Goal: Information Seeking & Learning: Find specific fact

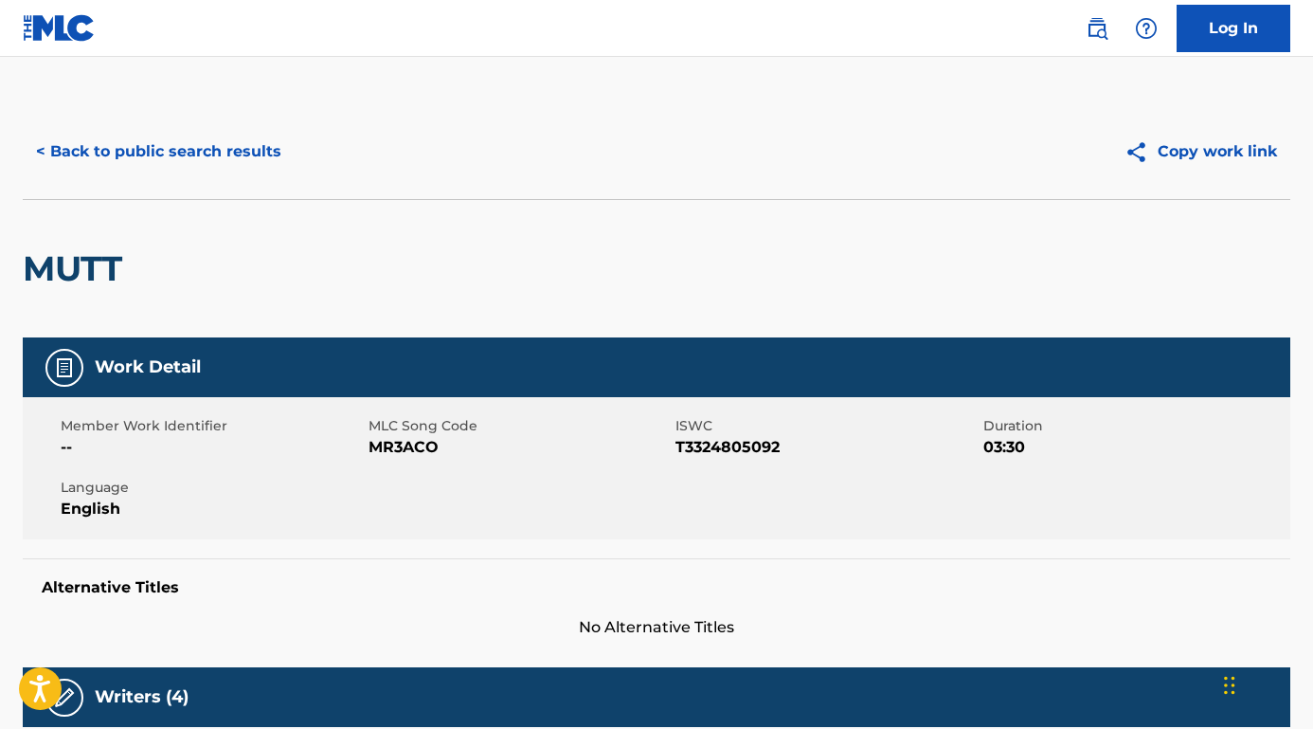
click at [245, 140] on button "< Back to public search results" at bounding box center [159, 151] width 272 height 47
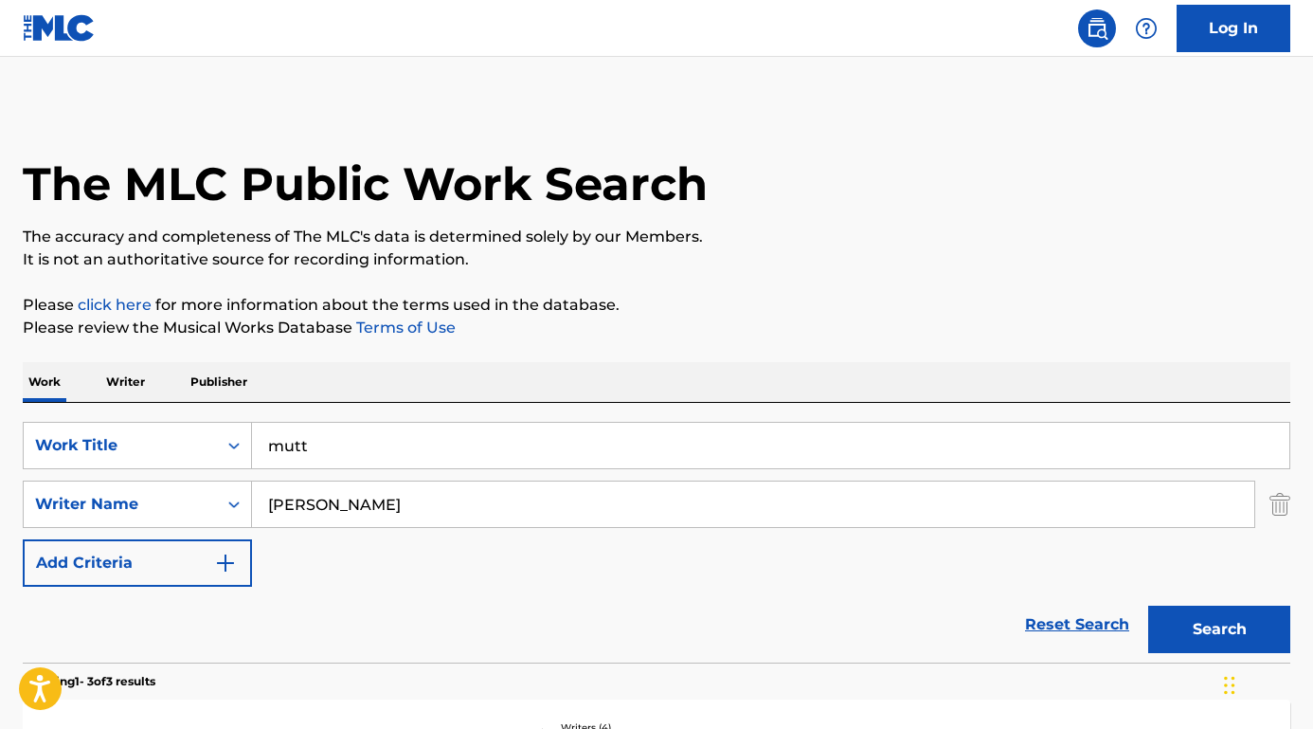
scroll to position [155, 0]
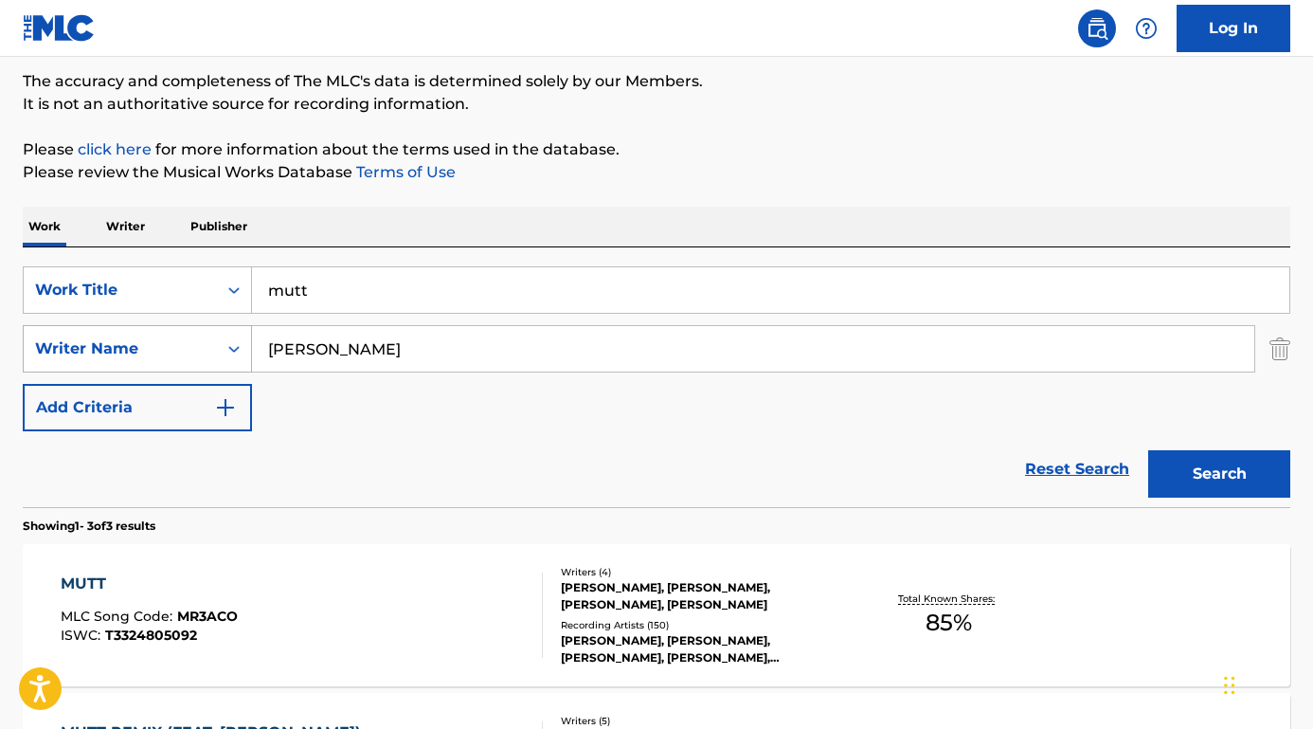
drag, startPoint x: 389, startPoint y: 354, endPoint x: 236, endPoint y: 353, distance: 153.5
click at [236, 353] on div "SearchWithCriteriaed7f60bf-ac0a-45cd-ba43-251e8b879c15 Writer Name Lazaro Camejo" at bounding box center [657, 348] width 1268 height 47
paste input "Foolish"
type input "Foolish"
drag, startPoint x: 350, startPoint y: 293, endPoint x: 229, endPoint y: 292, distance: 120.3
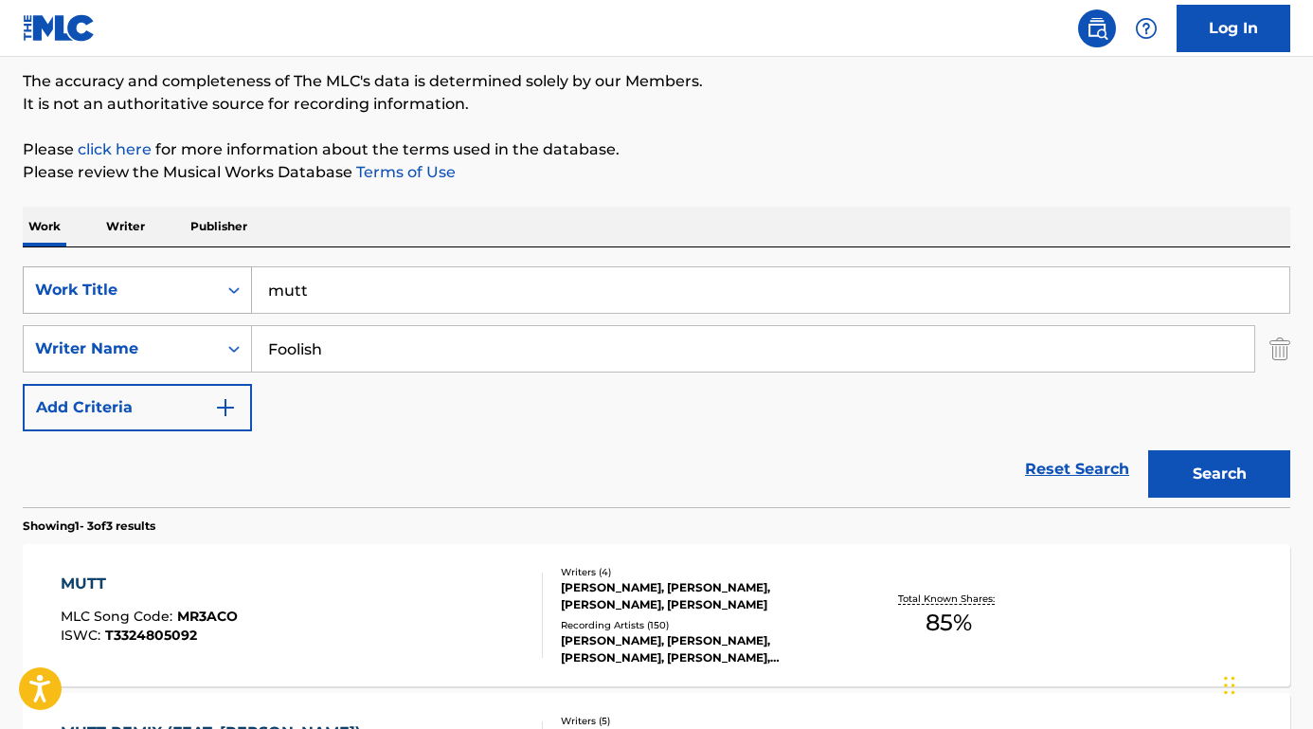
click at [229, 292] on div "SearchWithCriteriabcc32977-db33-4f7e-a7ff-17e1309c40ba Work Title mutt" at bounding box center [657, 289] width 1268 height 47
paste input "Foolish"
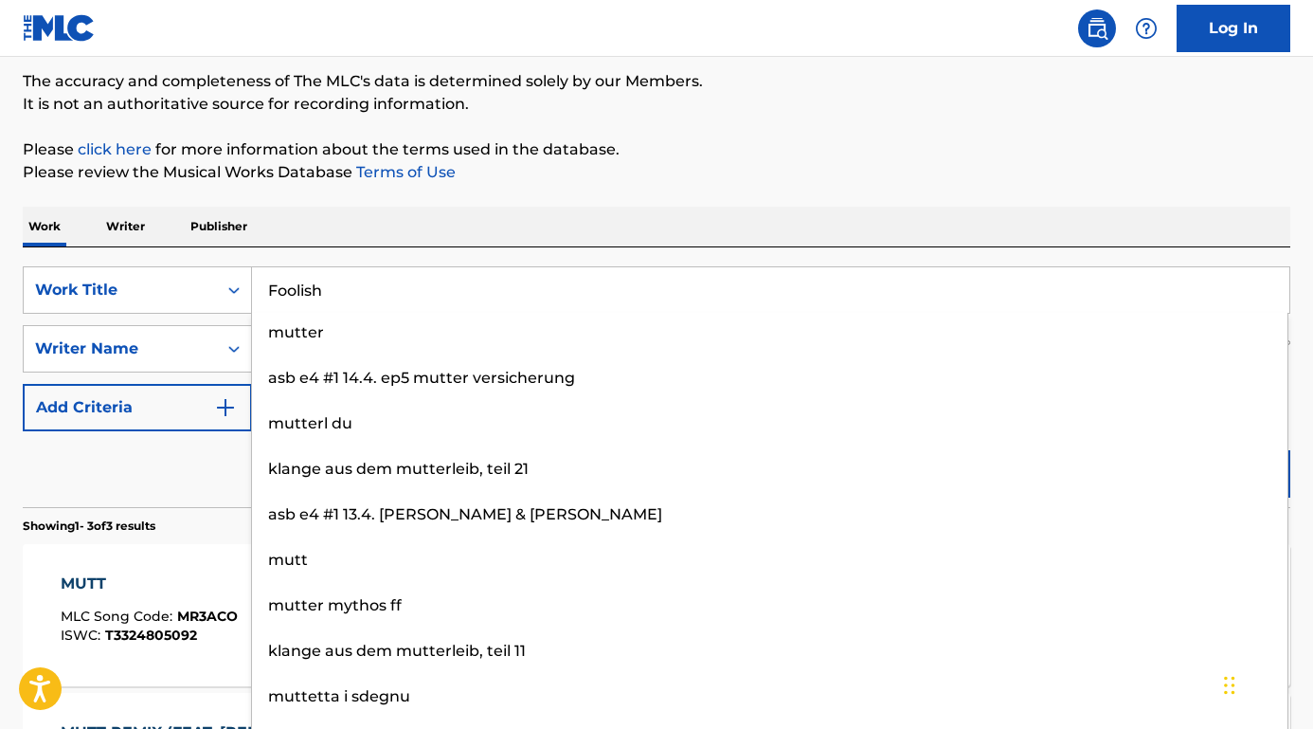
type input "Foolish"
click at [232, 456] on div "Reset Search Search" at bounding box center [657, 469] width 1268 height 76
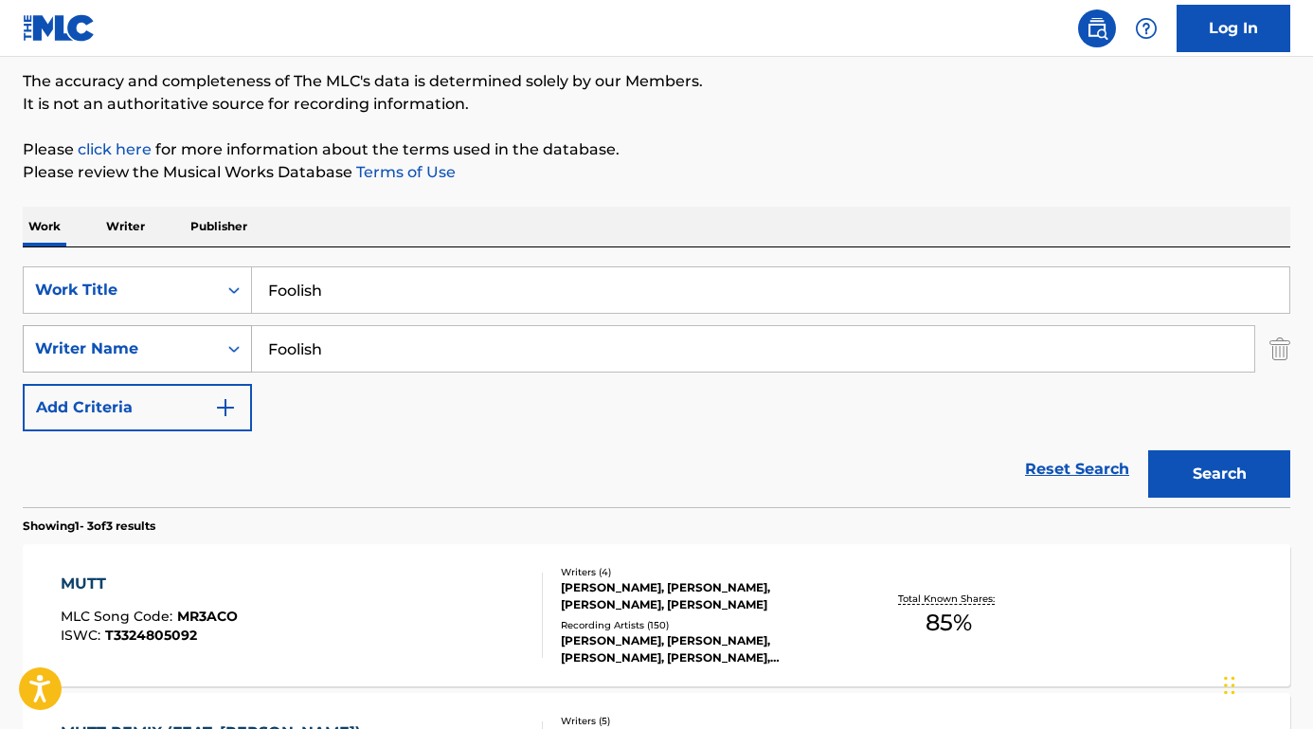
drag, startPoint x: 352, startPoint y: 354, endPoint x: 192, endPoint y: 350, distance: 160.2
click at [192, 350] on div "SearchWithCriteriaed7f60bf-ac0a-45cd-ba43-251e8b879c15 Writer Name Foolish" at bounding box center [657, 348] width 1268 height 47
type input "Ashanti"
drag, startPoint x: 192, startPoint y: 350, endPoint x: 339, endPoint y: 447, distance: 176.3
click at [341, 447] on div "Reset Search Search" at bounding box center [657, 469] width 1268 height 76
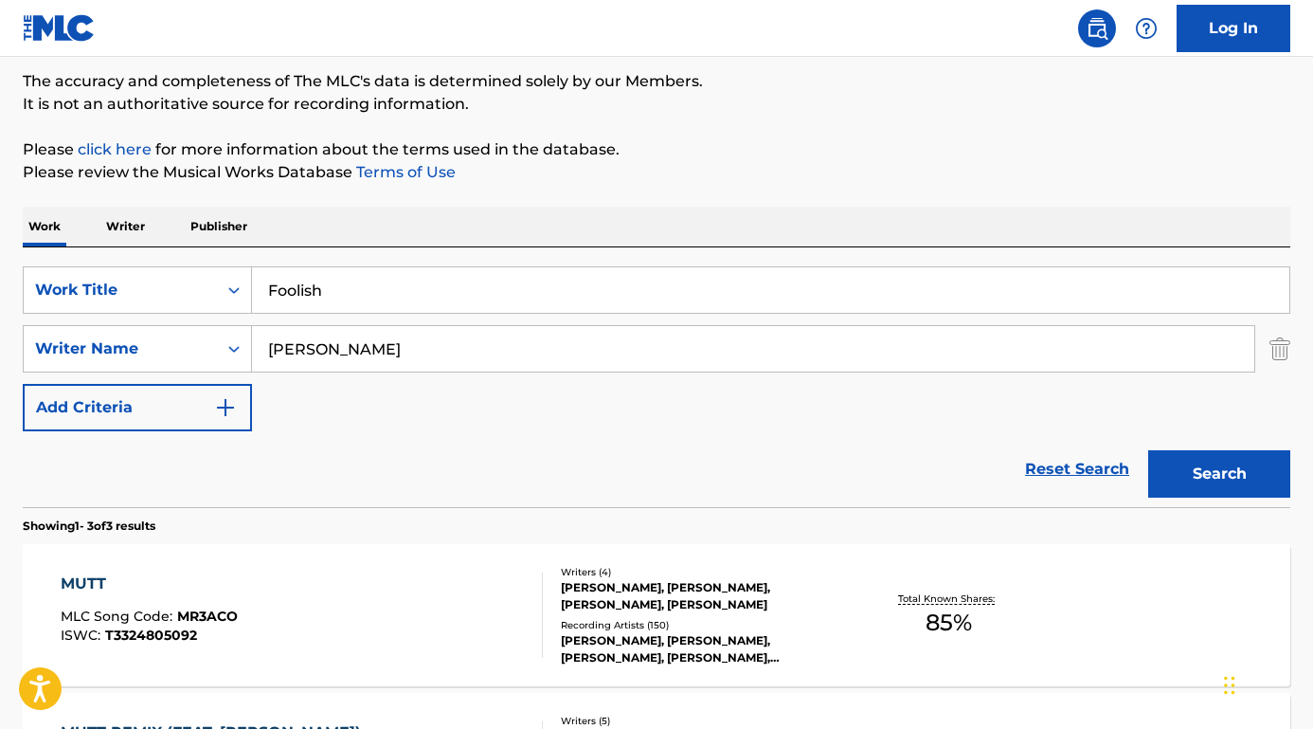
click at [1191, 480] on button "Search" at bounding box center [1219, 473] width 142 height 47
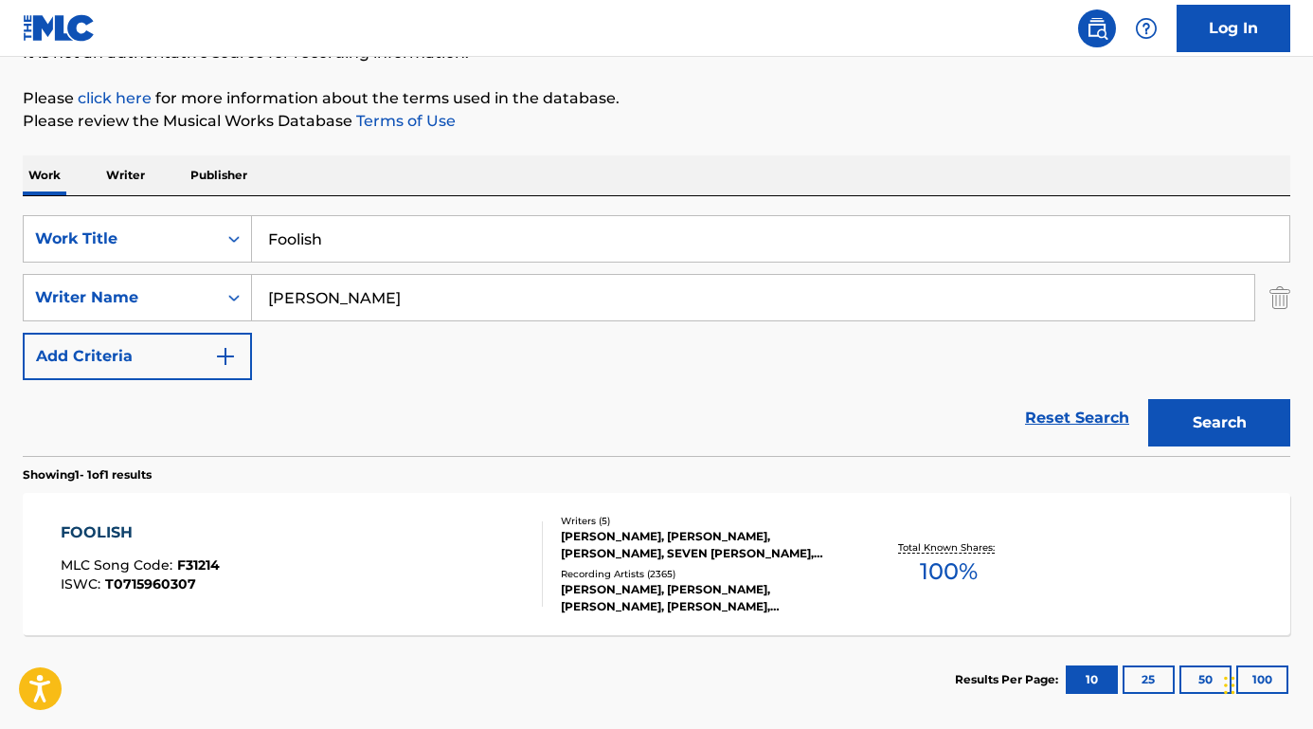
scroll to position [219, 0]
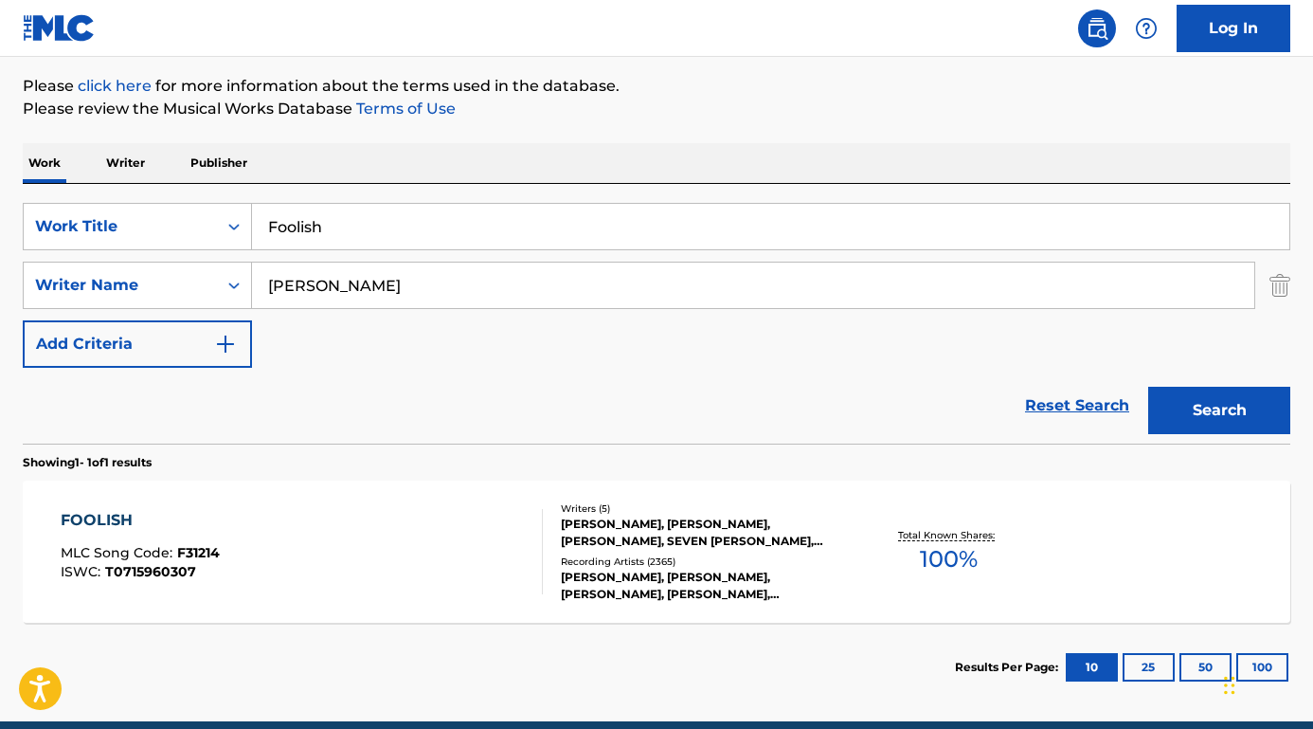
click at [122, 514] on div "FOOLISH" at bounding box center [140, 520] width 159 height 23
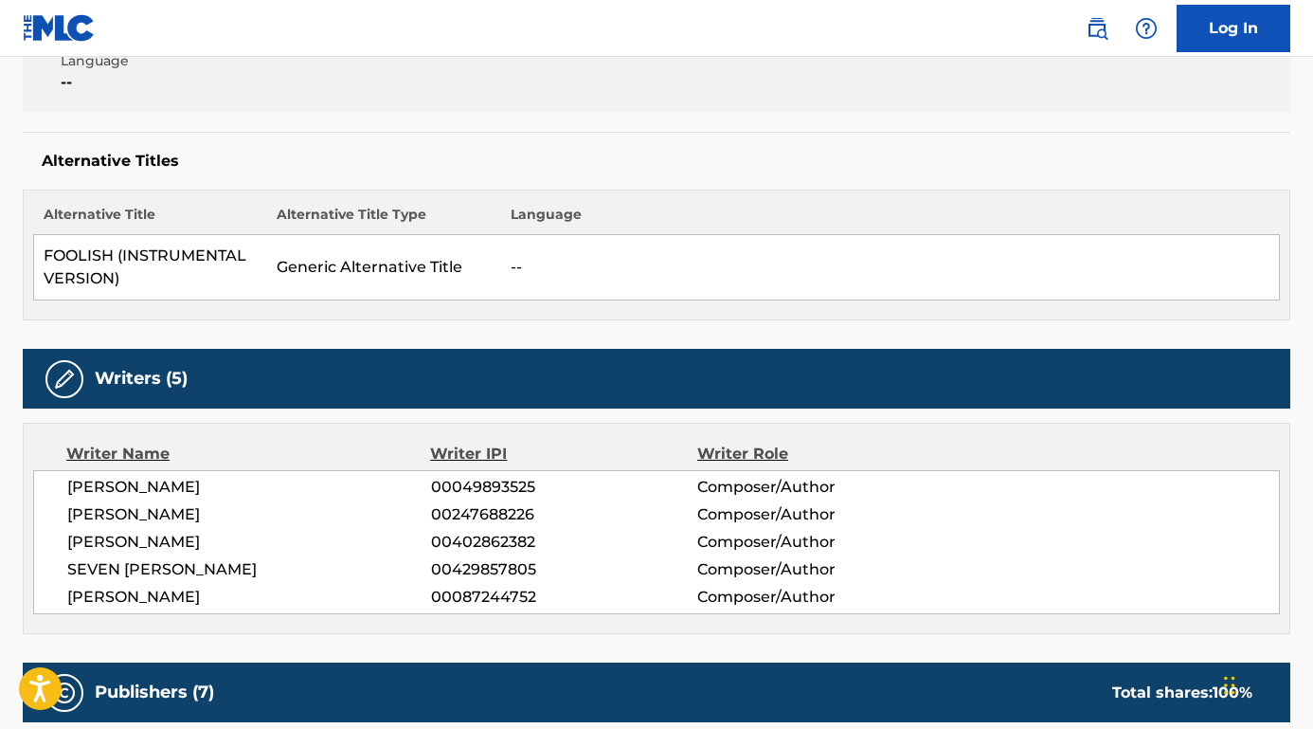
scroll to position [521, 0]
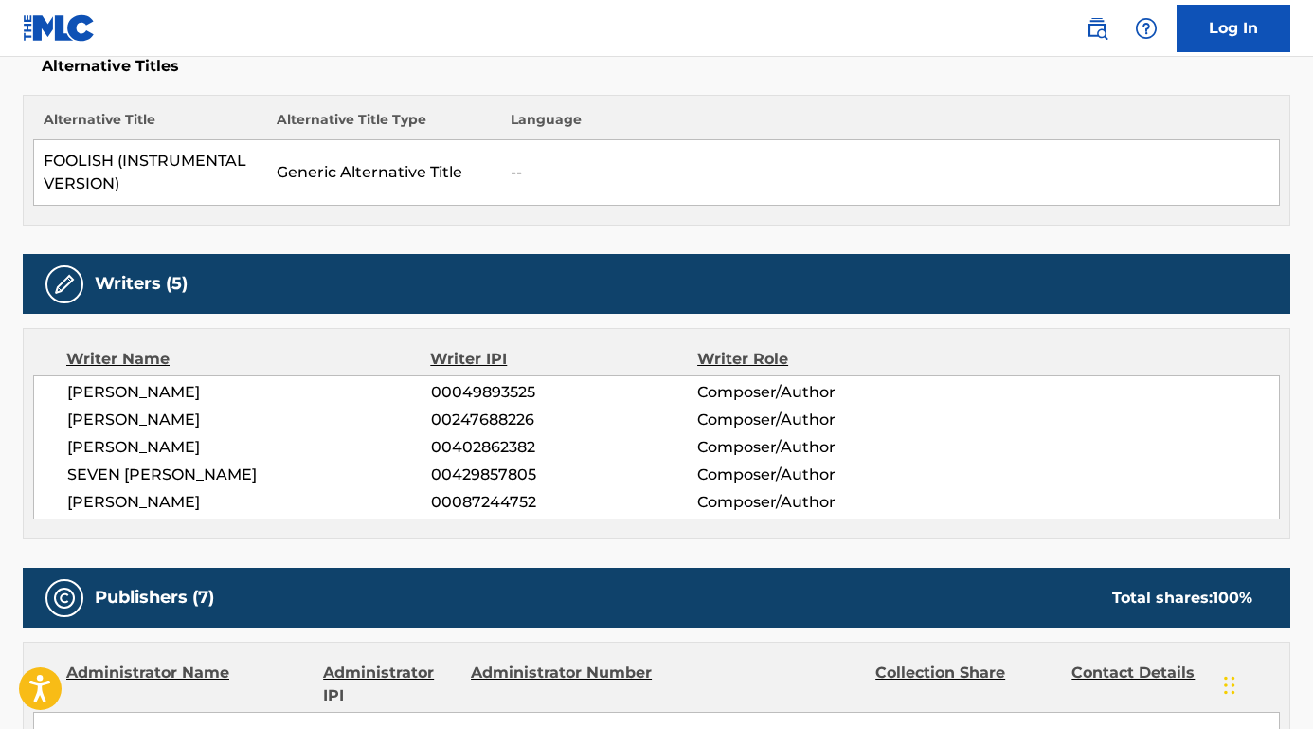
drag, startPoint x: 212, startPoint y: 424, endPoint x: 33, endPoint y: 423, distance: 179.1
click at [33, 423] on div "MARK DWAYNE DE BARGE 00049893525 Composer/Author IRVING LORENZO 00247688226 Com…" at bounding box center [656, 447] width 1247 height 144
copy span "IRVING LORENZO"
drag, startPoint x: 297, startPoint y: 472, endPoint x: 55, endPoint y: 474, distance: 241.6
click at [55, 474] on div "MARK DWAYNE DE BARGE 00049893525 Composer/Author IRVING LORENZO 00247688226 Com…" at bounding box center [656, 447] width 1247 height 144
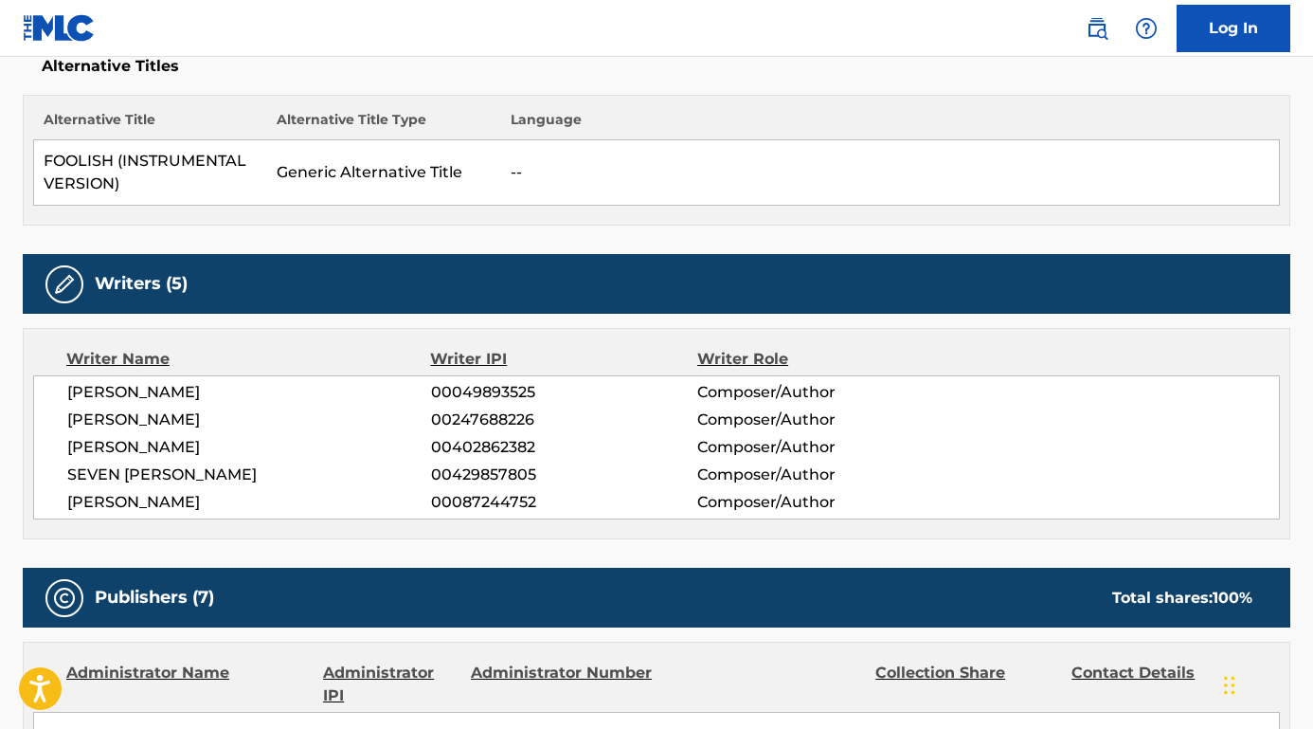
copy span "SEVEN MARCUS AURALIUS"
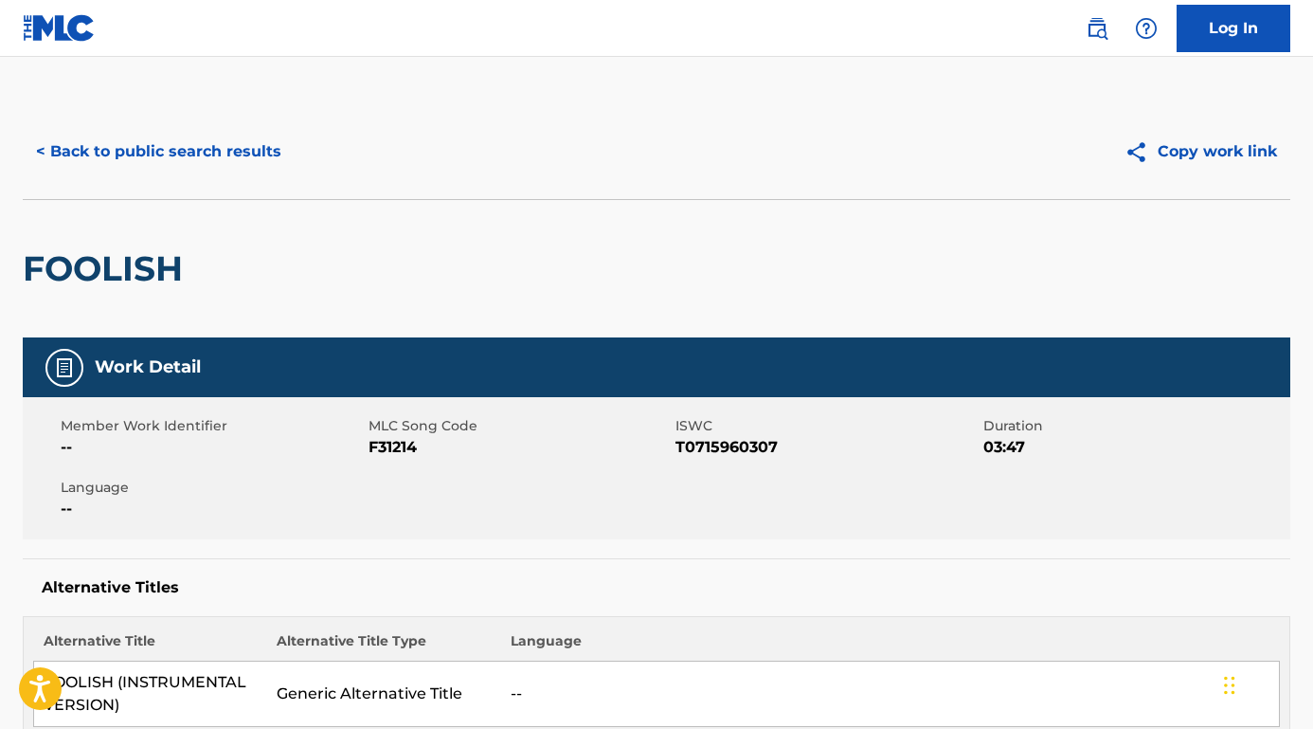
scroll to position [0, 0]
click at [180, 143] on button "< Back to public search results" at bounding box center [159, 151] width 272 height 47
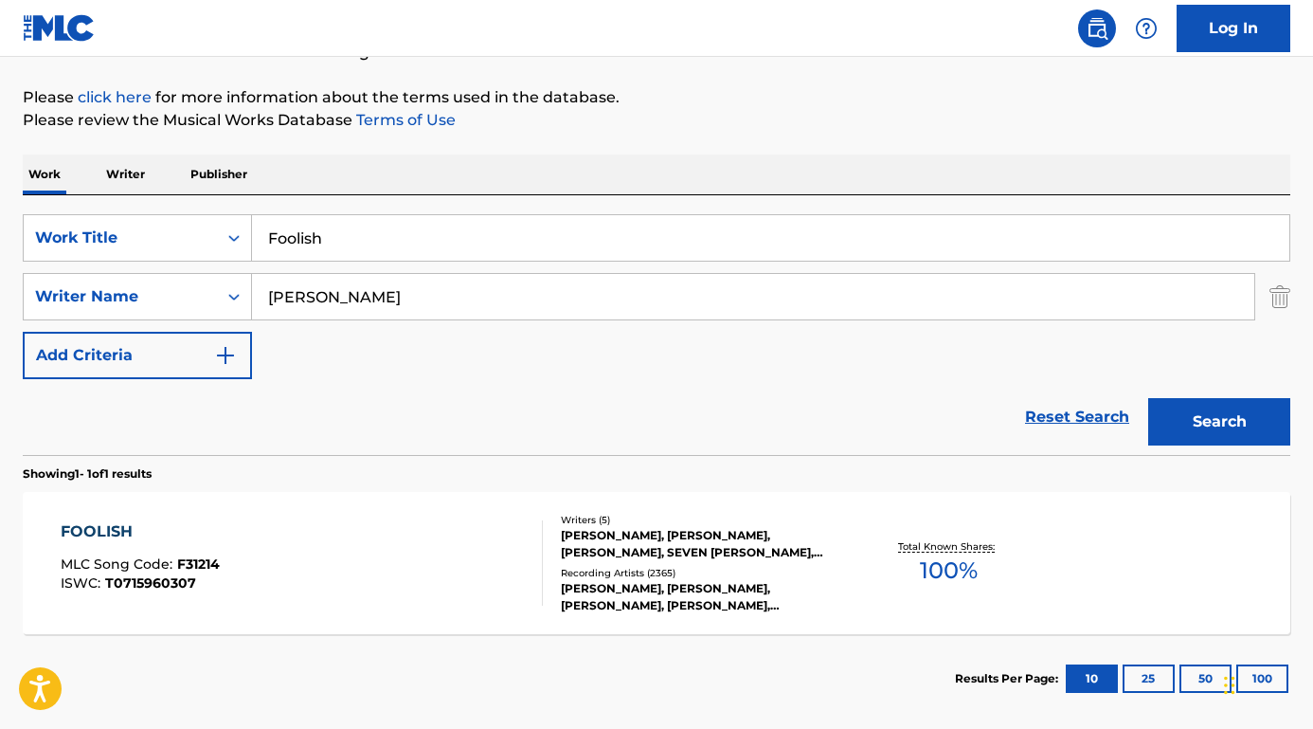
scroll to position [211, 0]
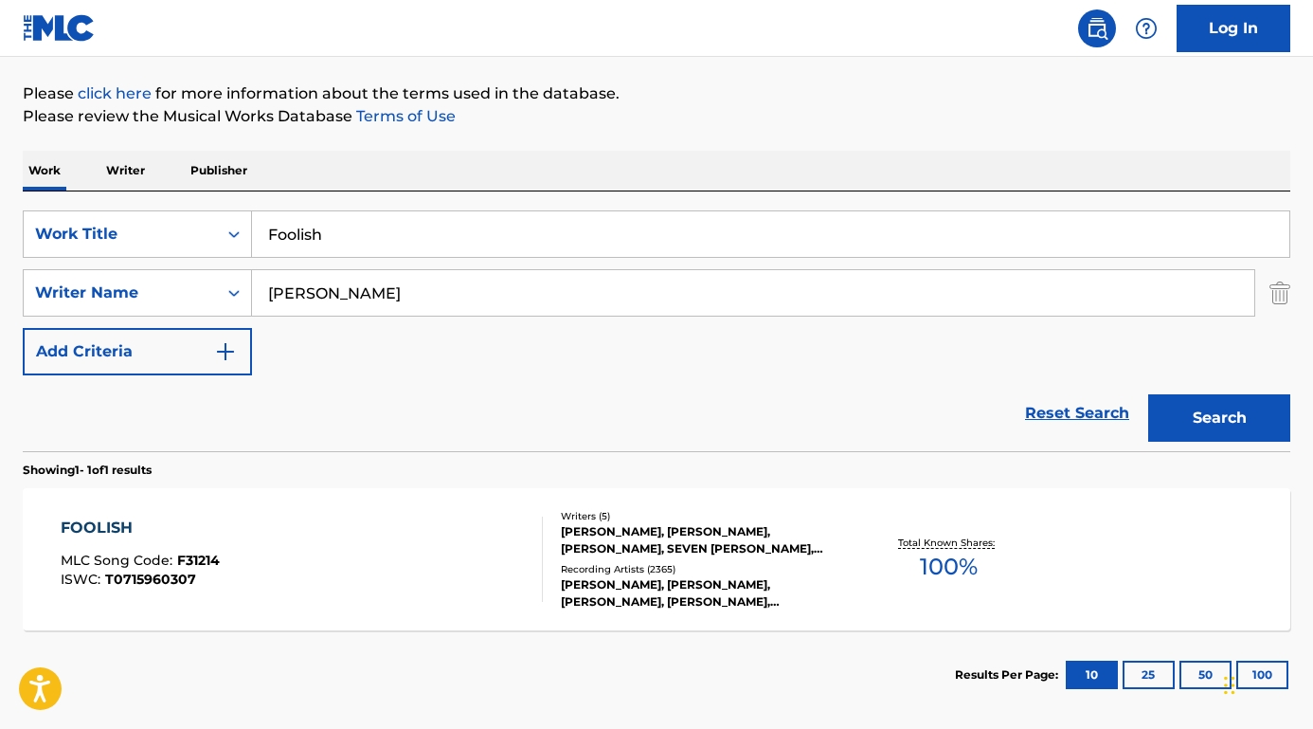
drag, startPoint x: 350, startPoint y: 296, endPoint x: 253, endPoint y: 296, distance: 96.6
click at [253, 296] on input "Ashanti" at bounding box center [753, 292] width 1002 height 45
paste input "SEAN PUFFY COMBS"
click at [1219, 418] on button "Search" at bounding box center [1219, 417] width 142 height 47
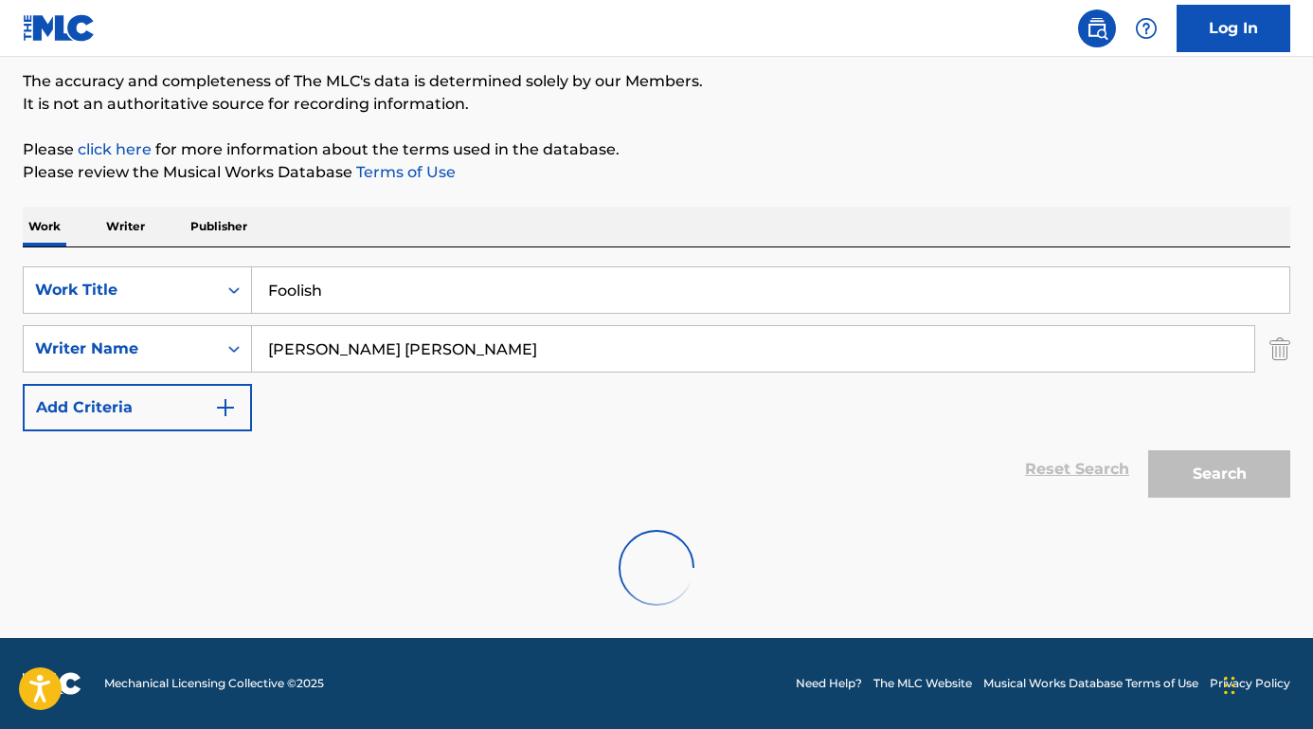
scroll to position [94, 0]
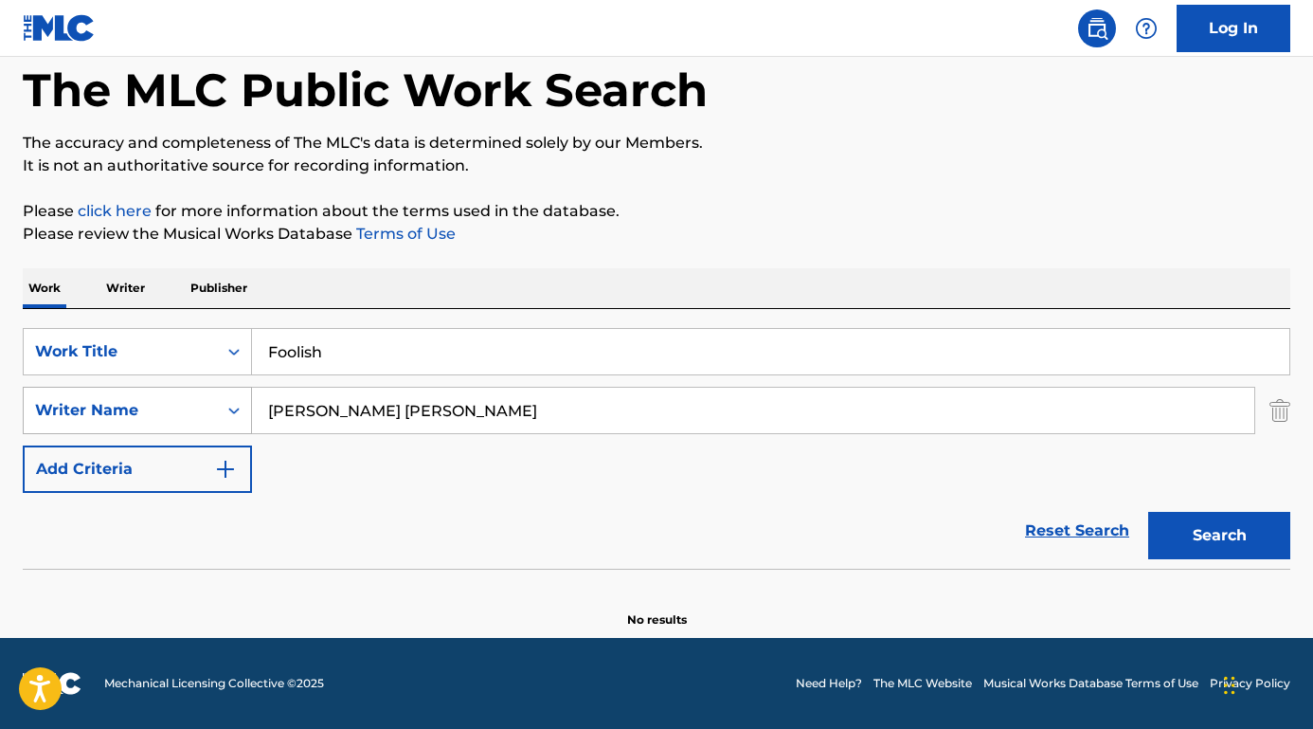
drag, startPoint x: 419, startPoint y: 414, endPoint x: 241, endPoint y: 414, distance: 178.1
click at [241, 414] on div "SearchWithCriteriaed7f60bf-ac0a-45cd-ba43-251e8b879c15 Writer Name SEAN PUFFY C…" at bounding box center [657, 410] width 1268 height 47
type input "ashanti"
click at [1219, 535] on button "Search" at bounding box center [1219, 535] width 142 height 47
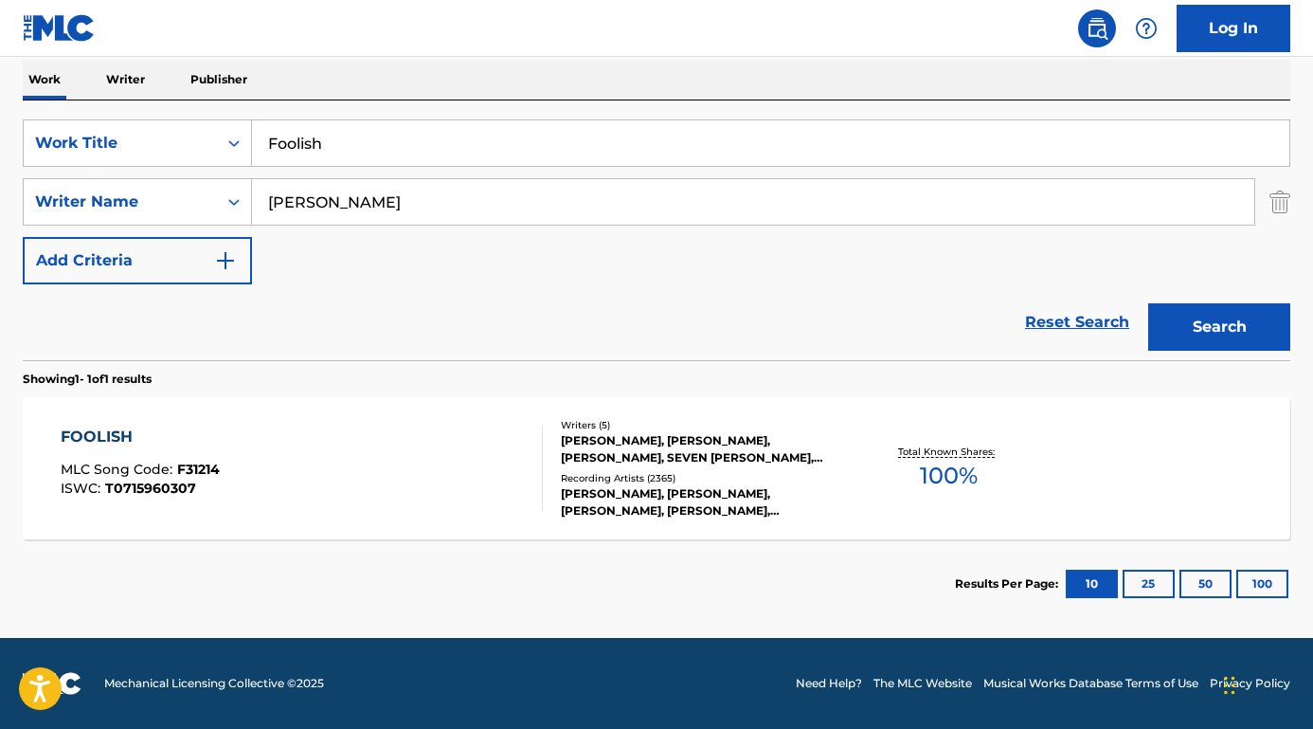
scroll to position [302, 0]
click at [103, 434] on div "FOOLISH" at bounding box center [140, 436] width 159 height 23
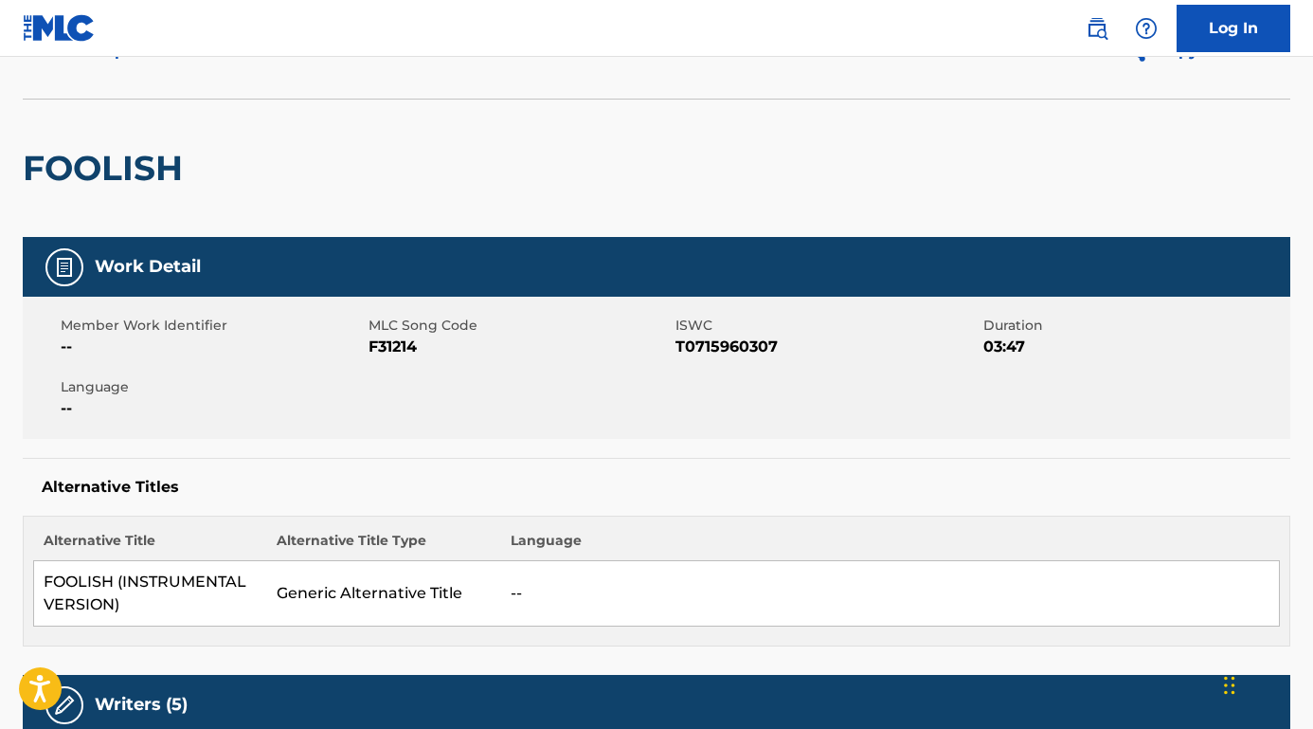
scroll to position [284, 0]
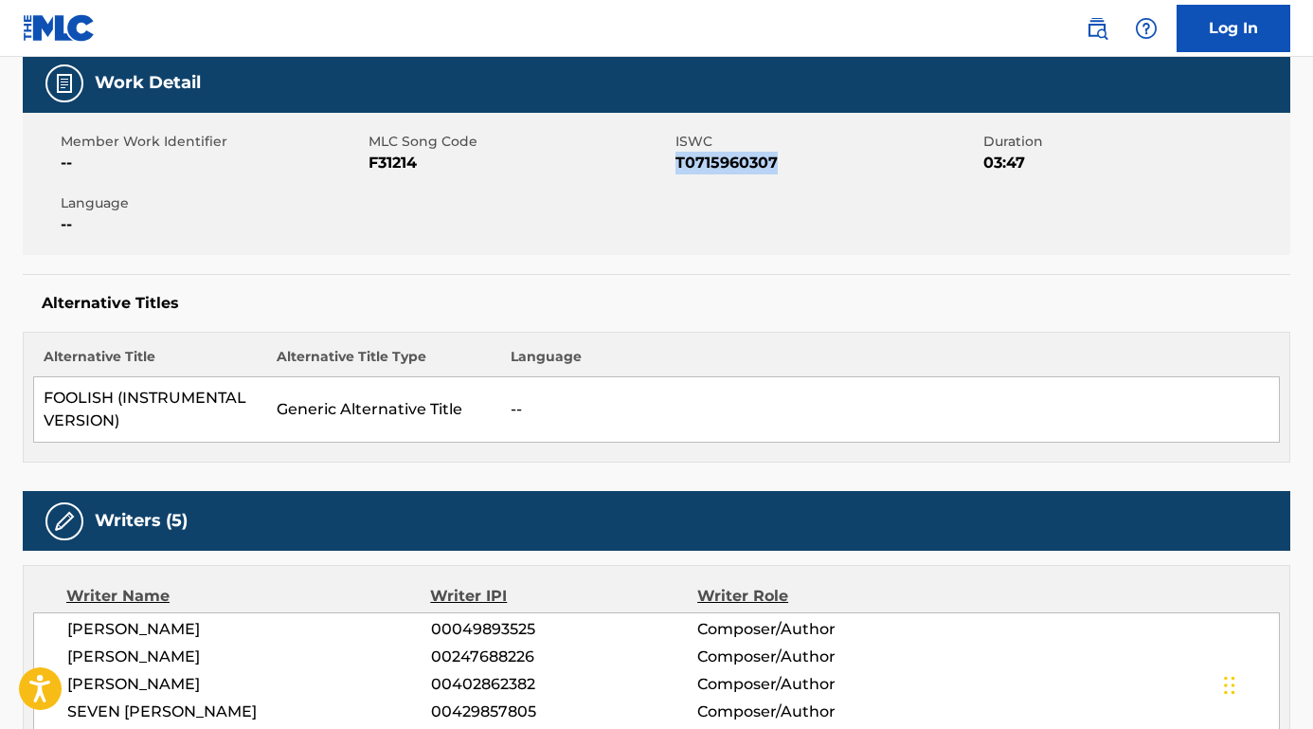
drag, startPoint x: 803, startPoint y: 169, endPoint x: 676, endPoint y: 163, distance: 128.0
click at [676, 163] on span "T0715960307" at bounding box center [827, 163] width 303 height 23
copy span "T0715960307"
drag, startPoint x: 441, startPoint y: 169, endPoint x: 368, endPoint y: 170, distance: 73.0
click at [369, 170] on span "F31214" at bounding box center [520, 163] width 303 height 23
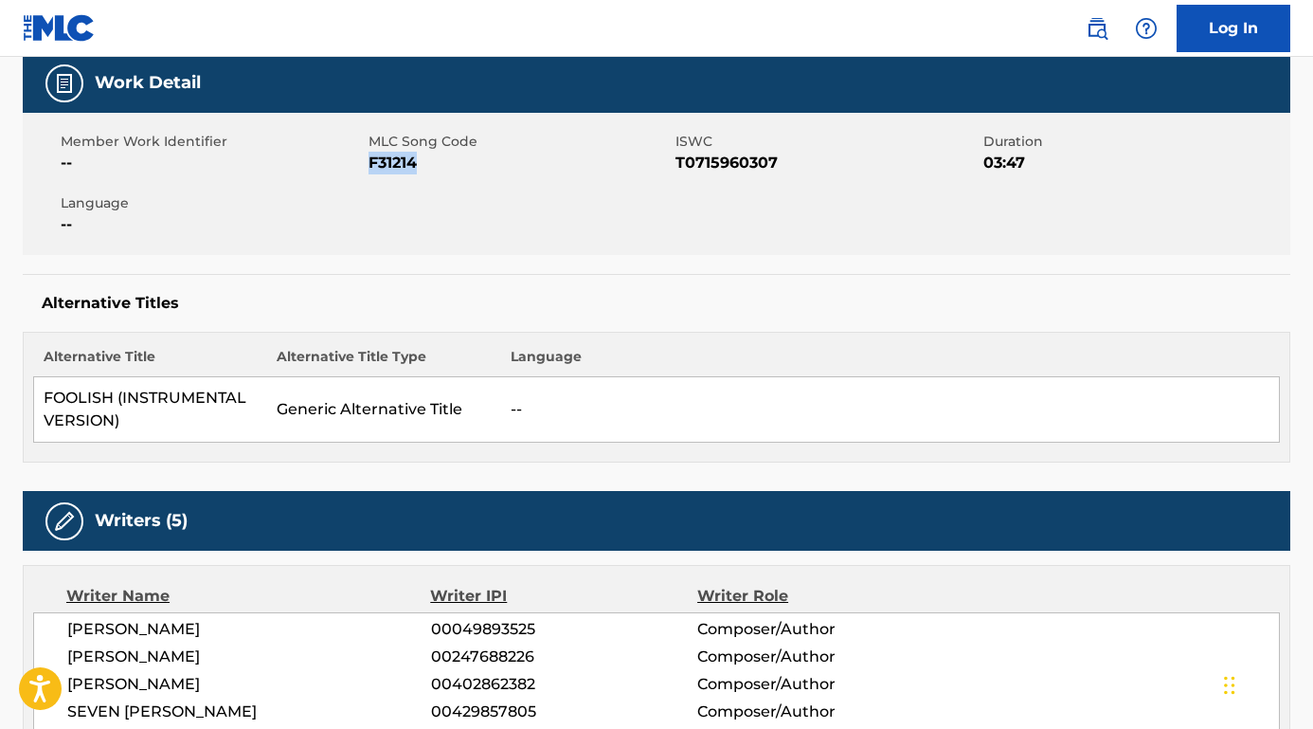
copy span "F31214"
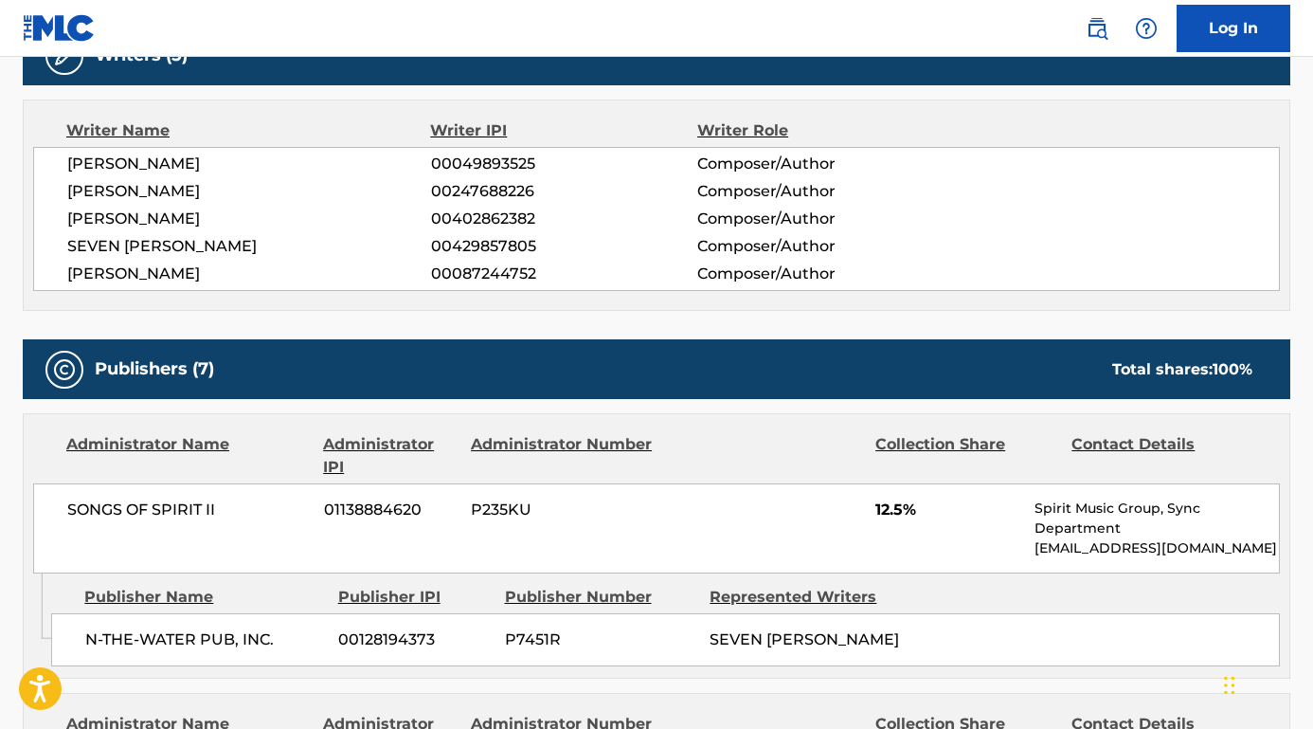
scroll to position [1010, 0]
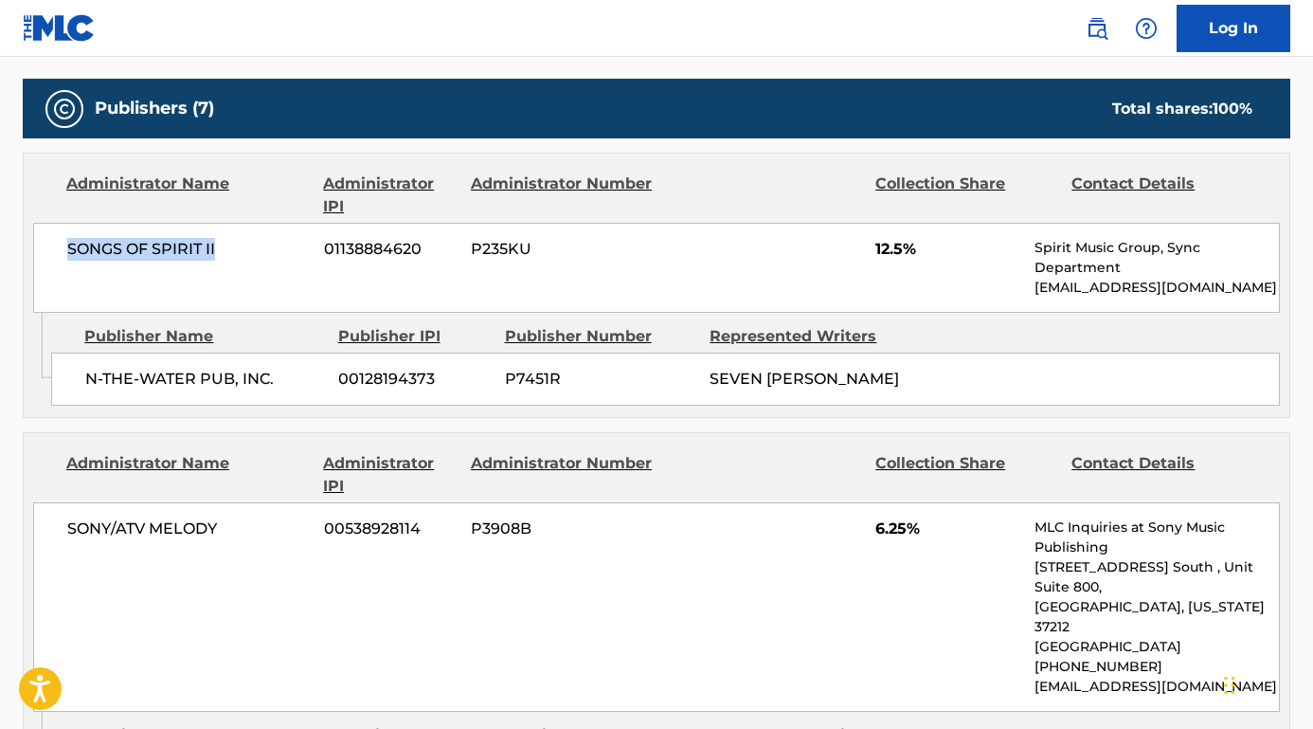
drag, startPoint x: 234, startPoint y: 255, endPoint x: 47, endPoint y: 245, distance: 186.9
click at [46, 244] on div "SONGS OF SPIRIT II 01138884620 P235KU 12.5% Spirit Music Group, Sync Department…" at bounding box center [656, 268] width 1247 height 90
copy span "SONGS OF SPIRIT II"
drag, startPoint x: 284, startPoint y: 370, endPoint x: 109, endPoint y: 361, distance: 175.5
click at [81, 372] on div "N-THE-WATER PUB, INC. 00128194373 P7451R SEVEN MARCUS AURALIUS" at bounding box center [665, 378] width 1229 height 53
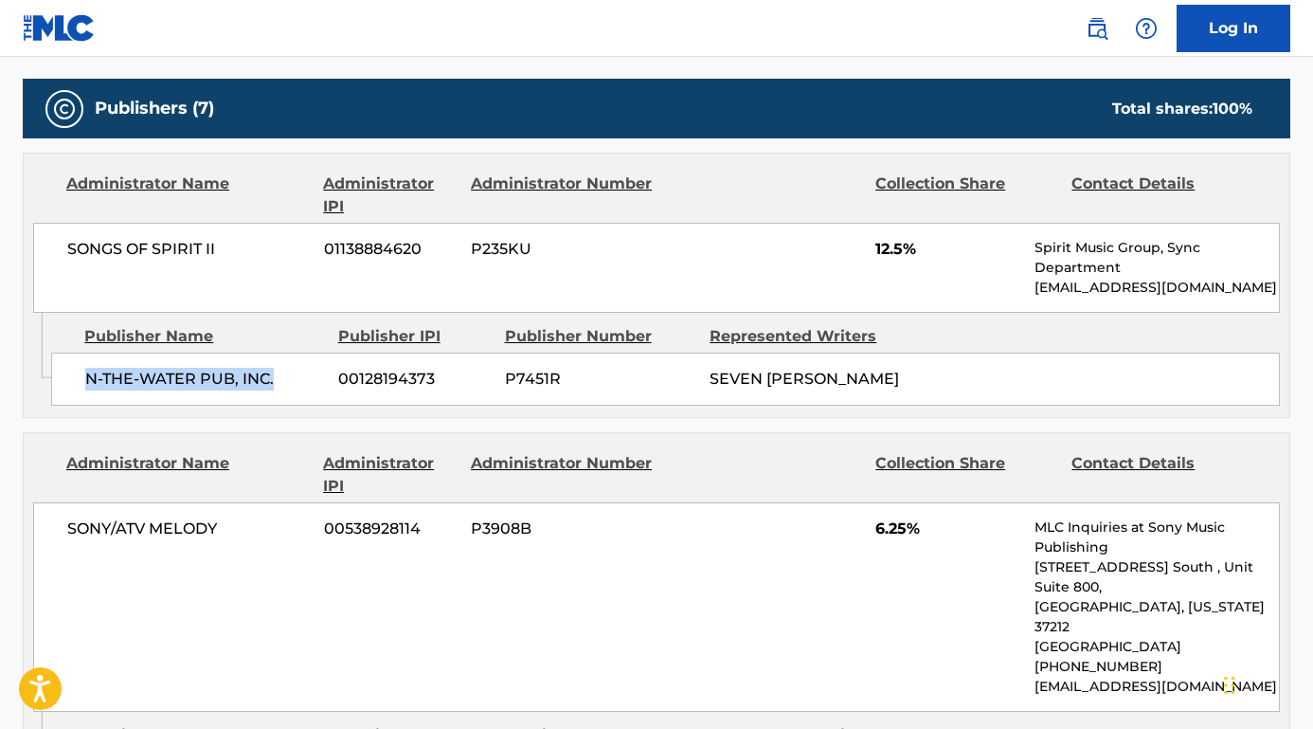
copy span "N-THE-WATER PUB, INC."
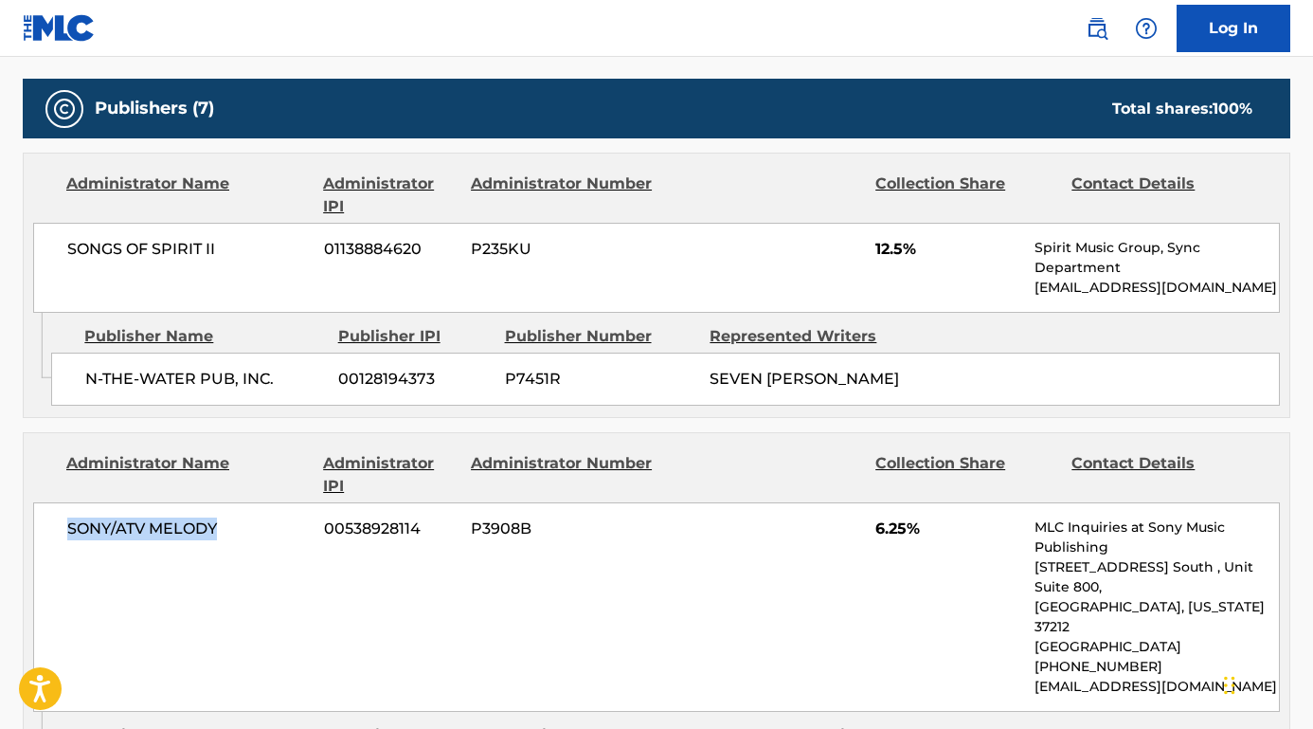
drag, startPoint x: 228, startPoint y: 546, endPoint x: 6, endPoint y: 544, distance: 222.7
copy span "SONY/ATV MELODY"
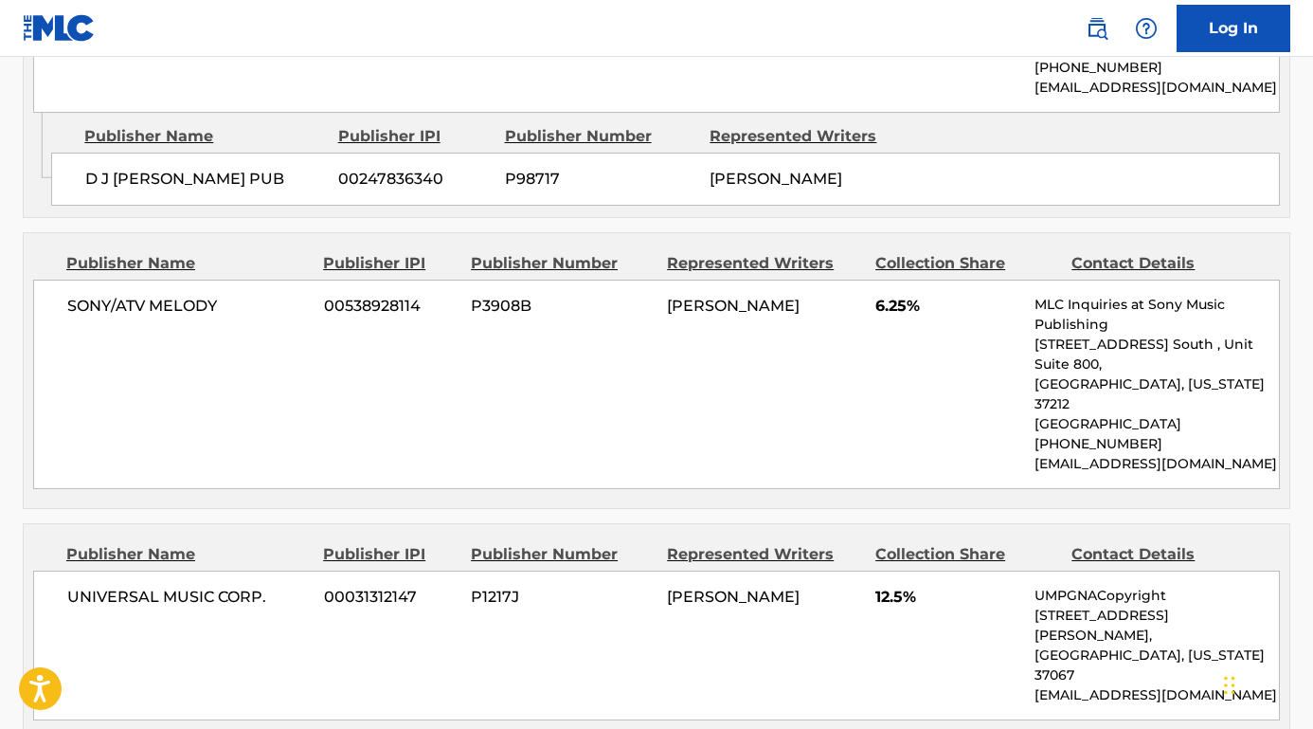
scroll to position [1683, 0]
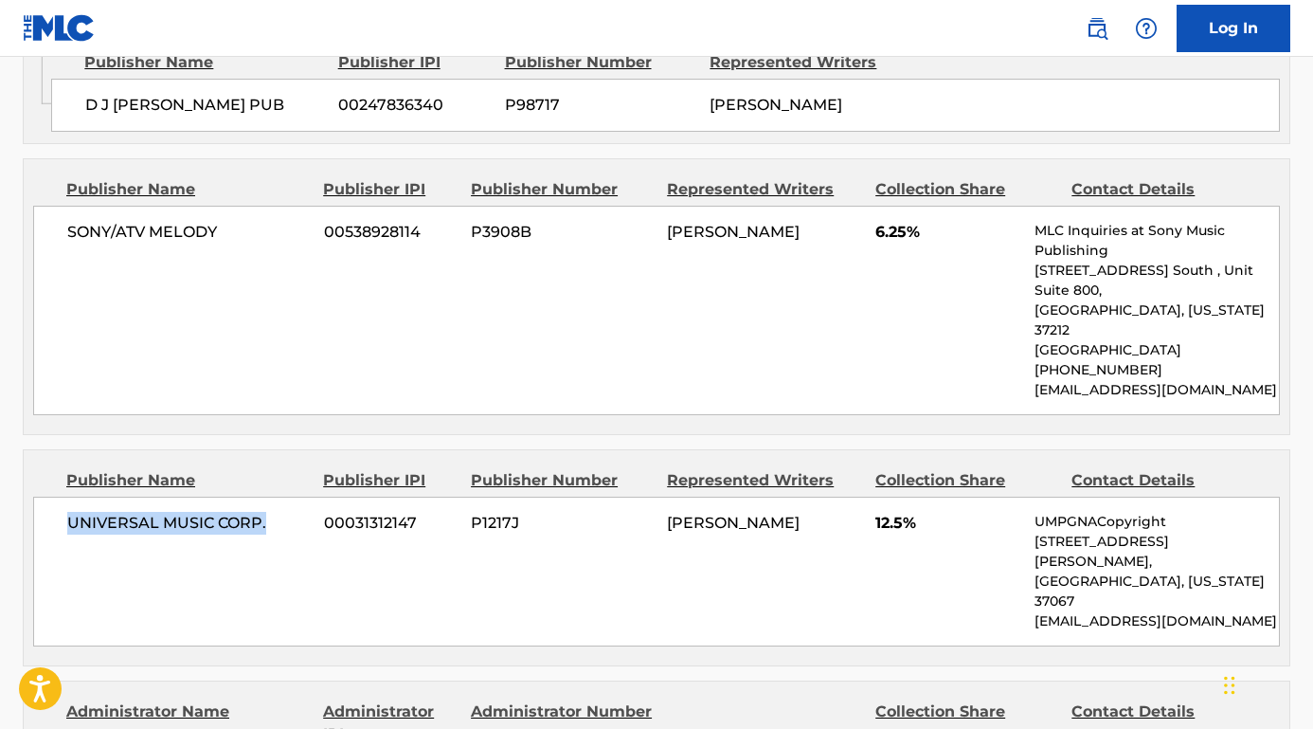
drag, startPoint x: 271, startPoint y: 498, endPoint x: 56, endPoint y: 496, distance: 215.1
click at [56, 496] on div "UNIVERSAL MUSIC CORP. 00031312147 P1217J ASHANTI S DOUGLAS 12.5% UMPGNACopyrigh…" at bounding box center [656, 571] width 1247 height 150
copy span "UNIVERSAL MUSIC CORP."
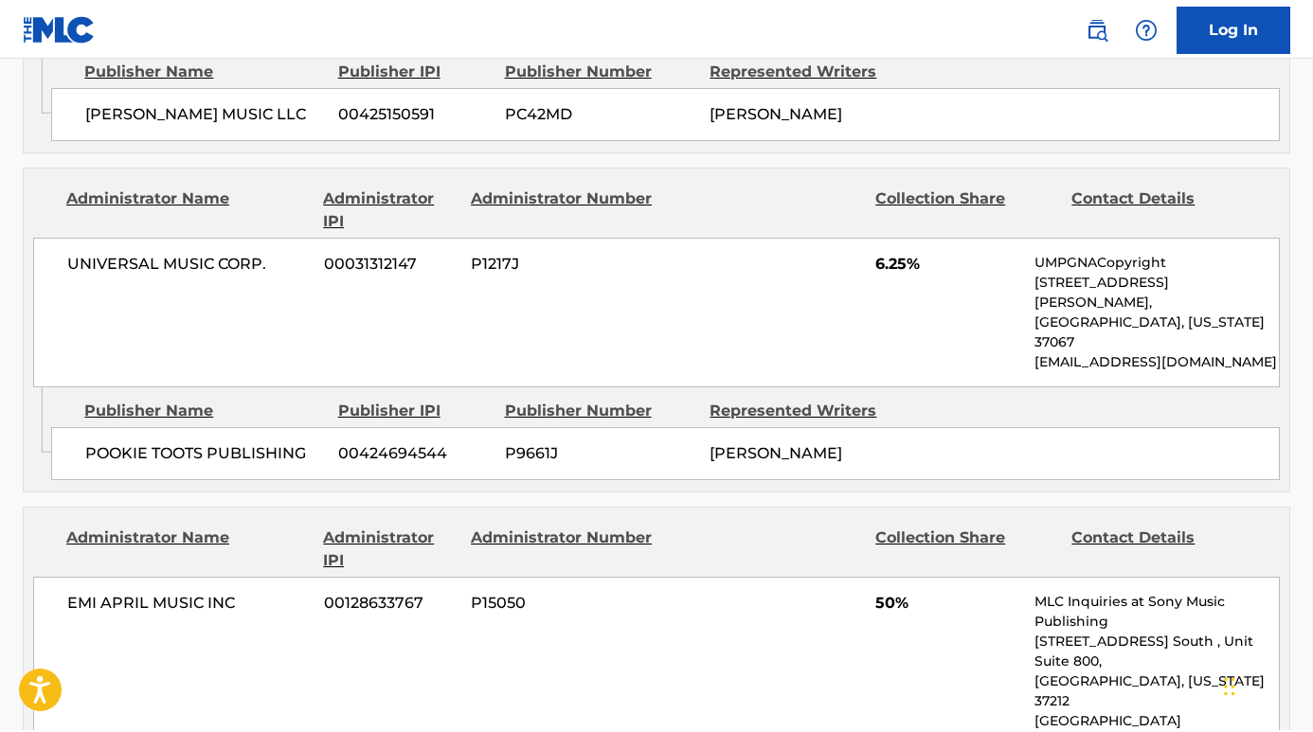
scroll to position [2627, 0]
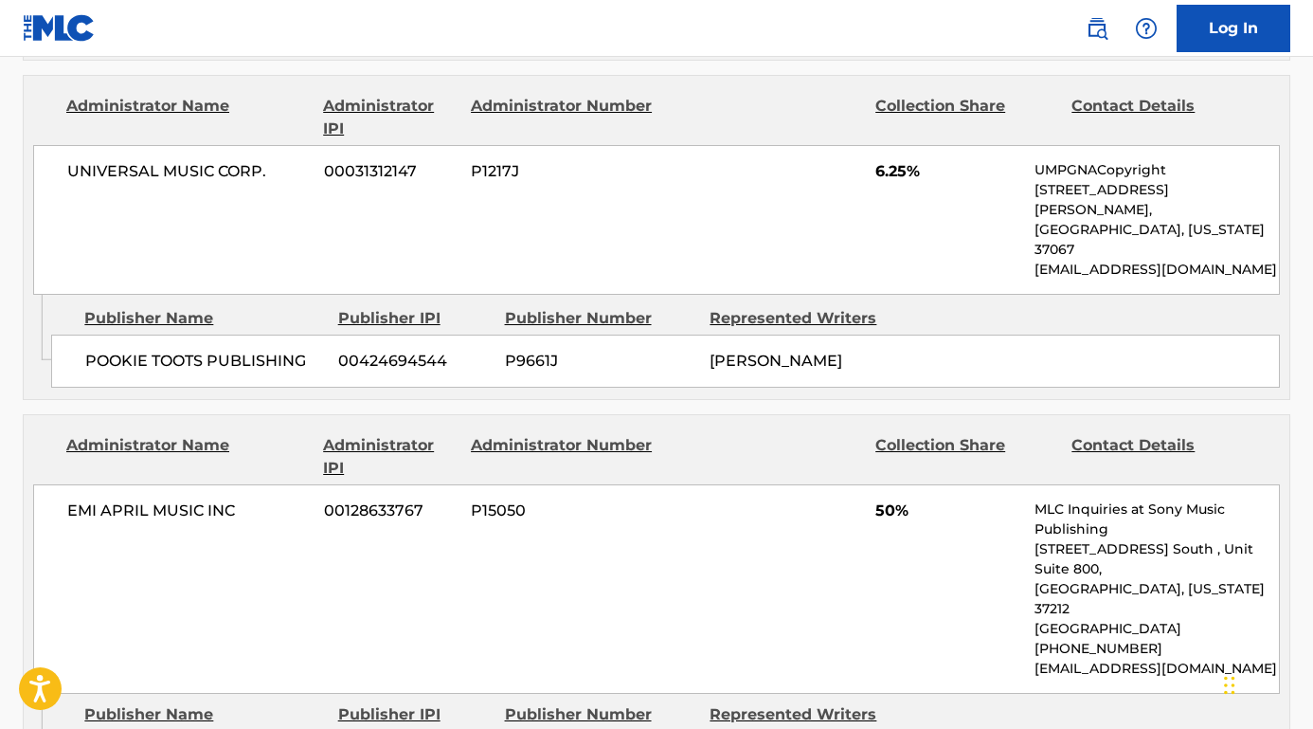
click at [248, 499] on span "EMI APRIL MUSIC INC" at bounding box center [188, 510] width 243 height 23
drag, startPoint x: 272, startPoint y: 596, endPoint x: 87, endPoint y: 589, distance: 184.9
copy span "JOBETE MUSIC CO INC"
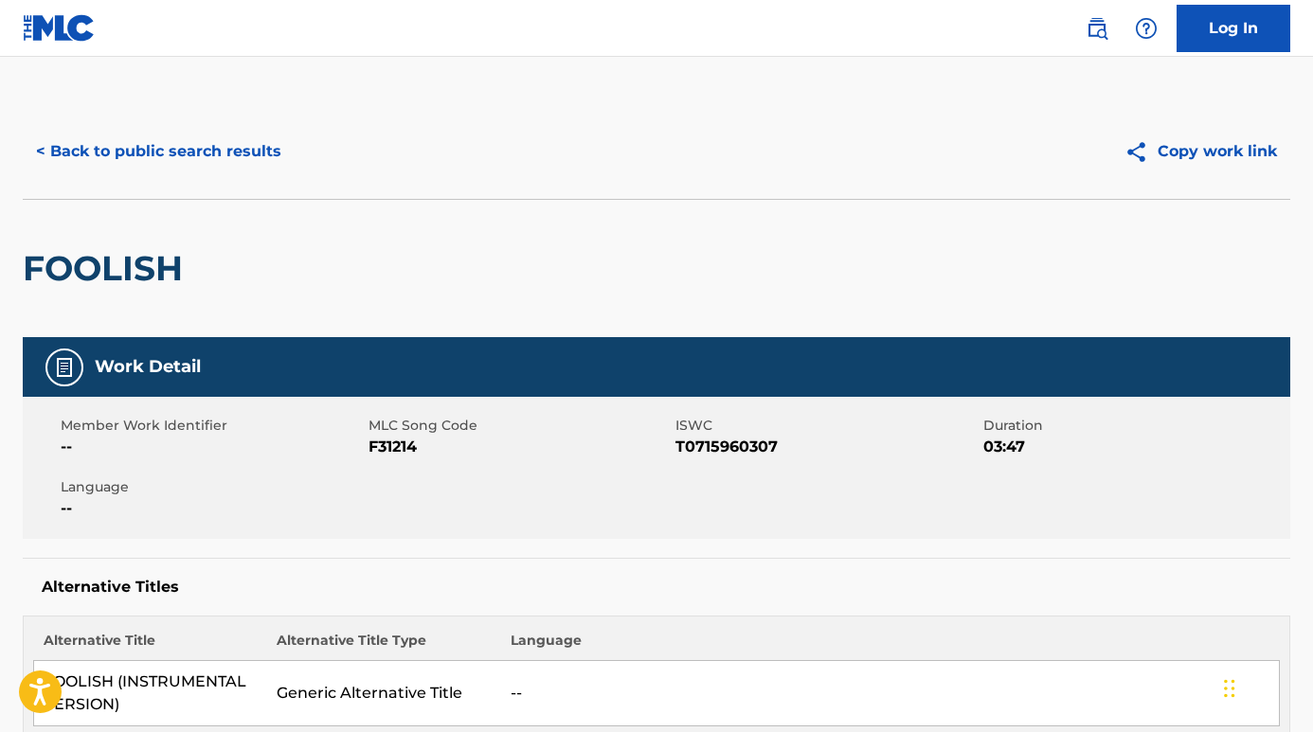
scroll to position [-1, 0]
click at [161, 147] on button "< Back to public search results" at bounding box center [159, 151] width 272 height 47
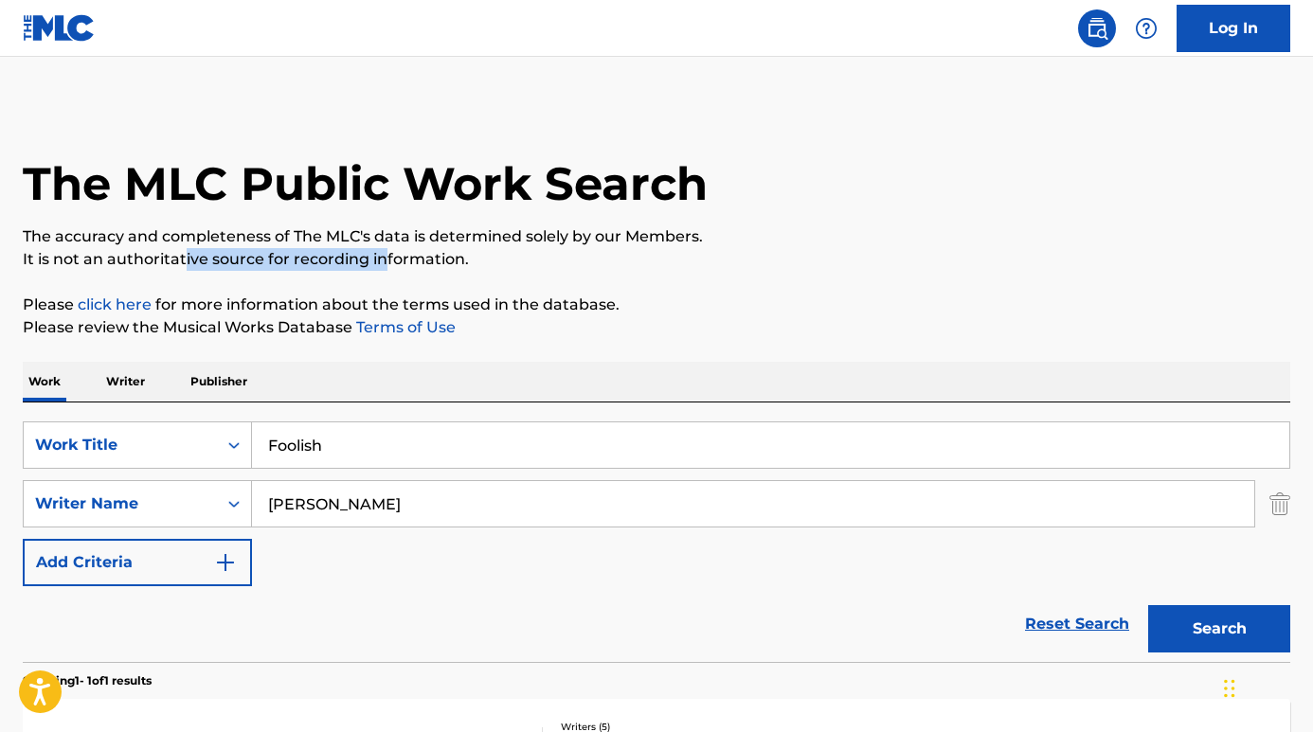
drag, startPoint x: 365, startPoint y: 257, endPoint x: 182, endPoint y: 248, distance: 183.1
click at [182, 248] on p "It is not an authoritative source for recording information." at bounding box center [657, 259] width 1268 height 23
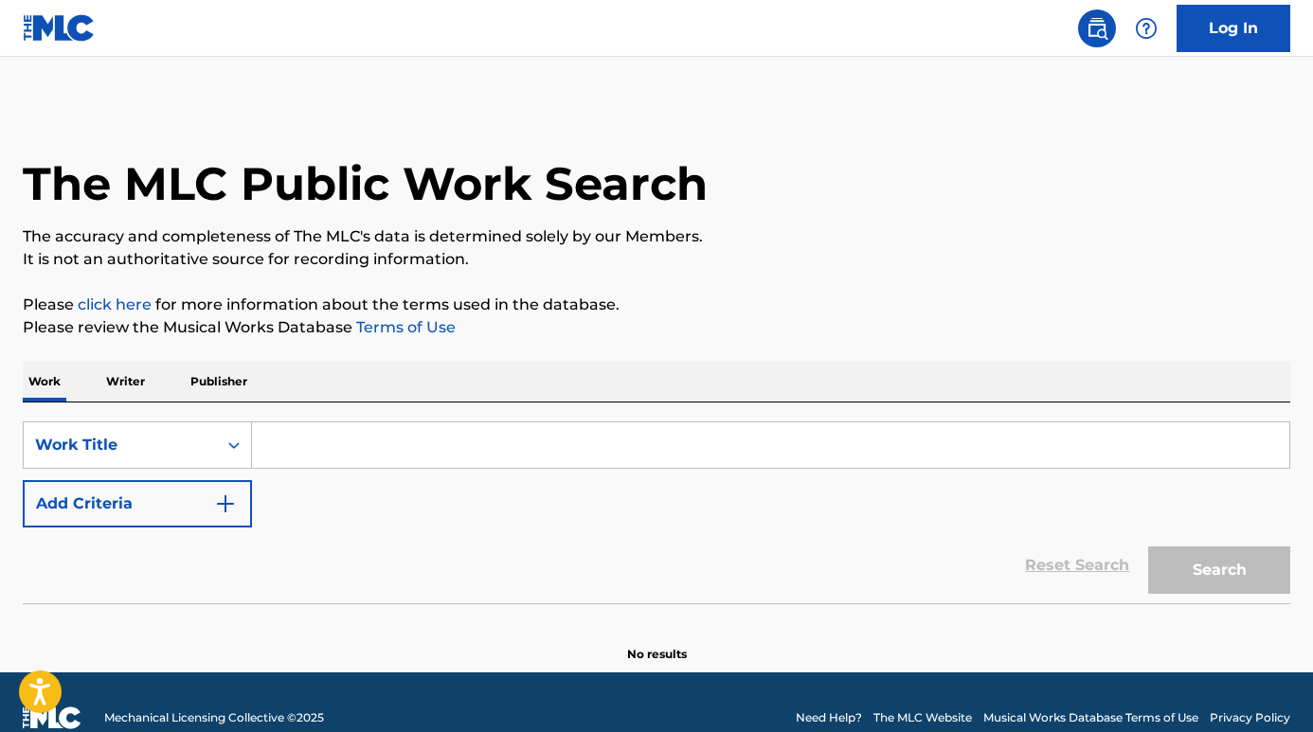
click at [291, 448] on input "Search Form" at bounding box center [770, 445] width 1037 height 45
paste input "If It's Lovin' That You Want"
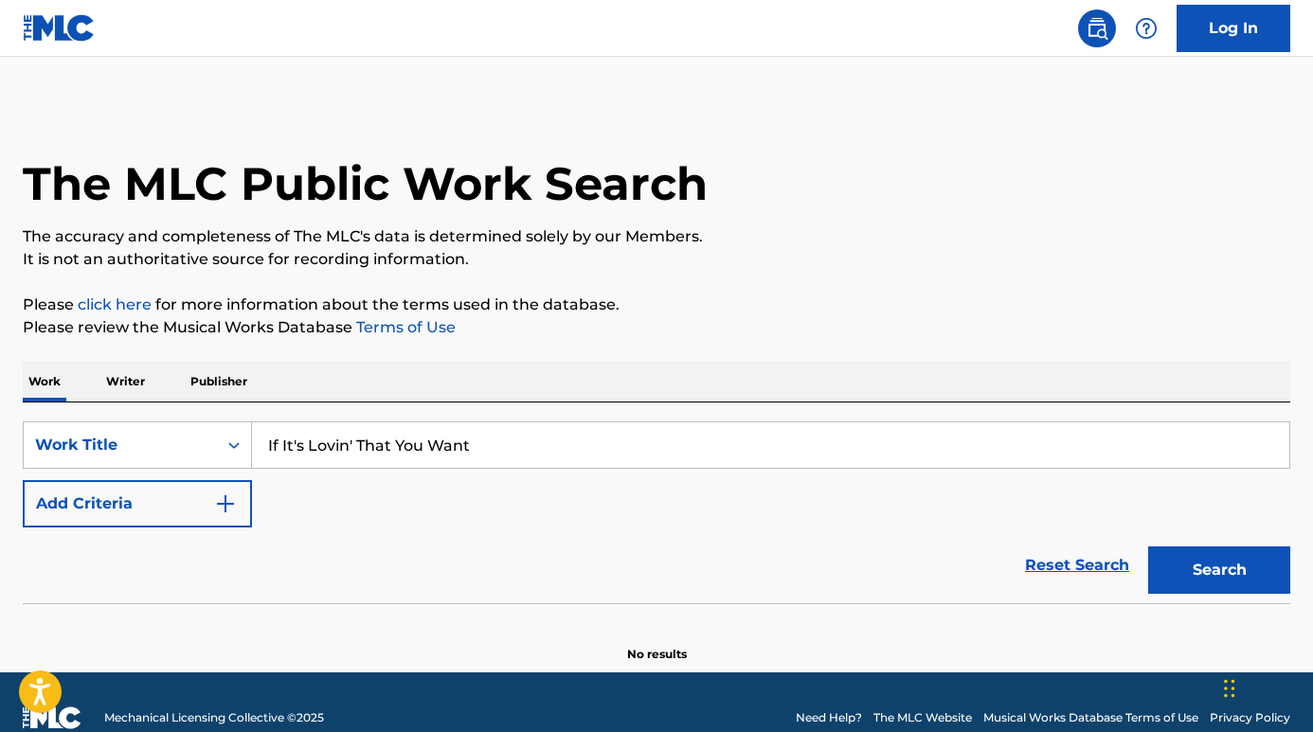
type input "If It's Lovin' That You Want"
click at [177, 496] on button "Add Criteria" at bounding box center [137, 503] width 229 height 47
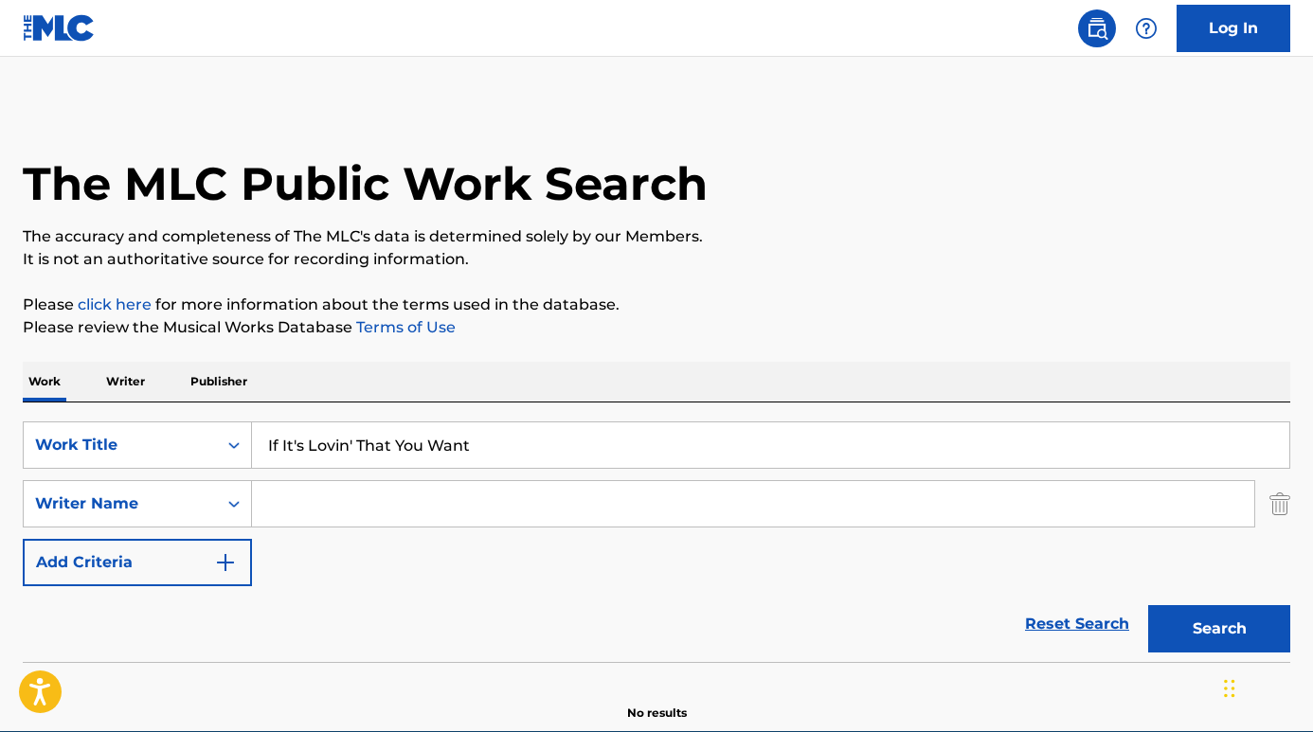
click at [337, 496] on input "Search Form" at bounding box center [753, 503] width 1002 height 45
type input "[PERSON_NAME]"
click at [1219, 629] on button "Search" at bounding box center [1219, 628] width 142 height 47
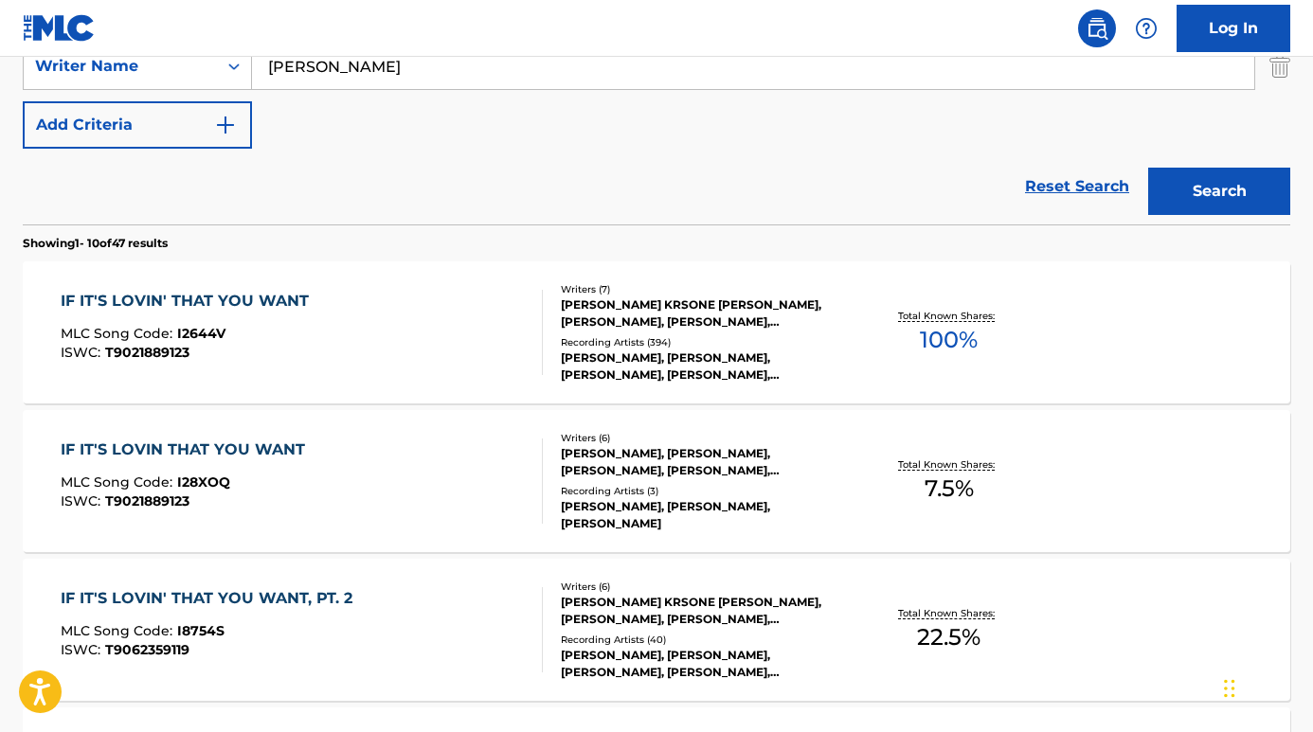
scroll to position [568, 0]
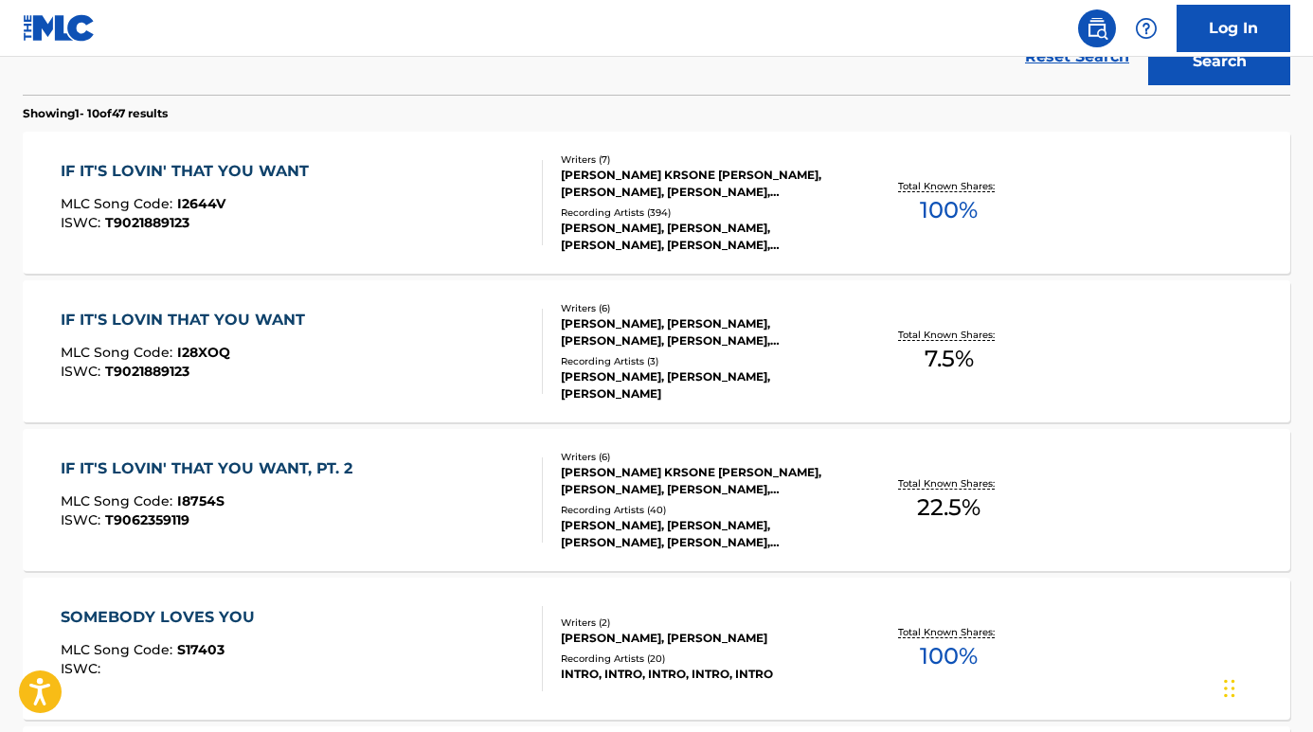
click at [188, 171] on div "IF IT'S LOVIN' THAT YOU WANT" at bounding box center [190, 171] width 258 height 23
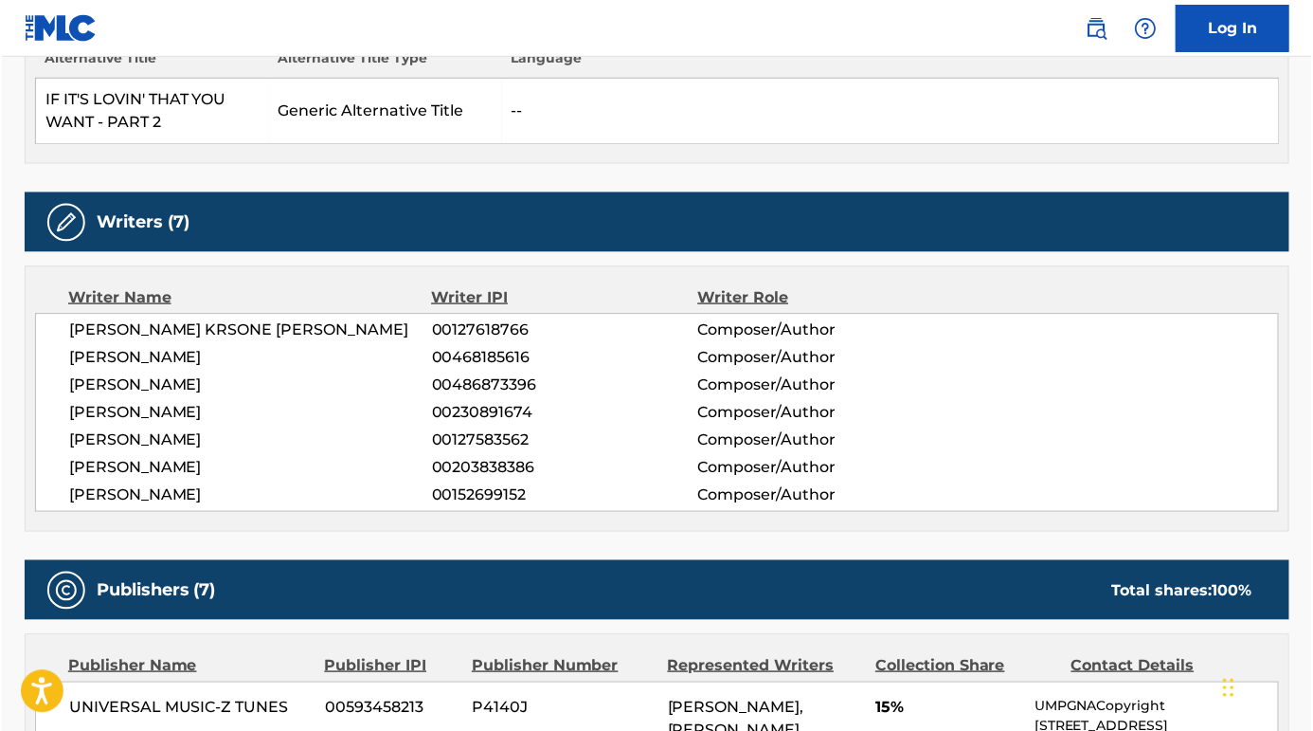
scroll to position [834, 0]
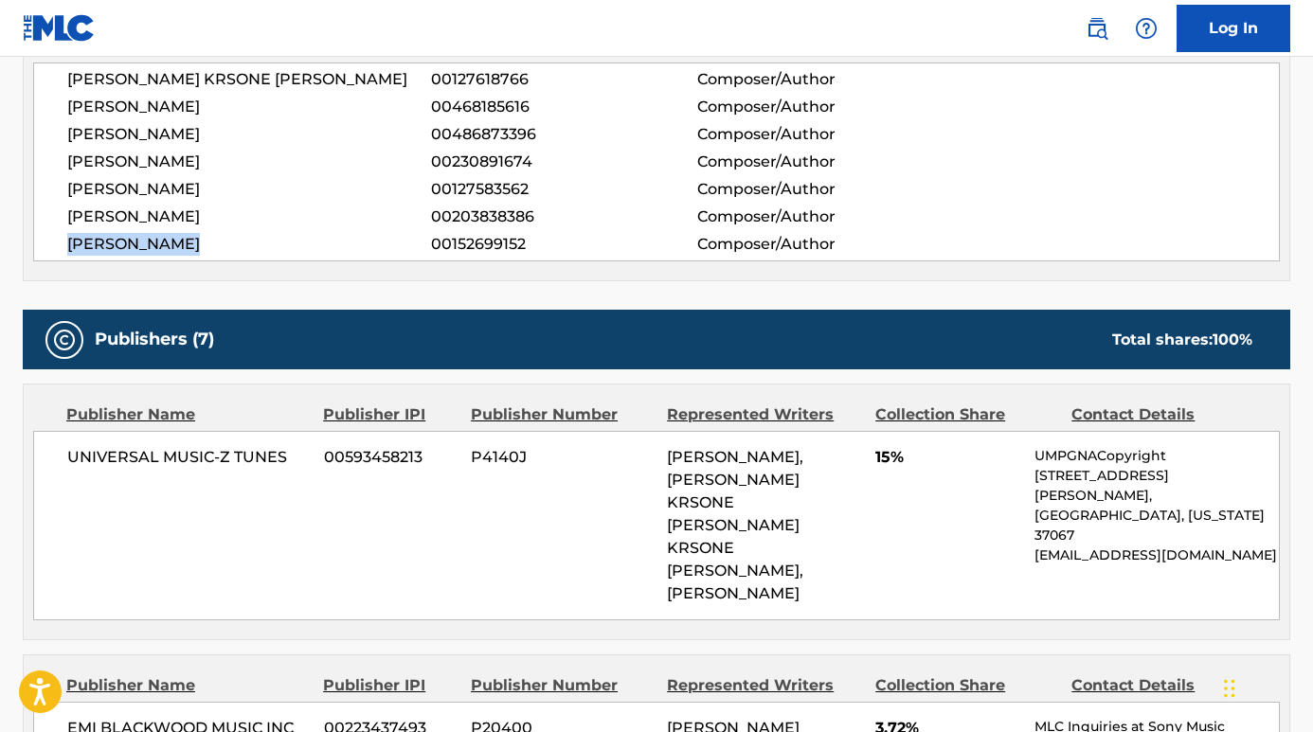
drag, startPoint x: 215, startPoint y: 246, endPoint x: 62, endPoint y: 246, distance: 153.5
click at [62, 246] on div "[PERSON_NAME] [PERSON_NAME] 00127618766 Composer/Author [PERSON_NAME] 004681856…" at bounding box center [656, 162] width 1247 height 199
copy span "[PERSON_NAME]"
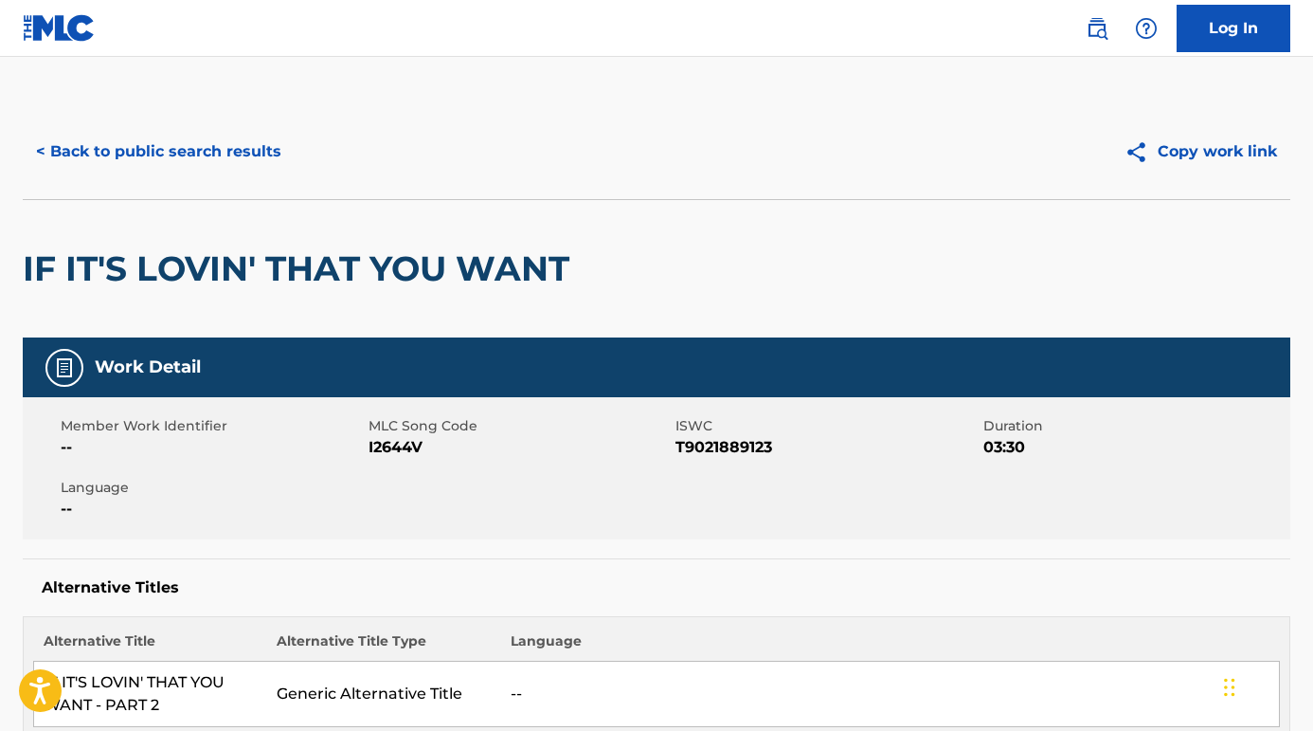
scroll to position [0, 0]
click at [261, 152] on button "< Back to public search results" at bounding box center [159, 151] width 272 height 47
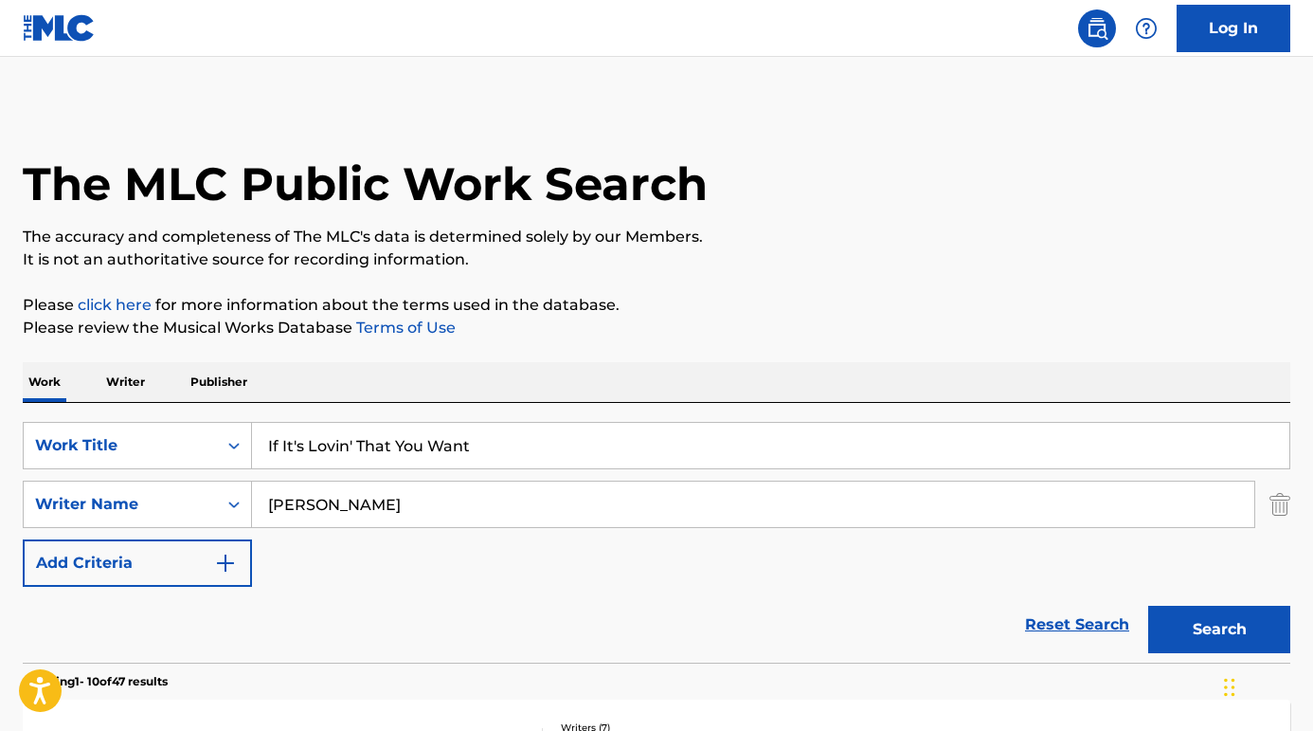
drag, startPoint x: 505, startPoint y: 454, endPoint x: 216, endPoint y: 417, distance: 291.3
click at [215, 417] on div "SearchWithCriteriabf33476b-5a7b-43c7-8afe-ab8743b51e1b Work Title If It's Lovin…" at bounding box center [657, 533] width 1268 height 260
paste input "Last Nigh"
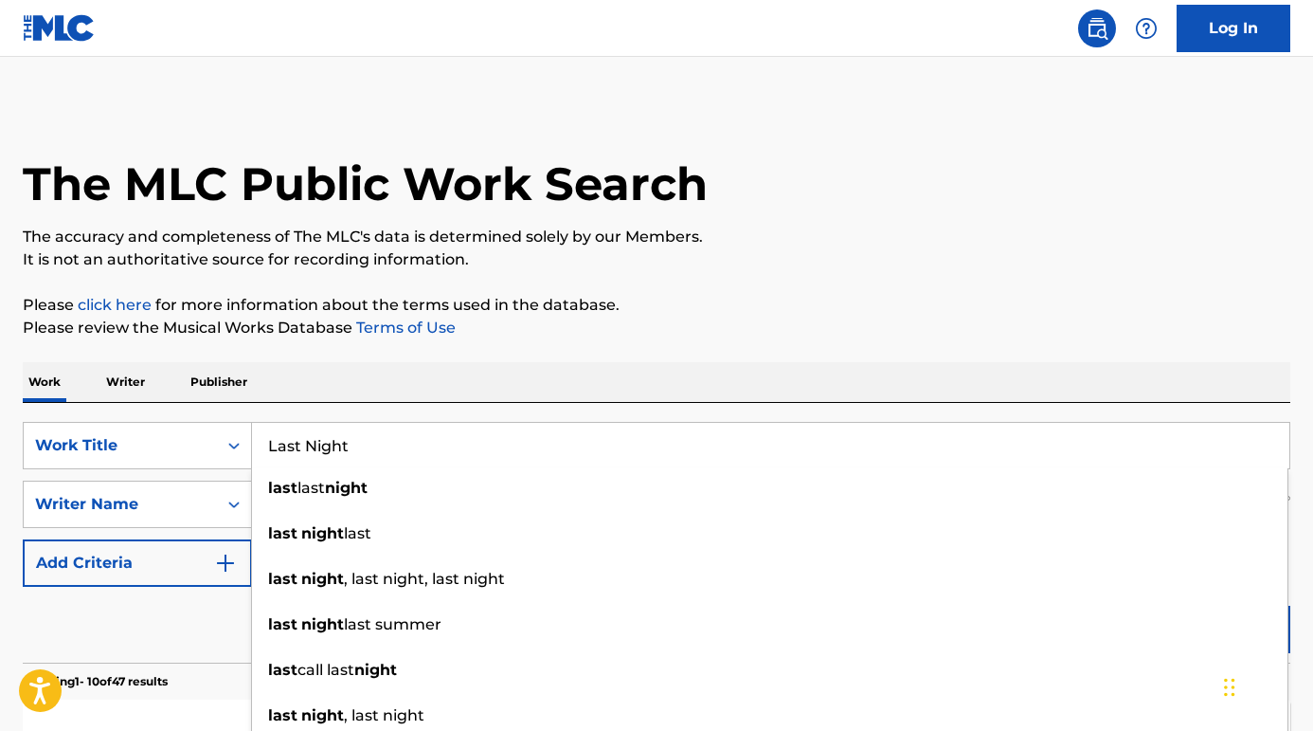
type input "Last Night"
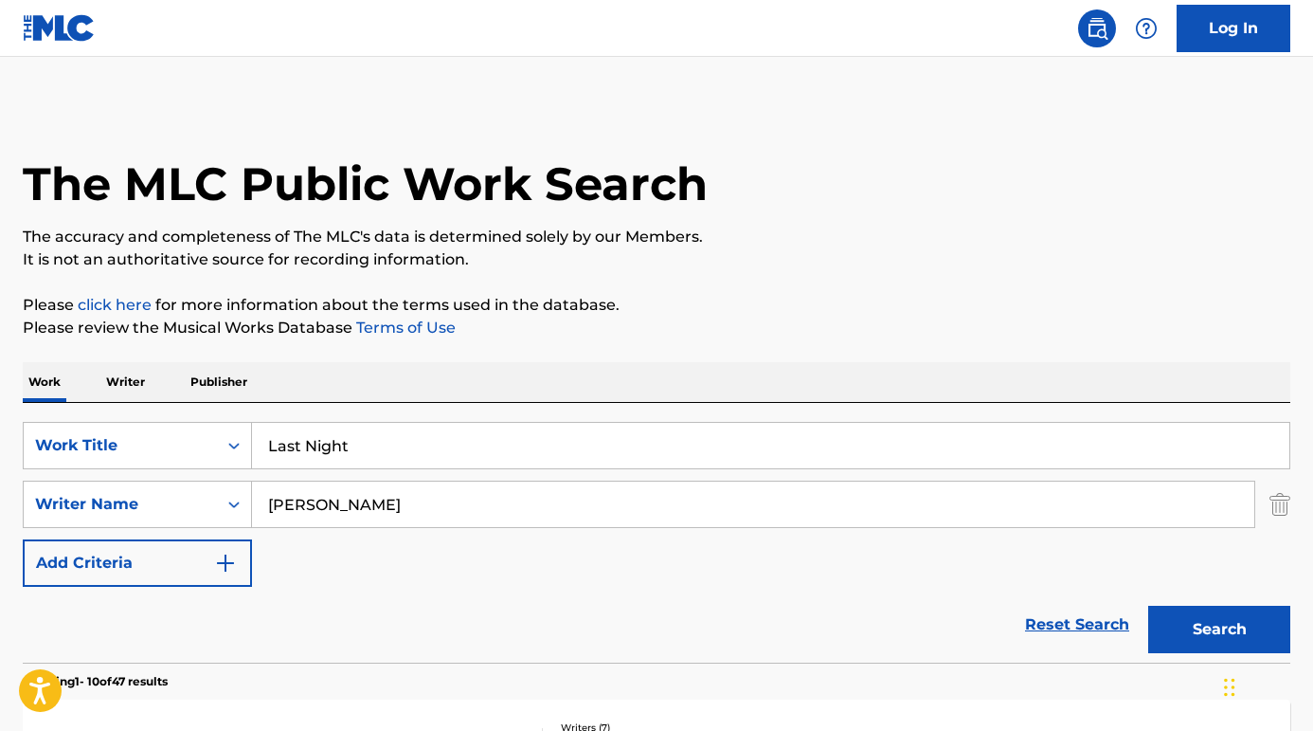
drag, startPoint x: 347, startPoint y: 505, endPoint x: 199, endPoint y: 505, distance: 147.8
click at [199, 505] on div "SearchWithCriteria3184c559-72a0-4bd8-bef1-ff38c4e54e24 Writer Name mosely" at bounding box center [657, 503] width 1268 height 47
type input "axton"
click at [280, 617] on div "Reset Search Search" at bounding box center [657, 624] width 1268 height 76
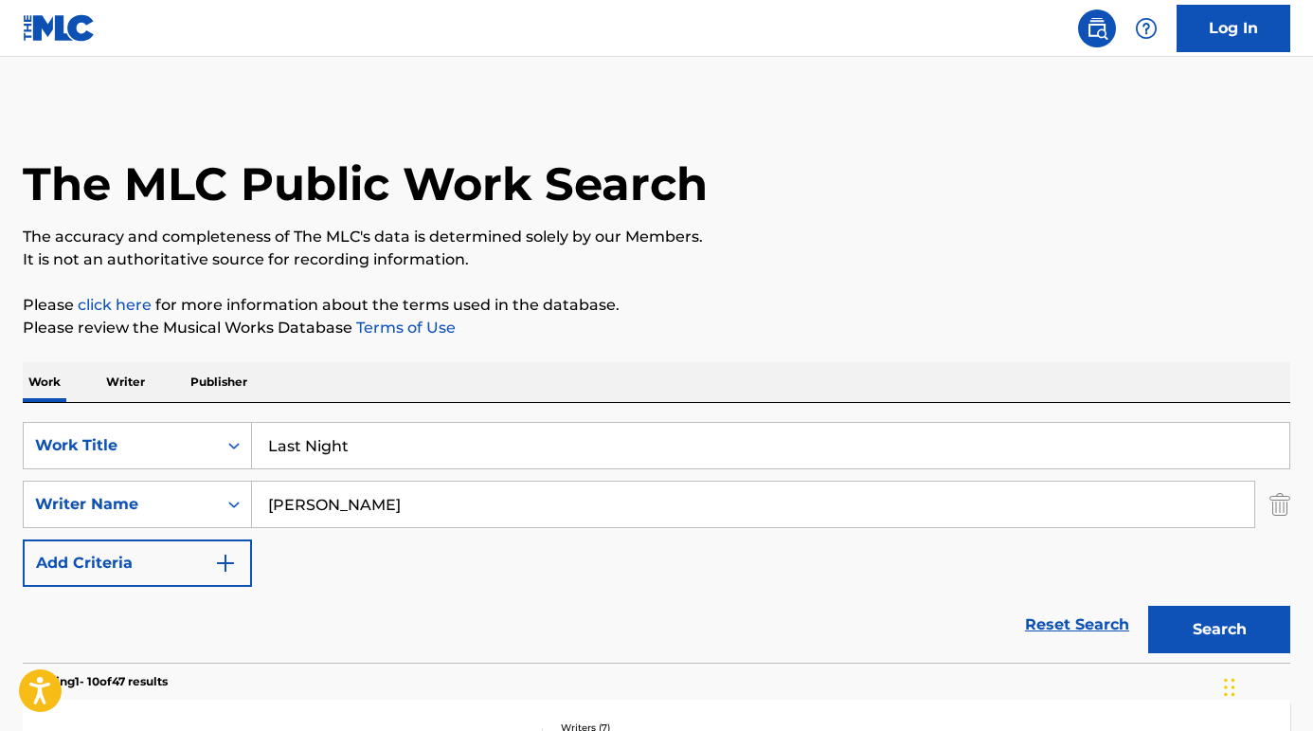
click at [1176, 620] on button "Search" at bounding box center [1219, 628] width 142 height 47
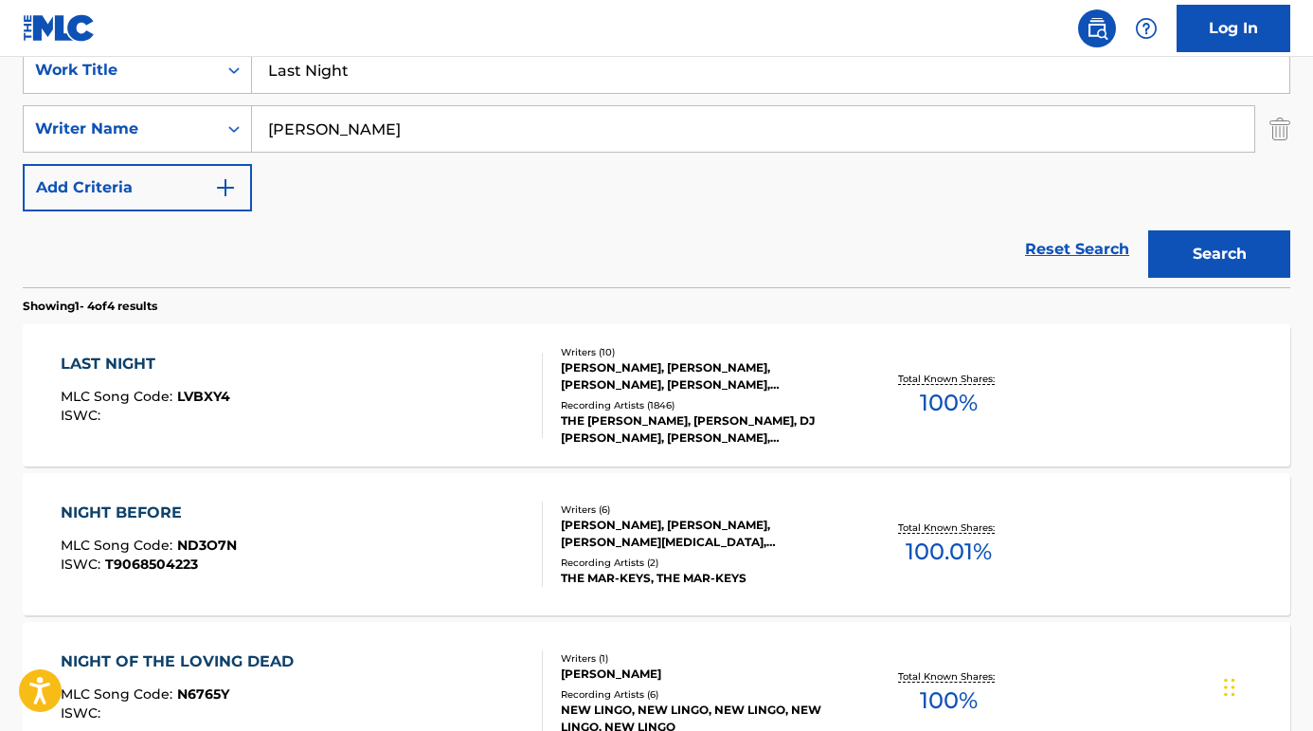
scroll to position [494, 0]
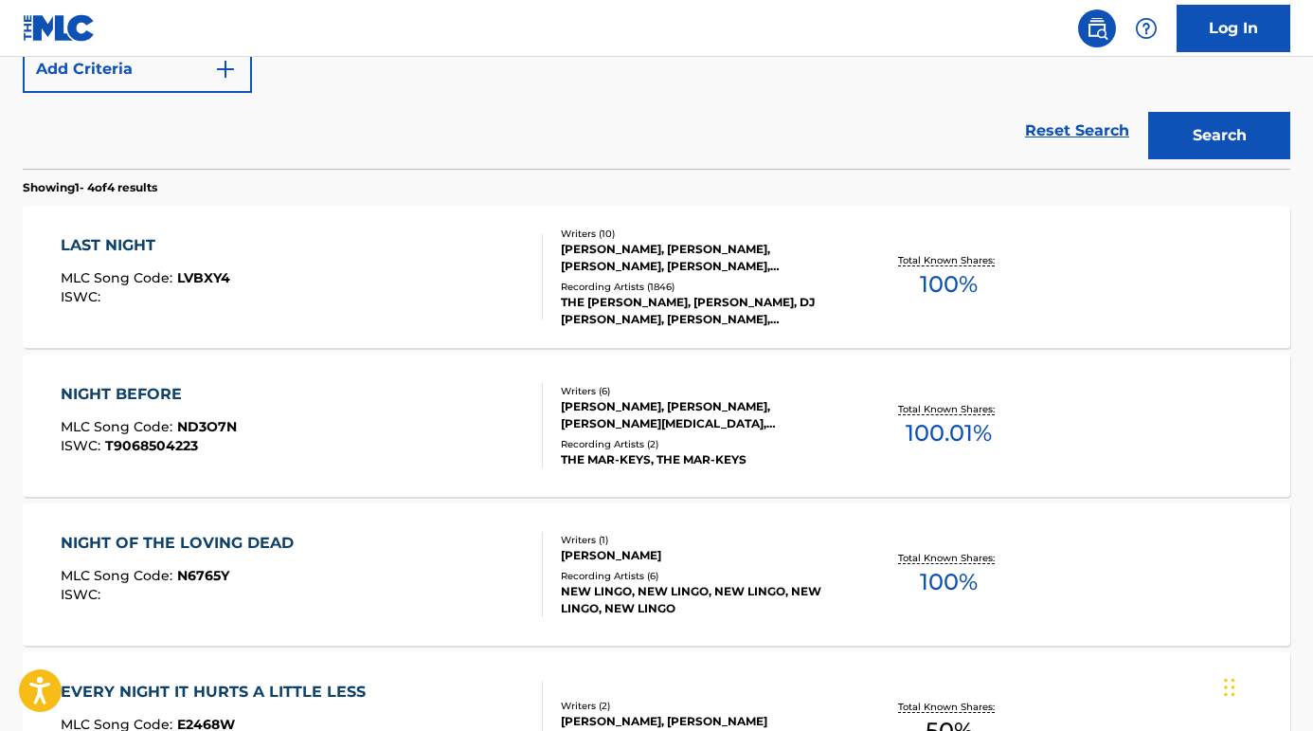
click at [133, 245] on div "LAST NIGHT" at bounding box center [146, 245] width 170 height 23
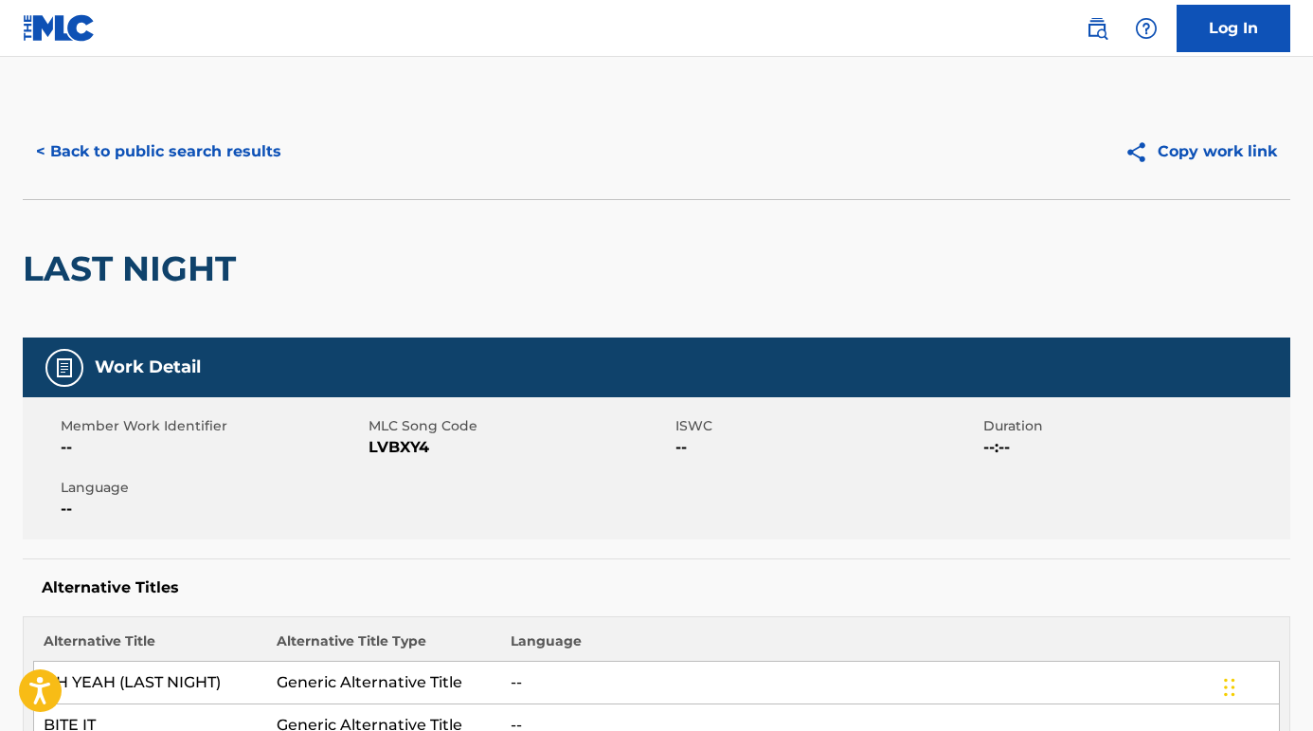
click at [236, 152] on button "< Back to public search results" at bounding box center [159, 151] width 272 height 47
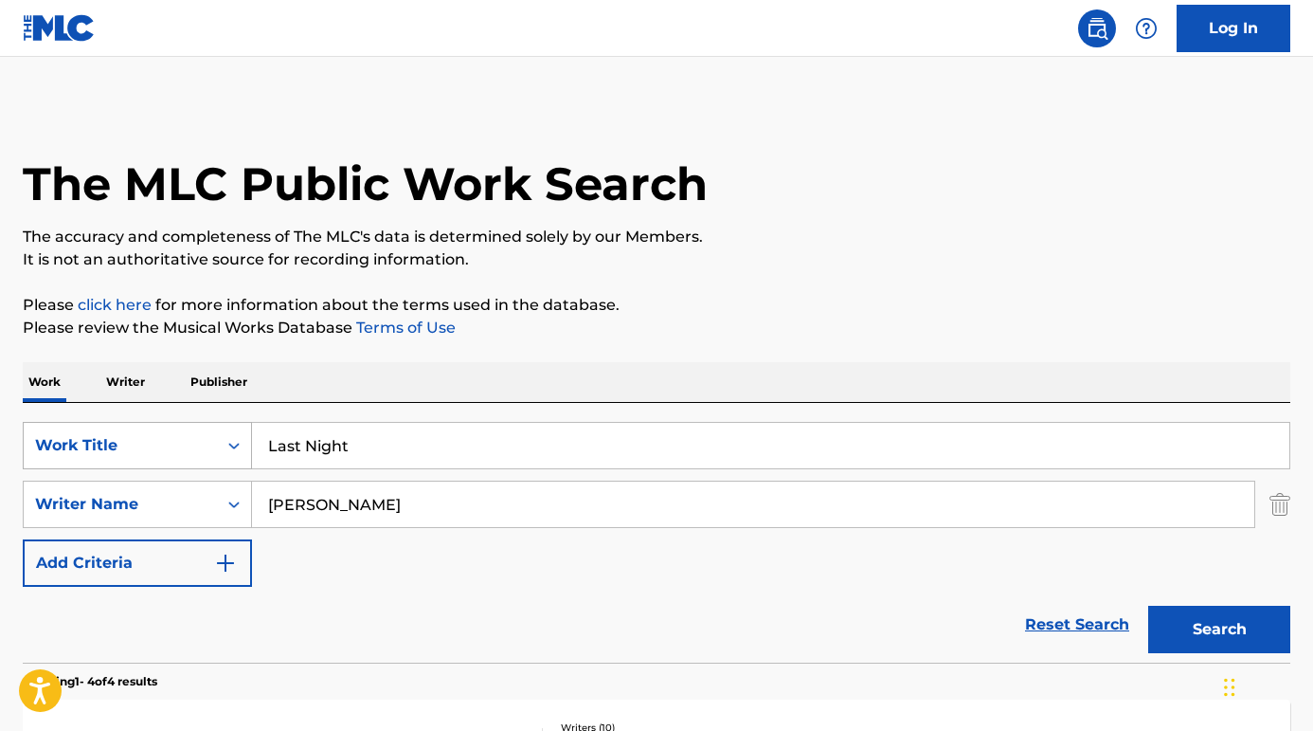
drag, startPoint x: 397, startPoint y: 451, endPoint x: 181, endPoint y: 447, distance: 216.1
click at [181, 447] on div "SearchWithCriteriabf33476b-5a7b-43c7-8afe-ab8743b51e1b Work Title Last Night" at bounding box center [657, 445] width 1268 height 47
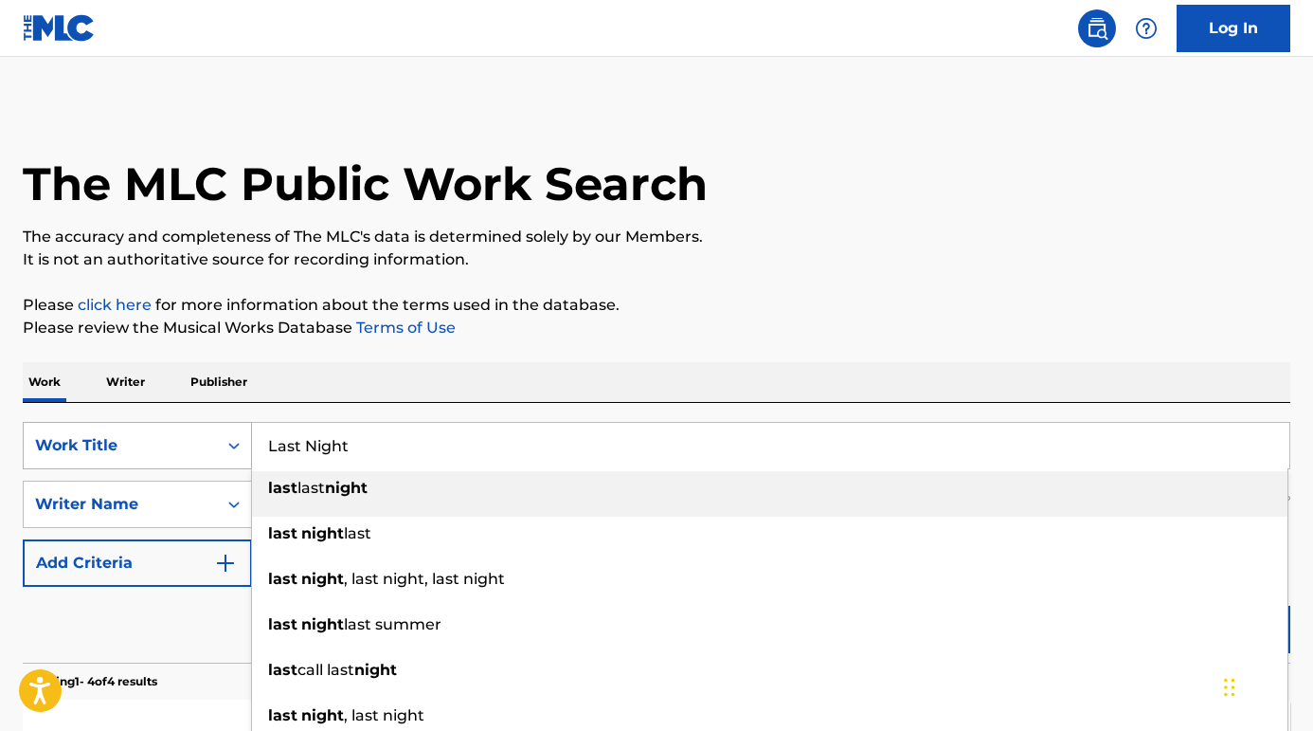
type input "g"
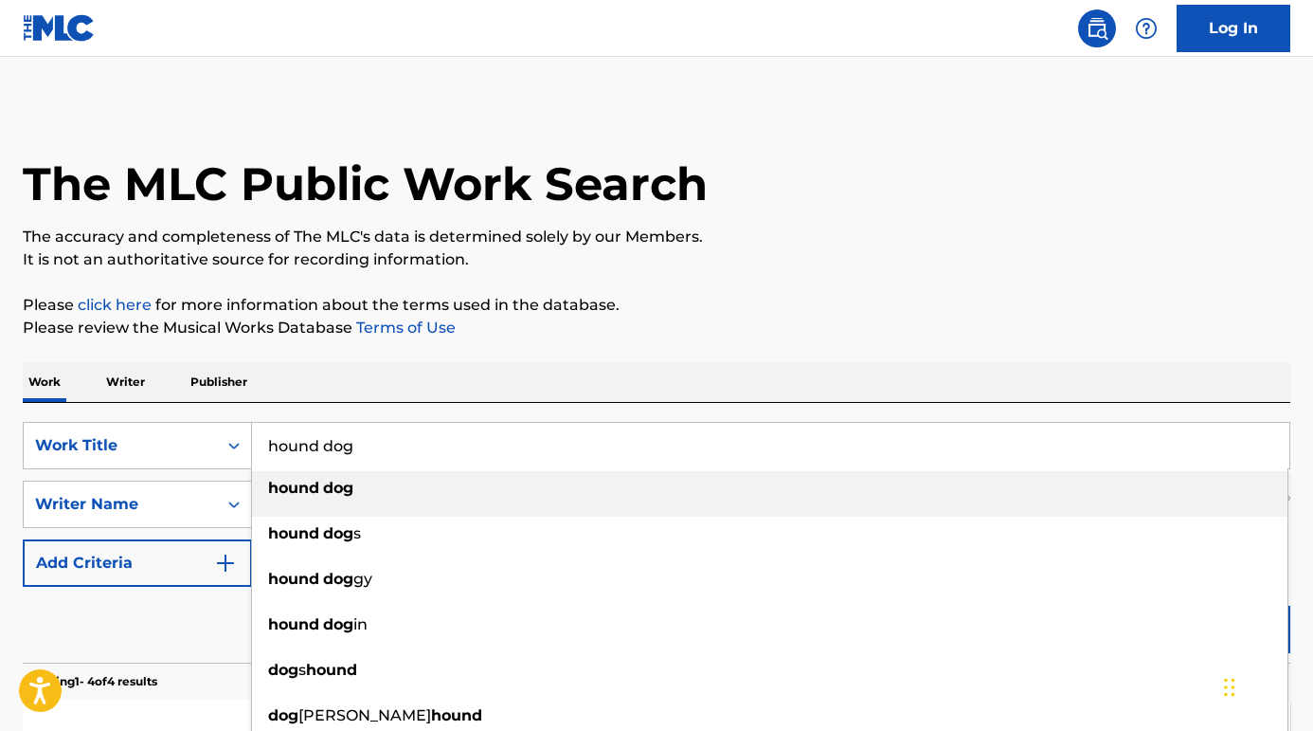
type input "hound dog"
click at [132, 621] on div "Reset Search Search" at bounding box center [657, 624] width 1268 height 76
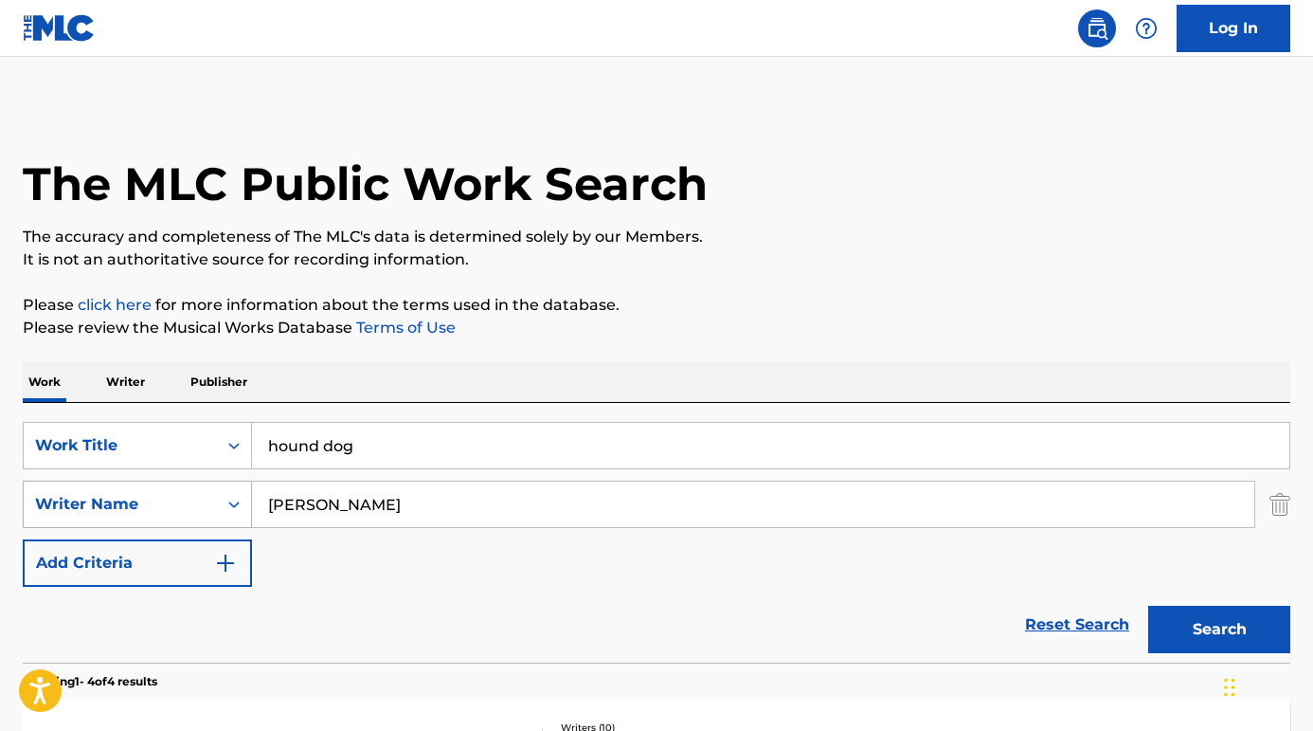
drag, startPoint x: 358, startPoint y: 507, endPoint x: 163, endPoint y: 489, distance: 196.0
click at [163, 489] on div "SearchWithCriteria3184c559-72a0-4bd8-bef1-ff38c4e54e24 Writer Name axton" at bounding box center [657, 503] width 1268 height 47
click at [1219, 629] on button "Search" at bounding box center [1219, 628] width 142 height 47
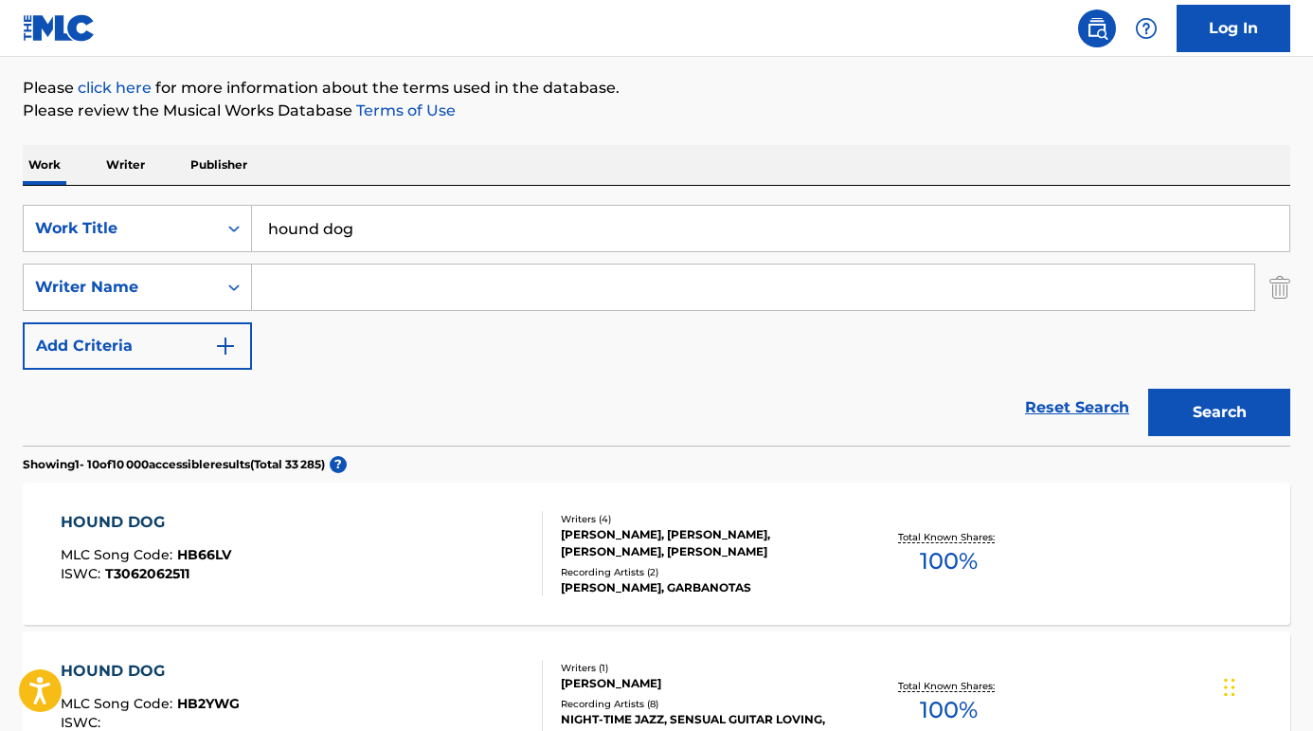
scroll to position [109, 0]
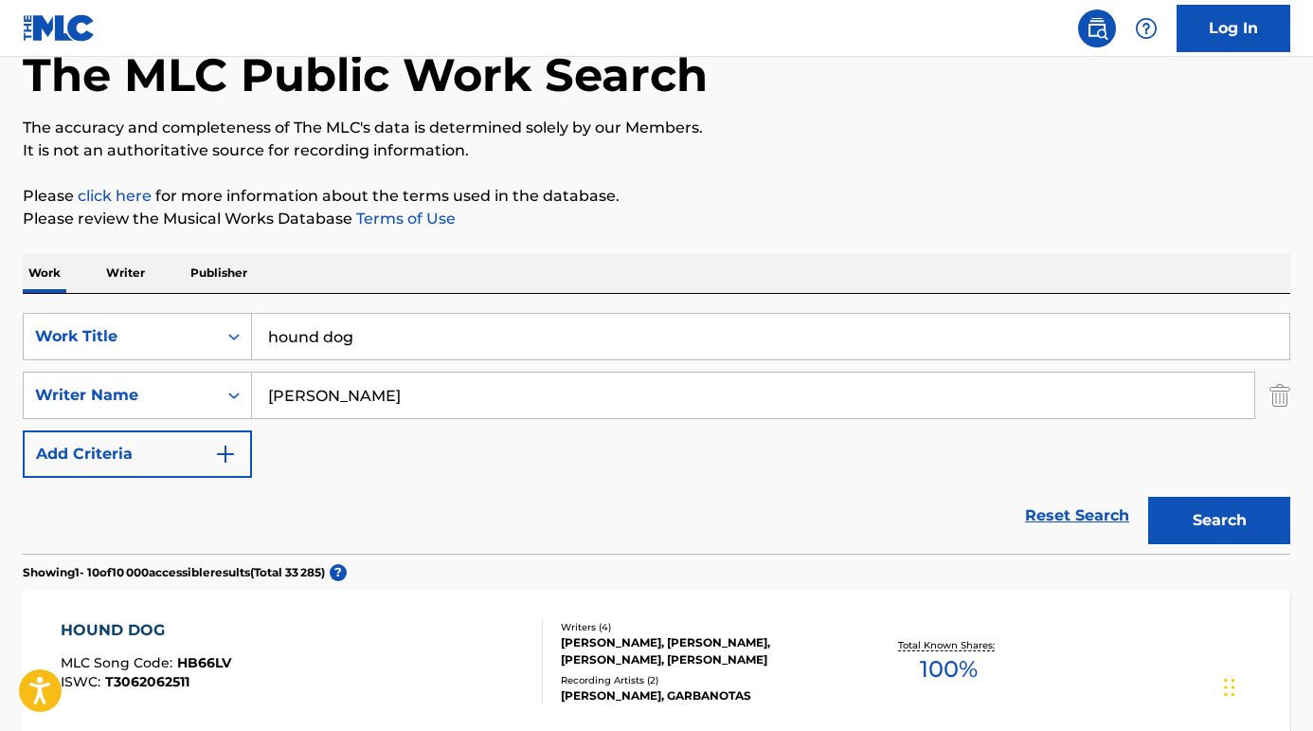
type input "stoller"
click at [1219, 520] on button "Search" at bounding box center [1219, 519] width 142 height 47
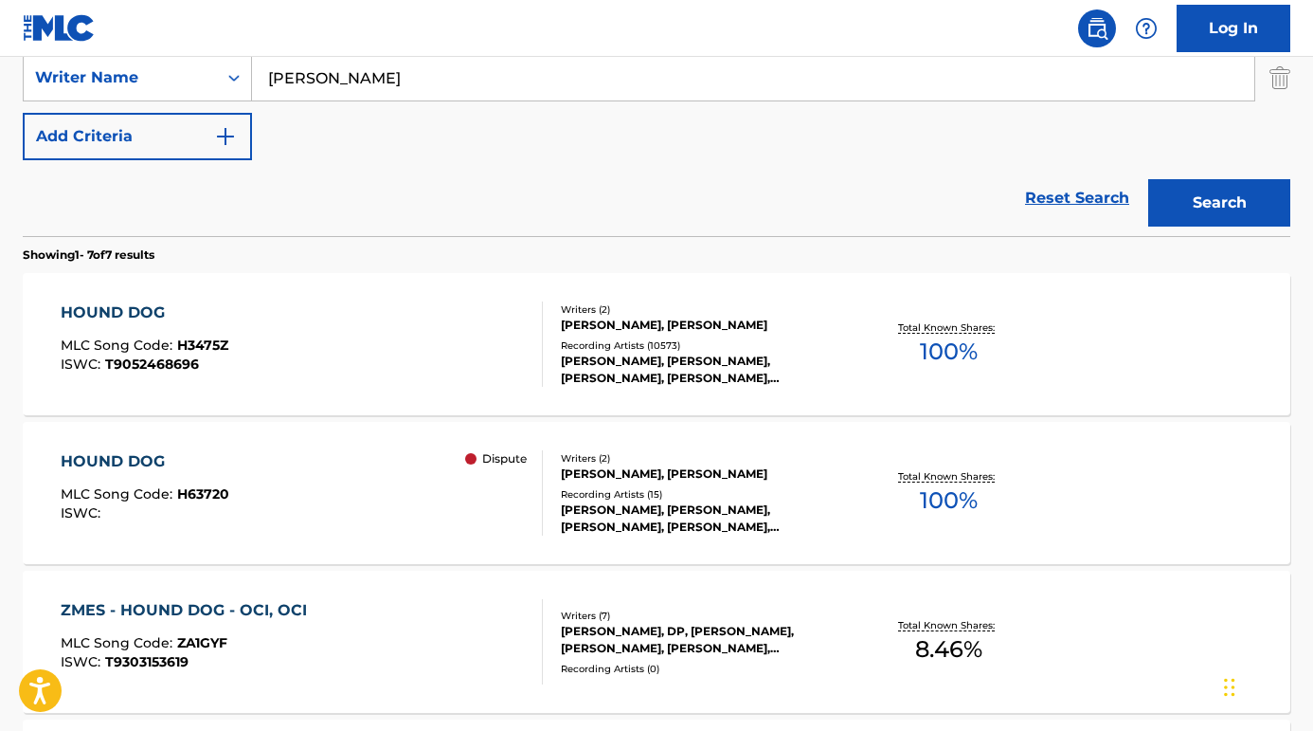
scroll to position [499, 0]
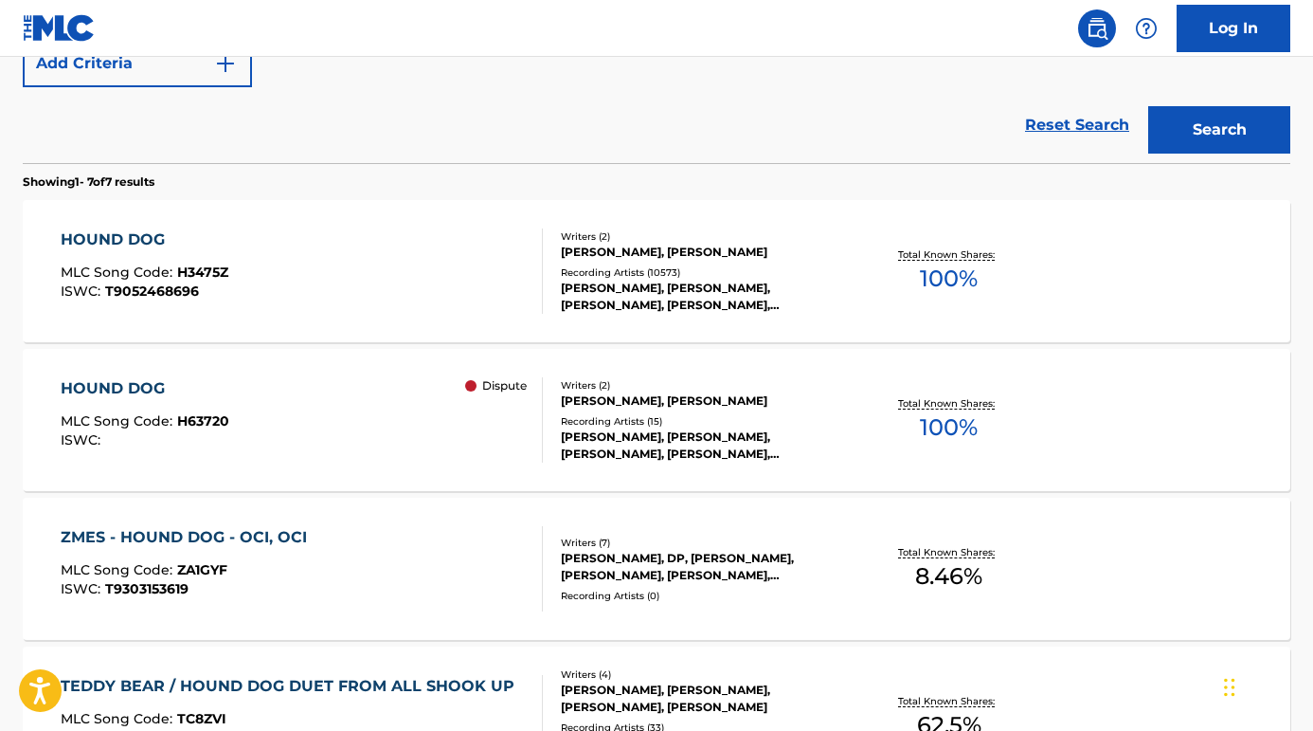
click at [161, 395] on div "HOUND DOG" at bounding box center [145, 388] width 169 height 23
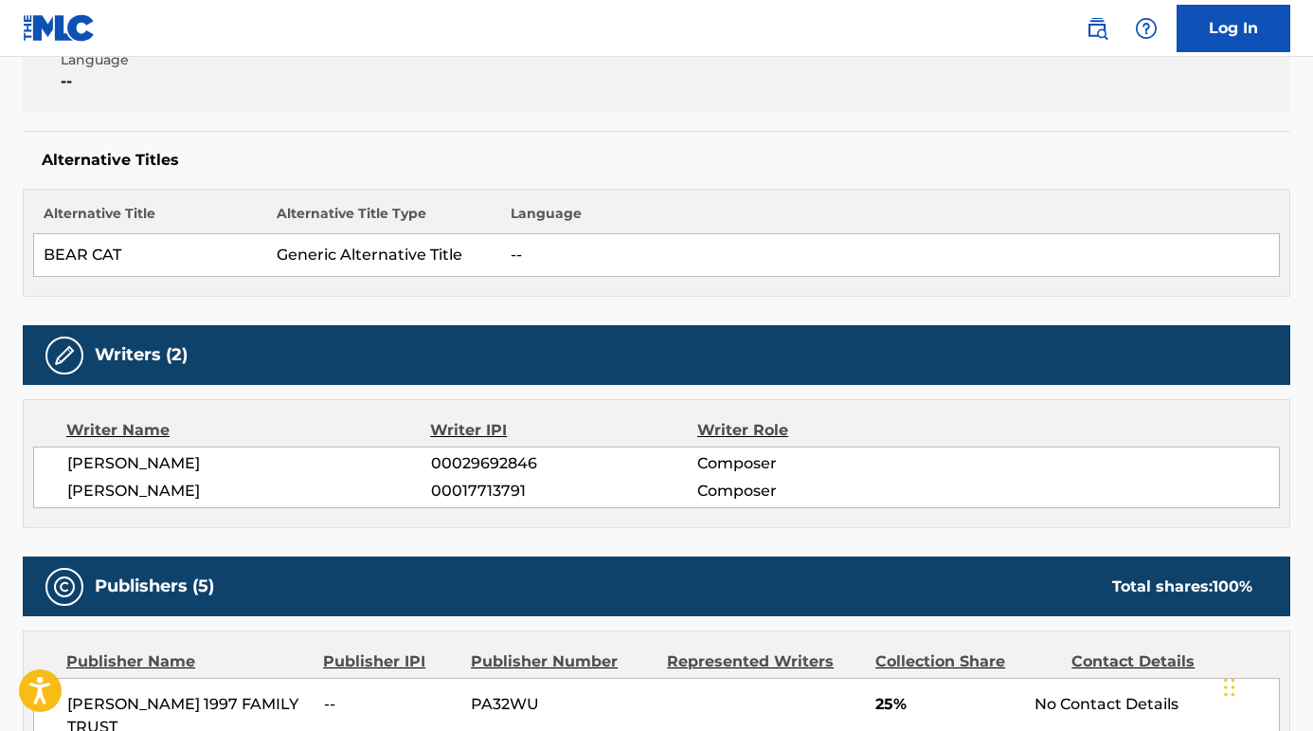
scroll to position [381, 0]
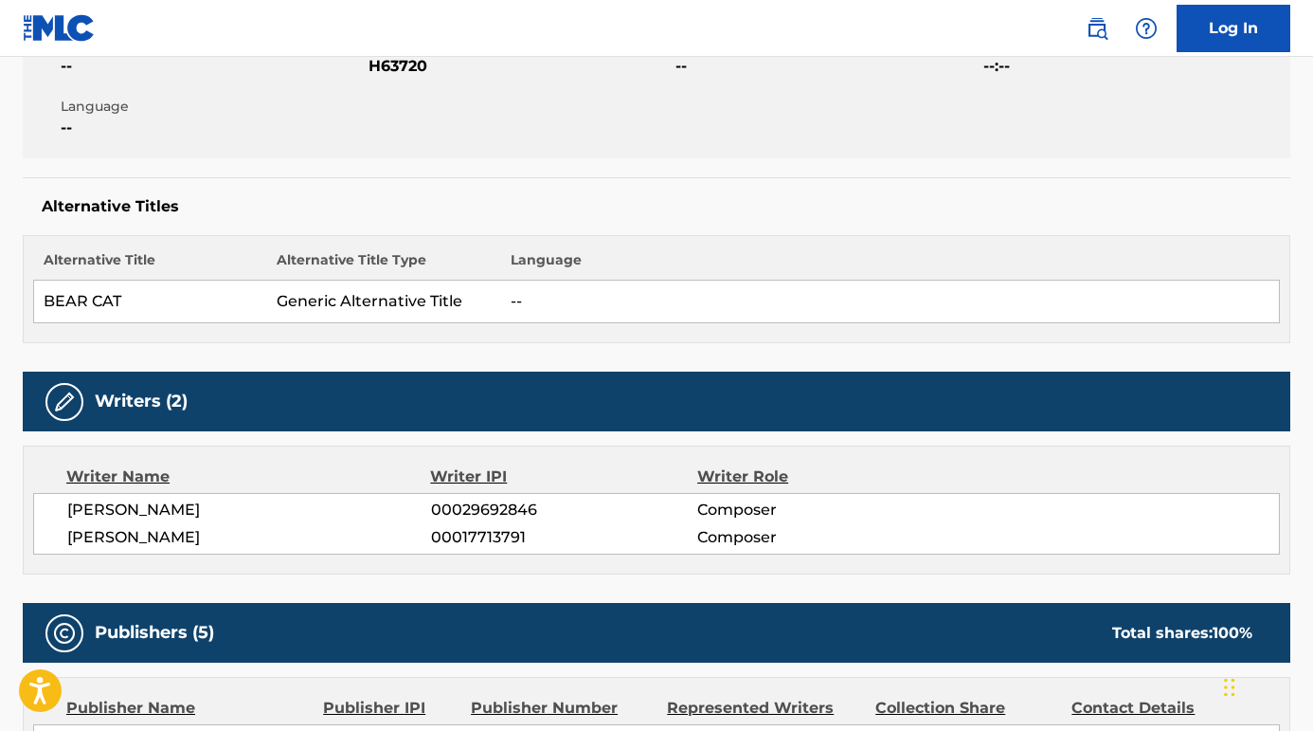
scroll to position [499, 0]
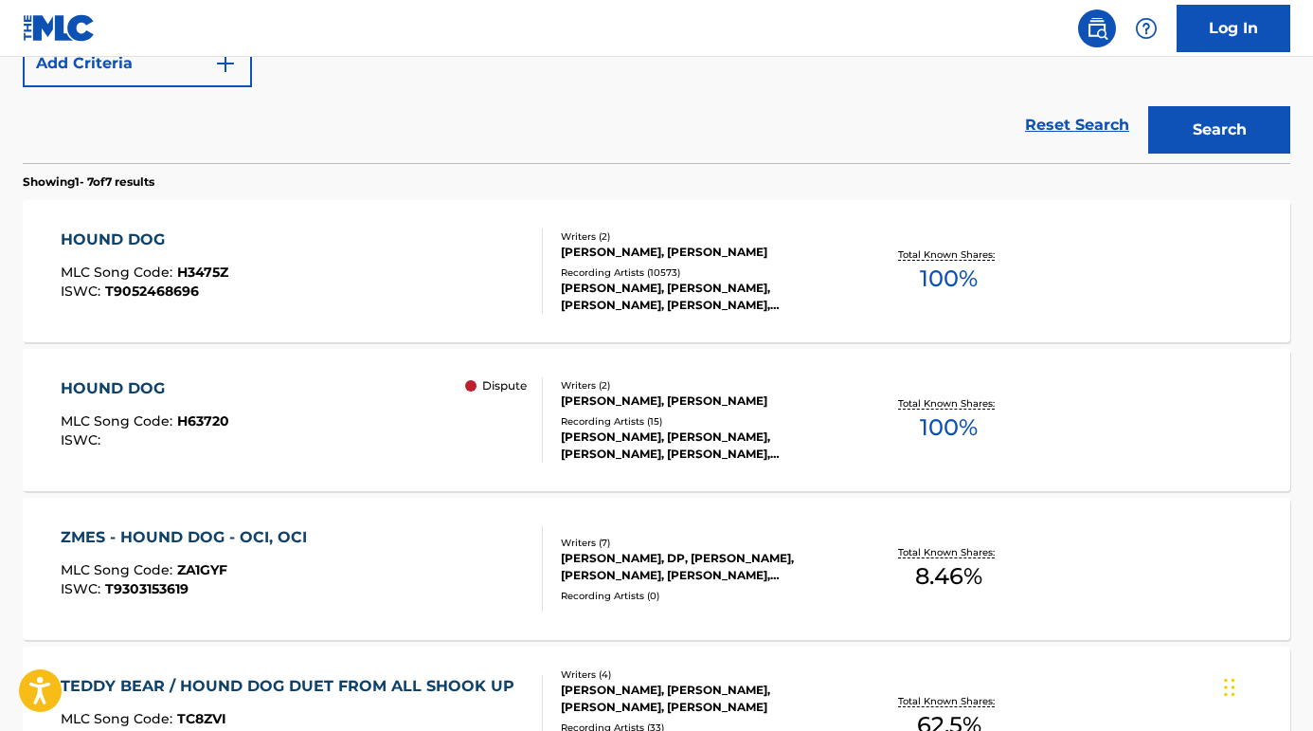
click at [154, 238] on div "HOUND DOG" at bounding box center [145, 239] width 168 height 23
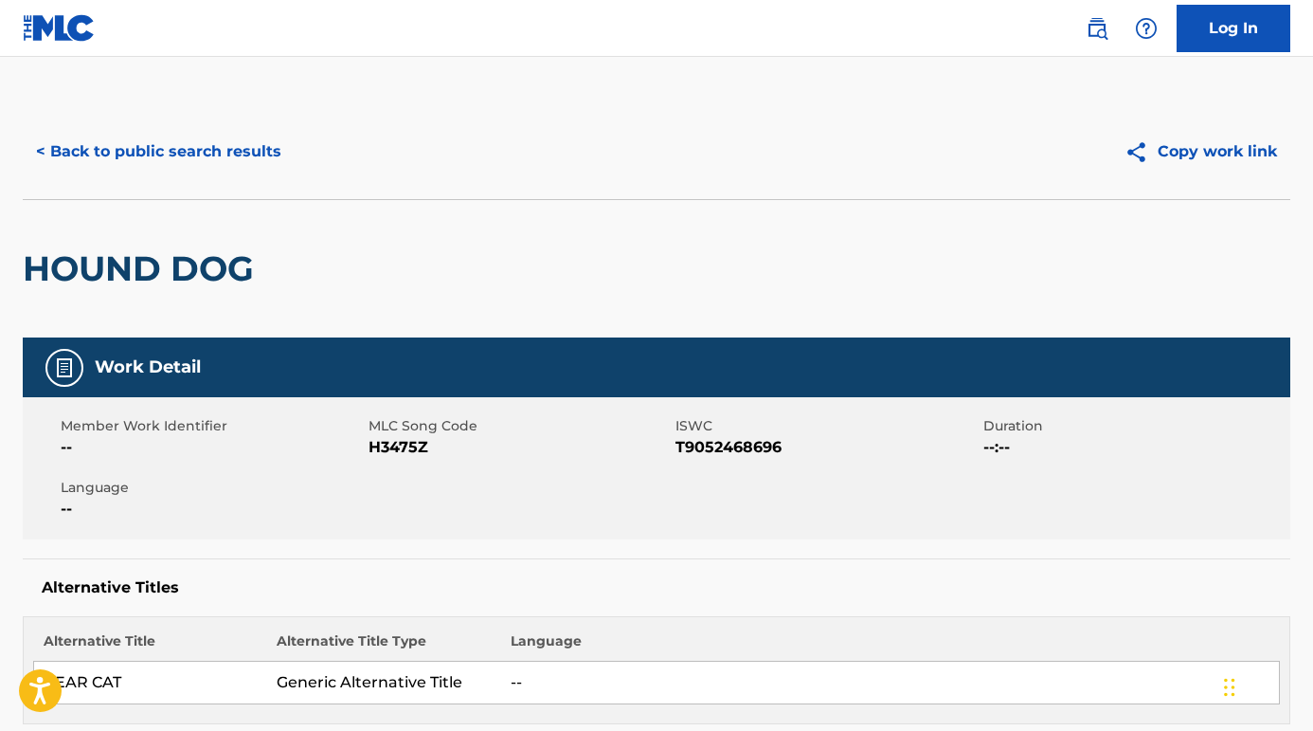
click at [194, 167] on button "< Back to public search results" at bounding box center [159, 151] width 272 height 47
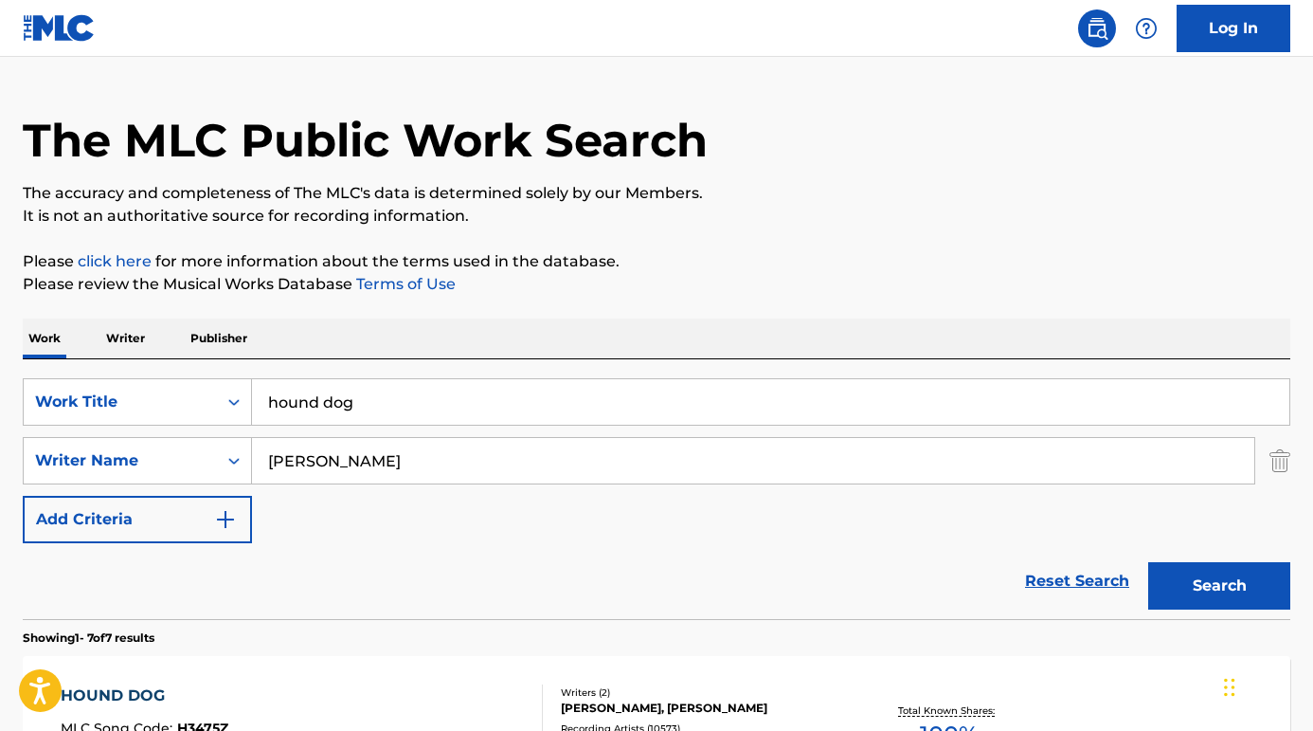
scroll to position [9, 0]
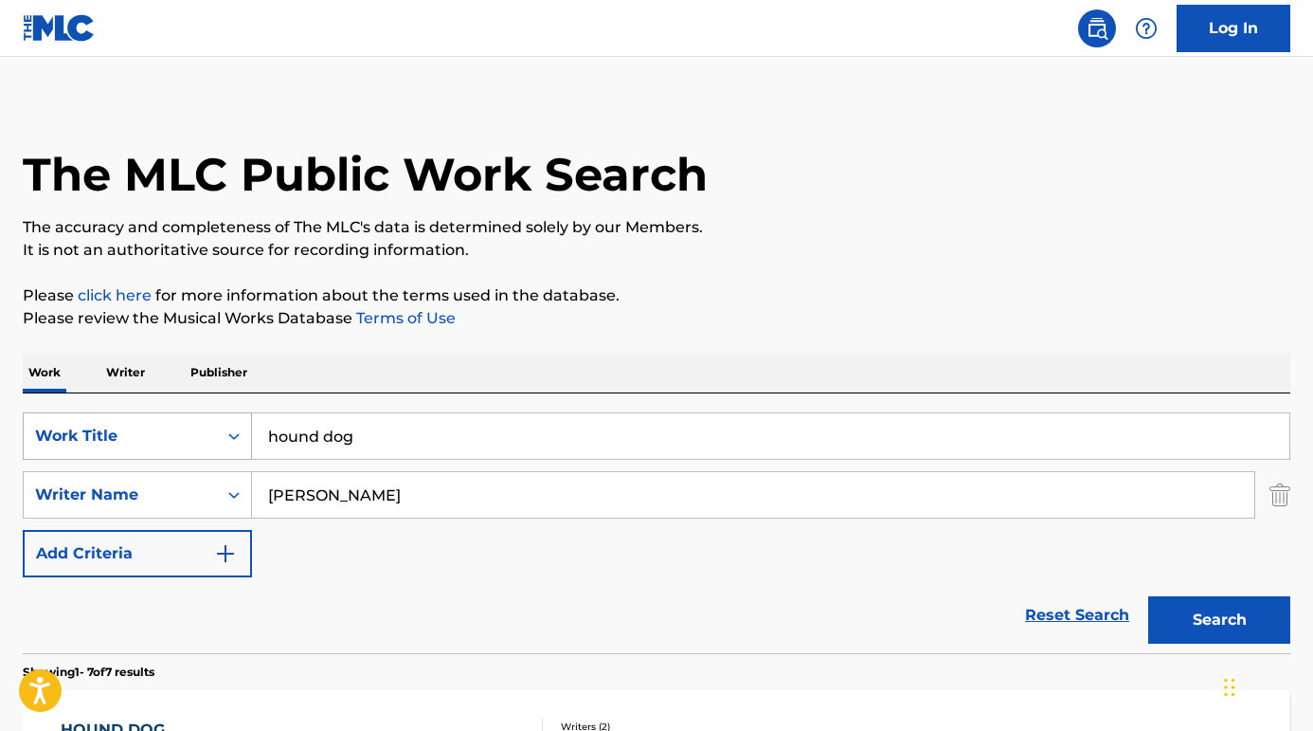
drag, startPoint x: 378, startPoint y: 434, endPoint x: 225, endPoint y: 431, distance: 153.5
click at [225, 431] on div "SearchWithCriteriabf33476b-5a7b-43c7-8afe-ab8743b51e1b Work Title hound dog" at bounding box center [657, 435] width 1268 height 47
paste input "(How Little It Matters) How Little We Know"
type input "(How Little It Matters) How Little We Know"
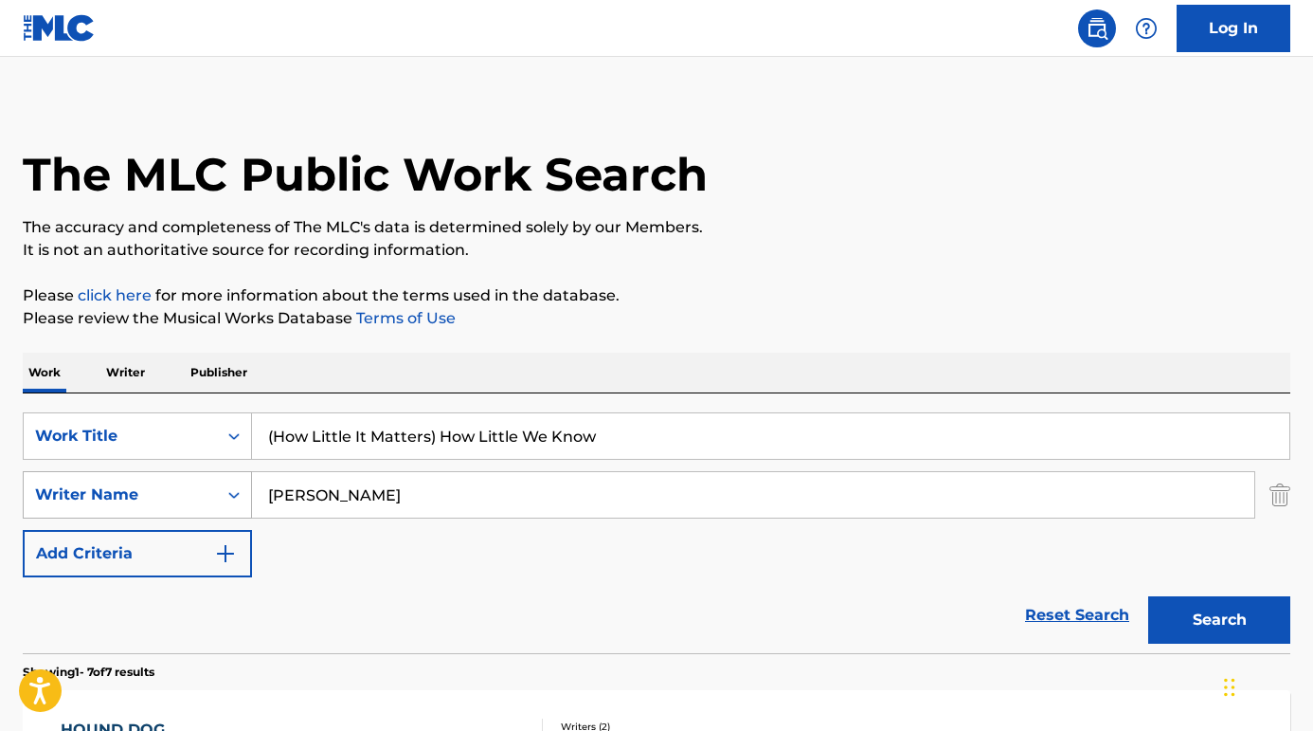
drag, startPoint x: 343, startPoint y: 498, endPoint x: 198, endPoint y: 496, distance: 145.0
click at [198, 496] on div "SearchWithCriteria3184c559-72a0-4bd8-bef1-ff38c4e54e24 Writer Name stoller" at bounding box center [657, 494] width 1268 height 47
click at [1219, 620] on button "Search" at bounding box center [1219, 619] width 142 height 47
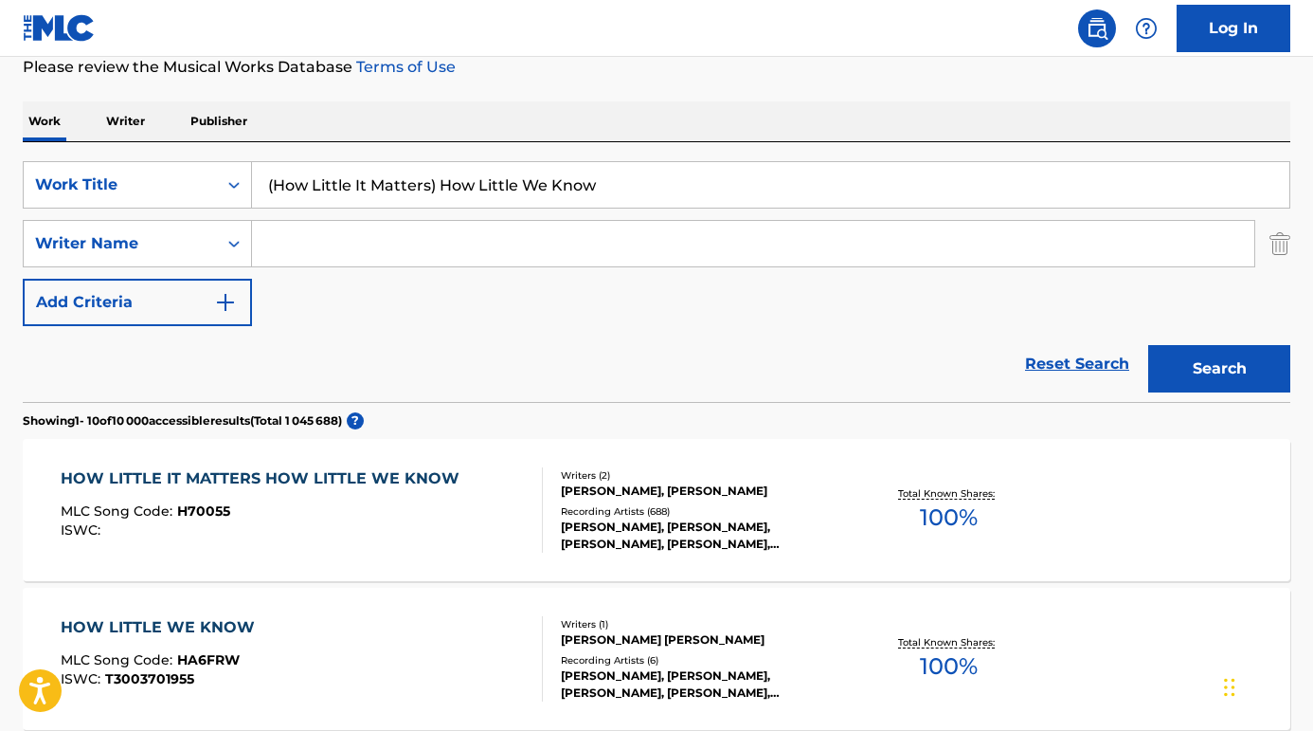
scroll to position [305, 0]
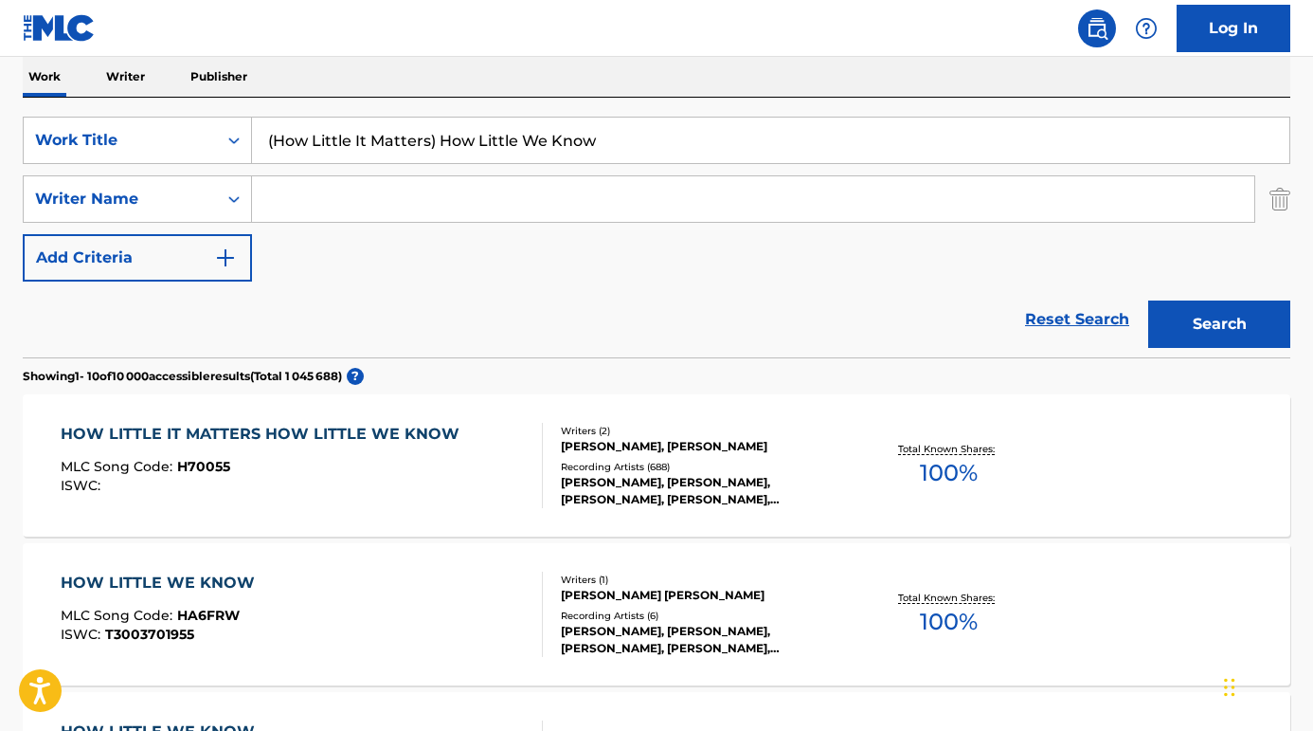
click at [283, 434] on div "HOW LITTLE IT MATTERS HOW LITTLE WE KNOW" at bounding box center [265, 434] width 408 height 23
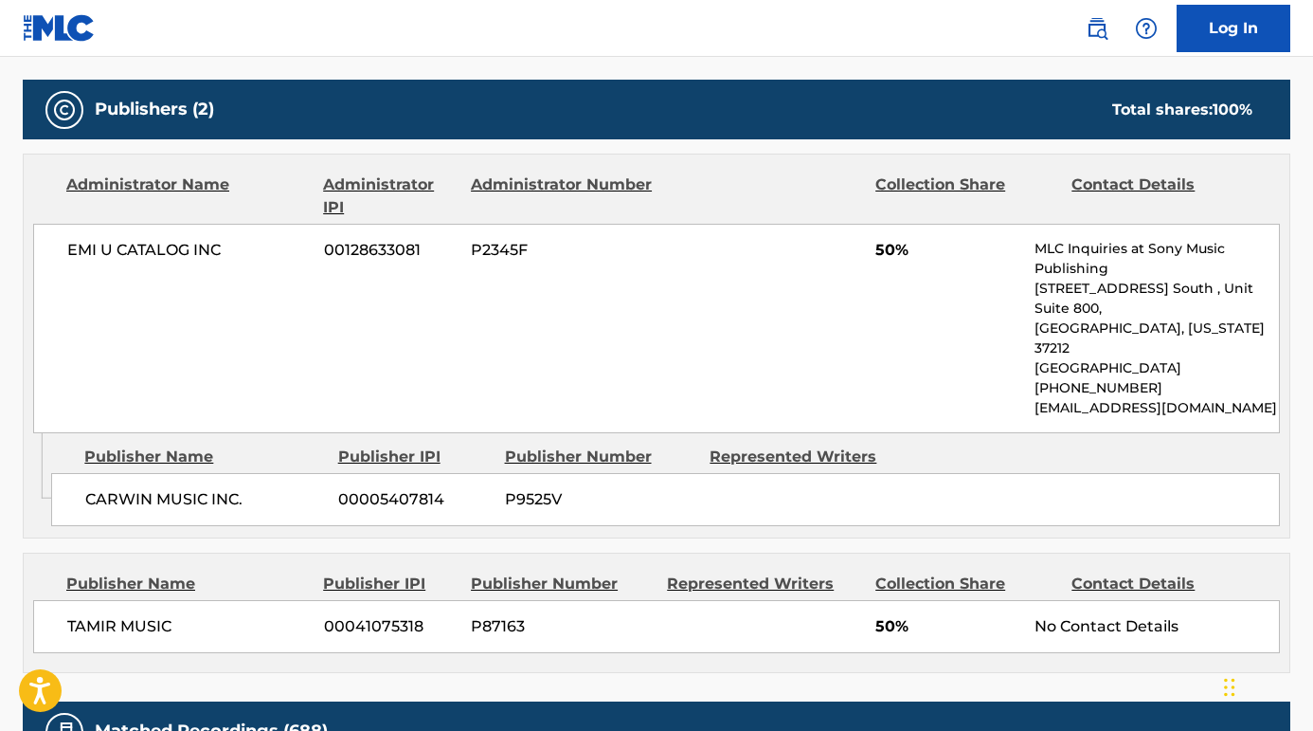
scroll to position [1115, 0]
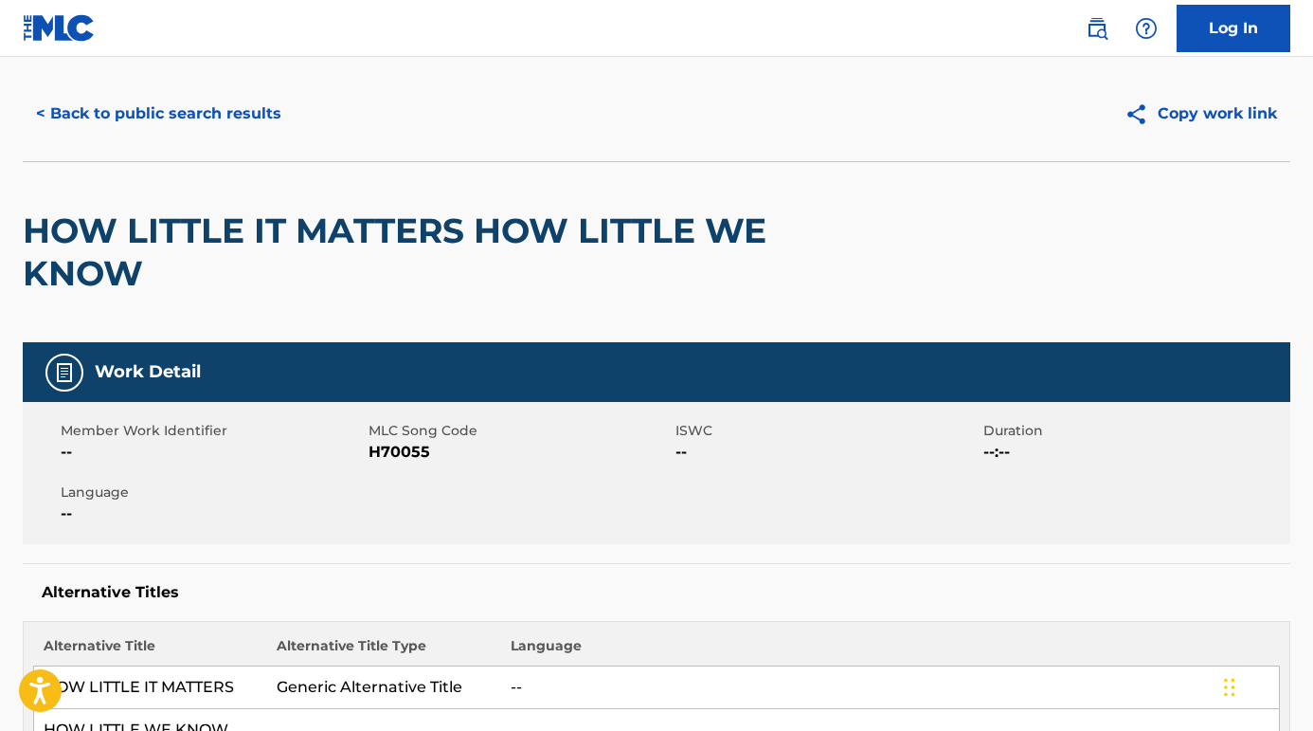
click at [213, 127] on button "< Back to public search results" at bounding box center [159, 113] width 272 height 47
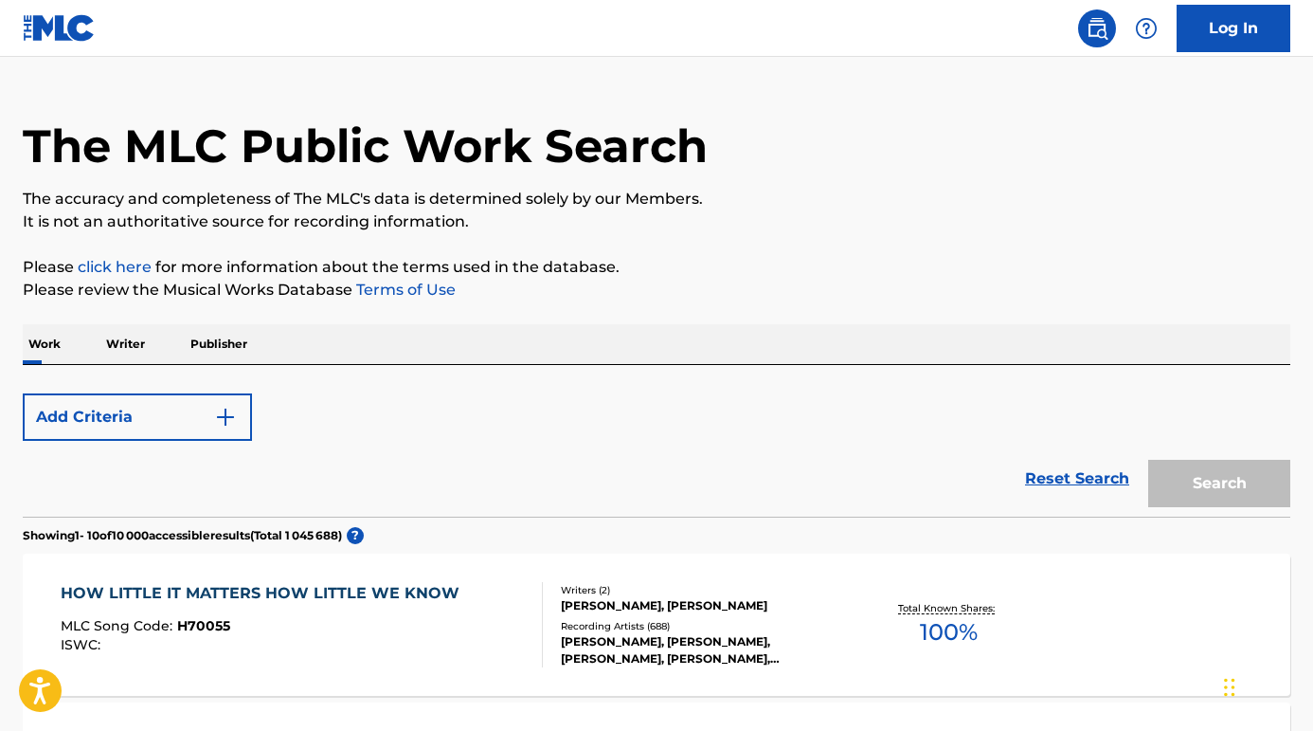
scroll to position [305, 0]
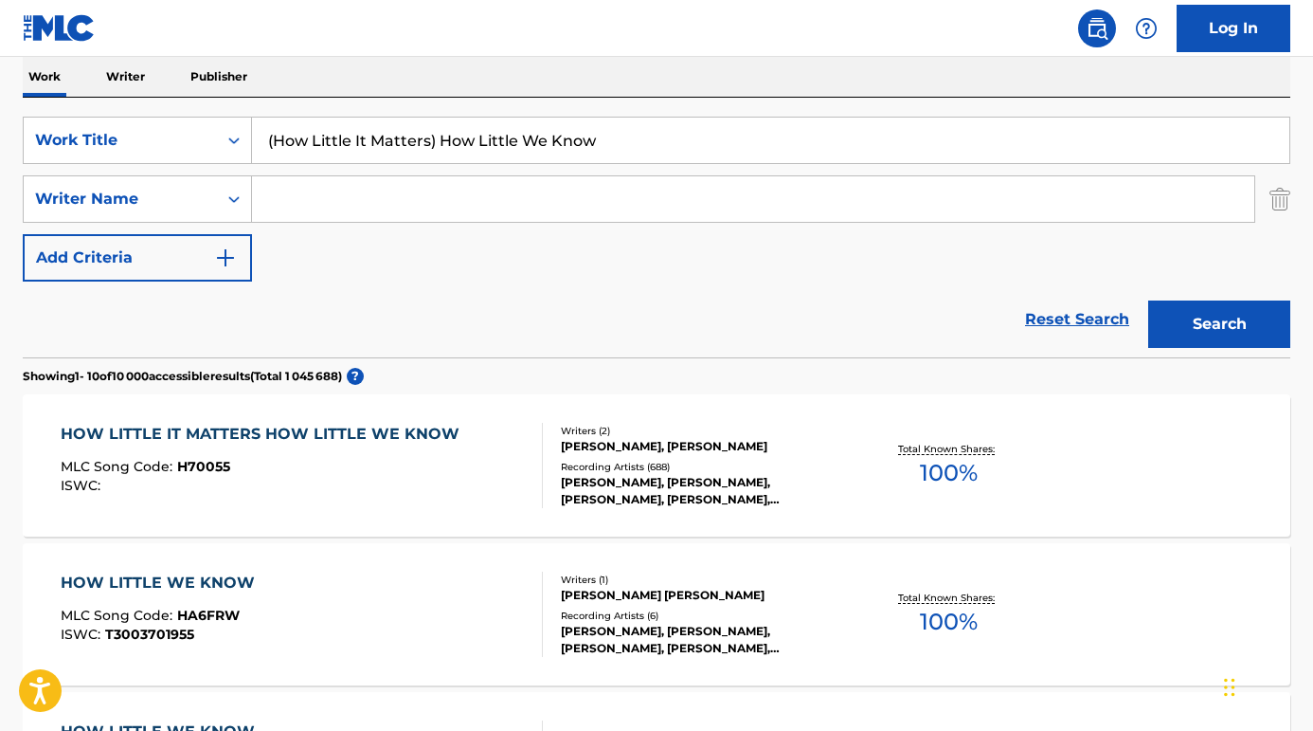
click at [393, 211] on input "Search Form" at bounding box center [753, 198] width 1002 height 45
paste input "LIVGREN"
type input "LIVGREN"
drag, startPoint x: 659, startPoint y: 137, endPoint x: 293, endPoint y: 130, distance: 366.8
click at [293, 130] on input "(How Little It Matters) How Little We Know" at bounding box center [770, 139] width 1037 height 45
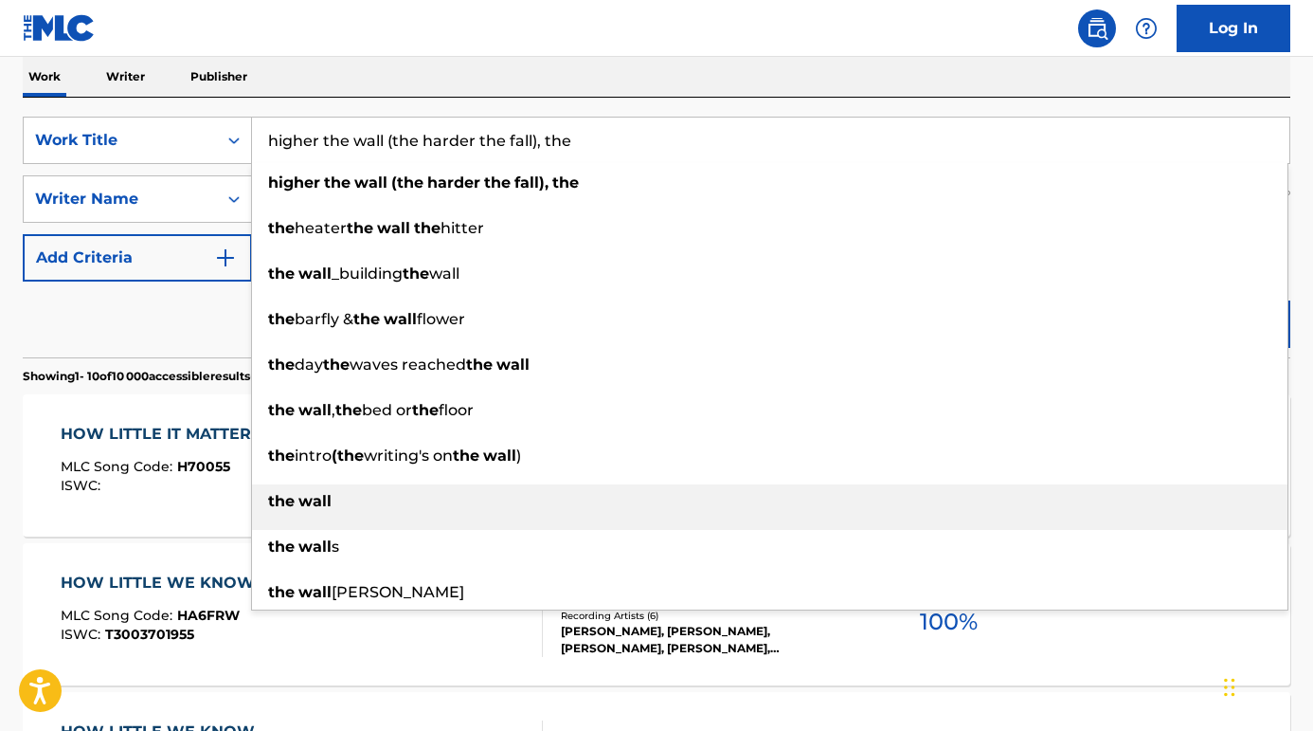
click at [303, 490] on div "the wall" at bounding box center [770, 501] width 1036 height 34
type input "the wall"
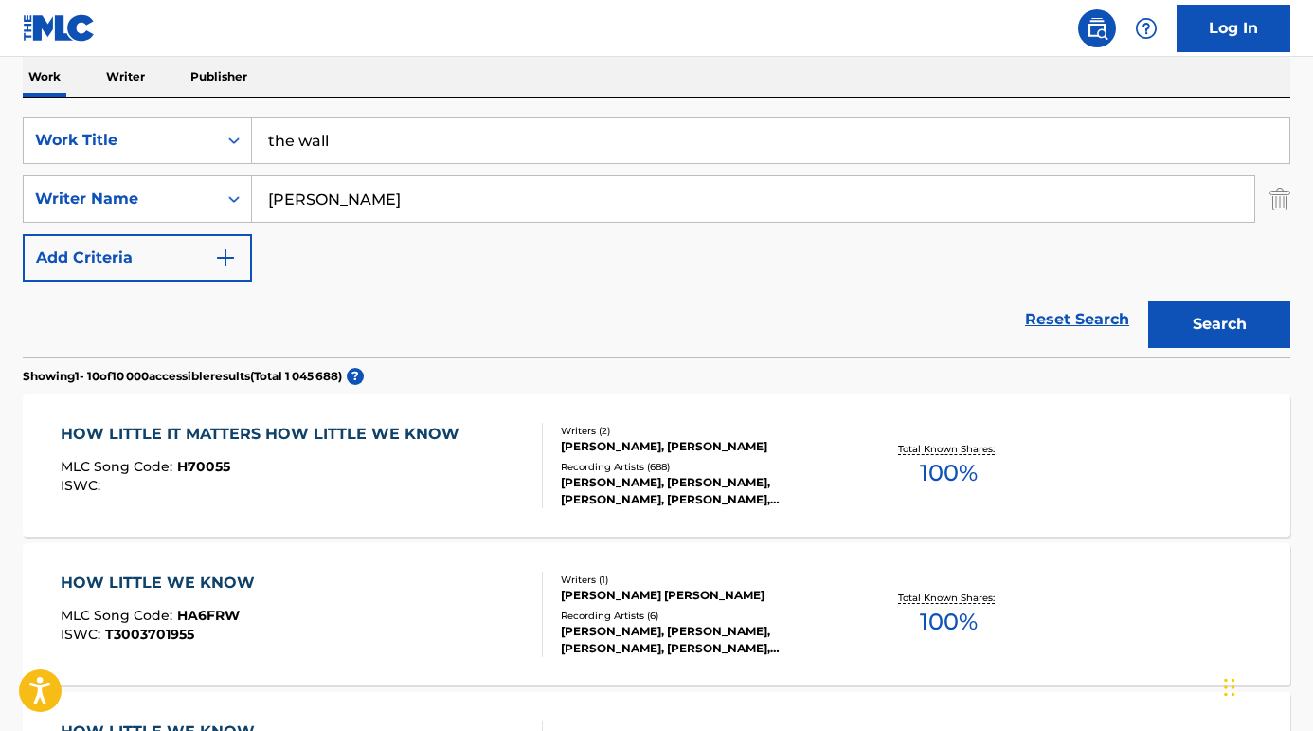
click at [1254, 324] on button "Search" at bounding box center [1219, 323] width 142 height 47
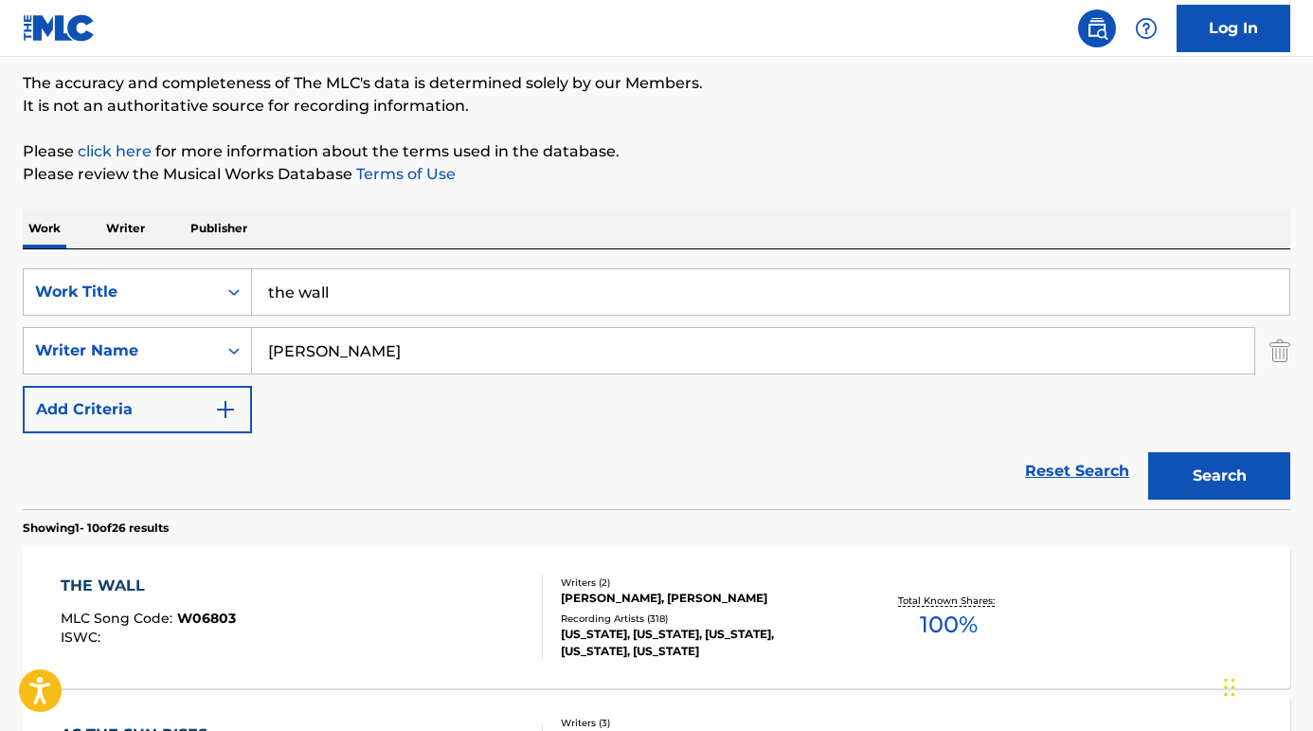
click at [113, 573] on div "THE WALL MLC Song Code : W06803 ISWC : Writers ( 2 ) K. LIVGREN, S. WALSH Recor…" at bounding box center [657, 617] width 1268 height 142
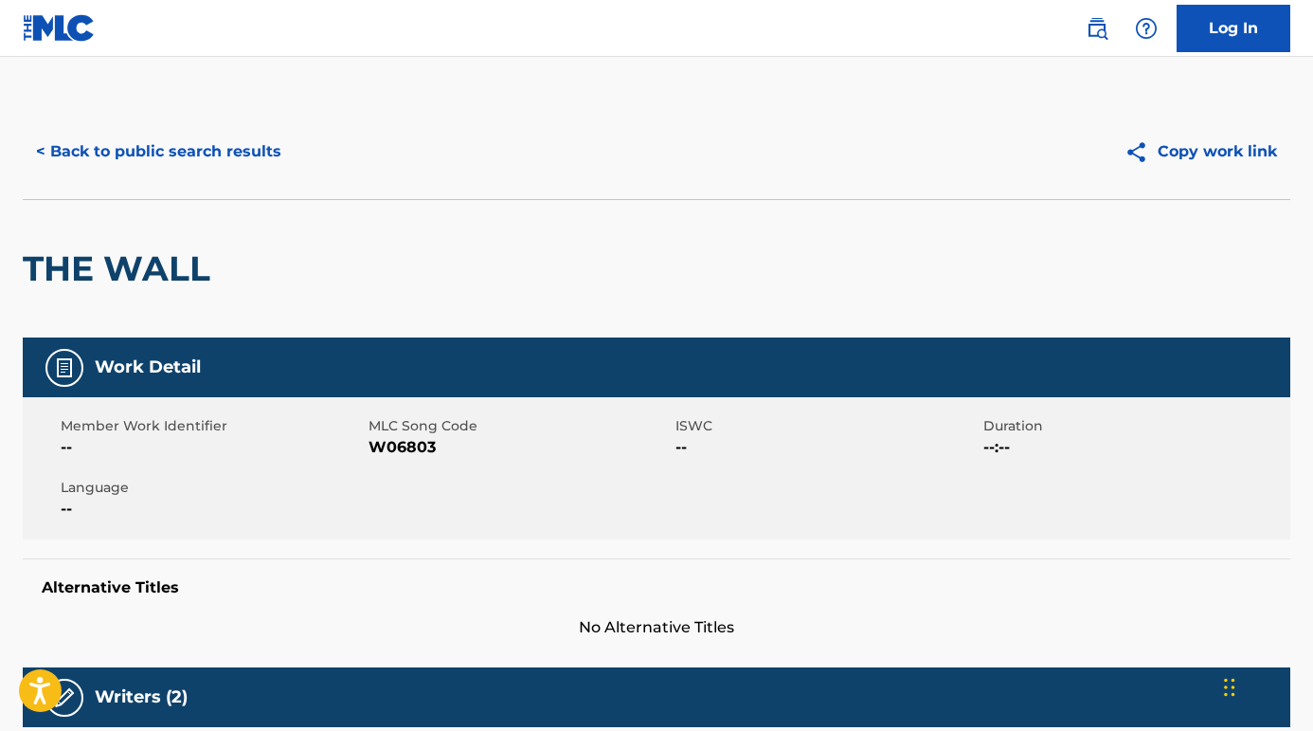
scroll to position [-1, 0]
click at [171, 150] on button "< Back to public search results" at bounding box center [159, 151] width 272 height 47
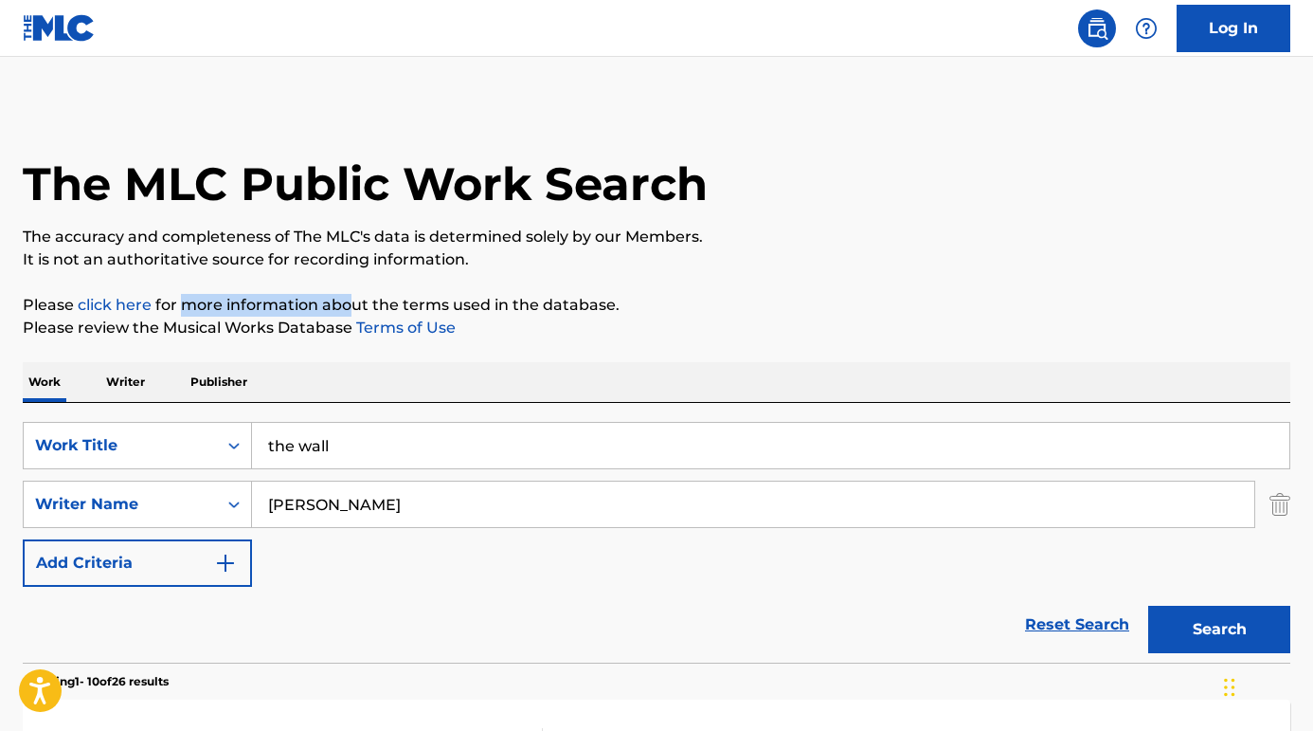
drag, startPoint x: 353, startPoint y: 302, endPoint x: 177, endPoint y: 301, distance: 176.2
click at [177, 301] on p "Please click here for more information about the terms used in the database." at bounding box center [657, 305] width 1268 height 23
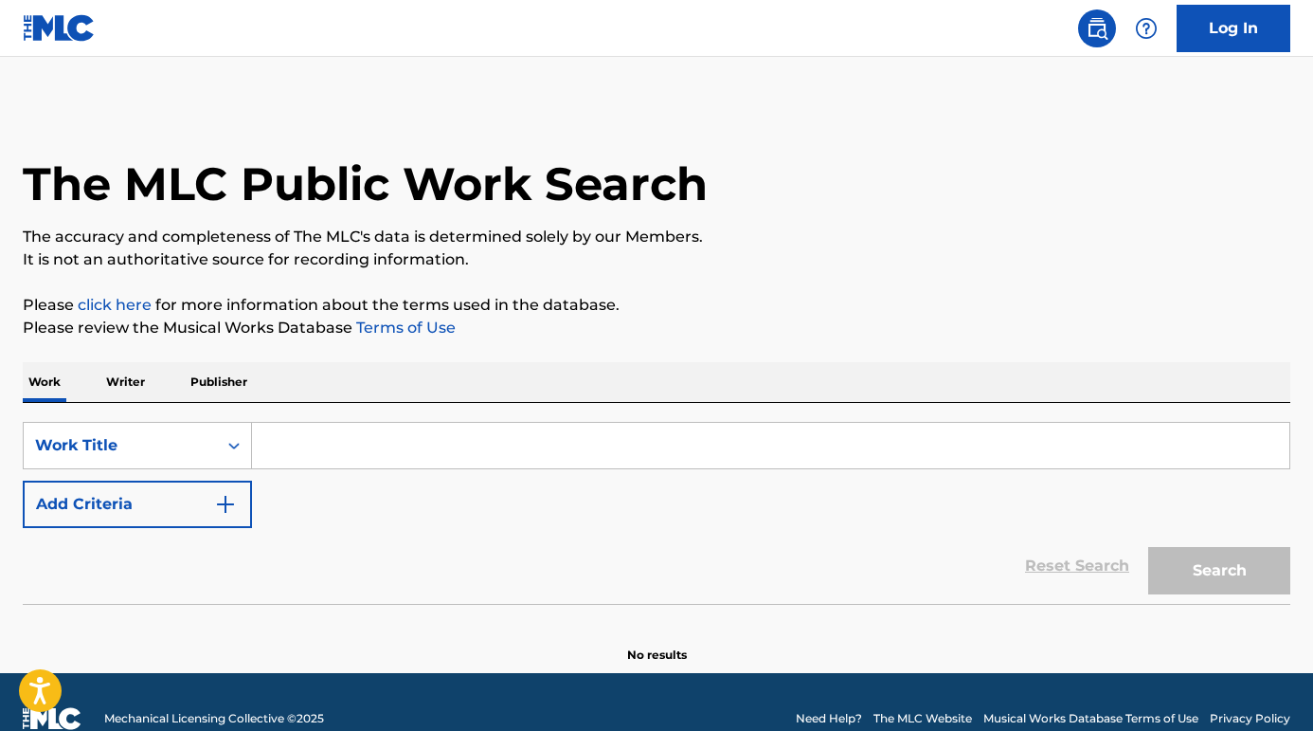
click at [297, 439] on input "Search Form" at bounding box center [770, 445] width 1037 height 45
paste input "You Cheated, You Lied"
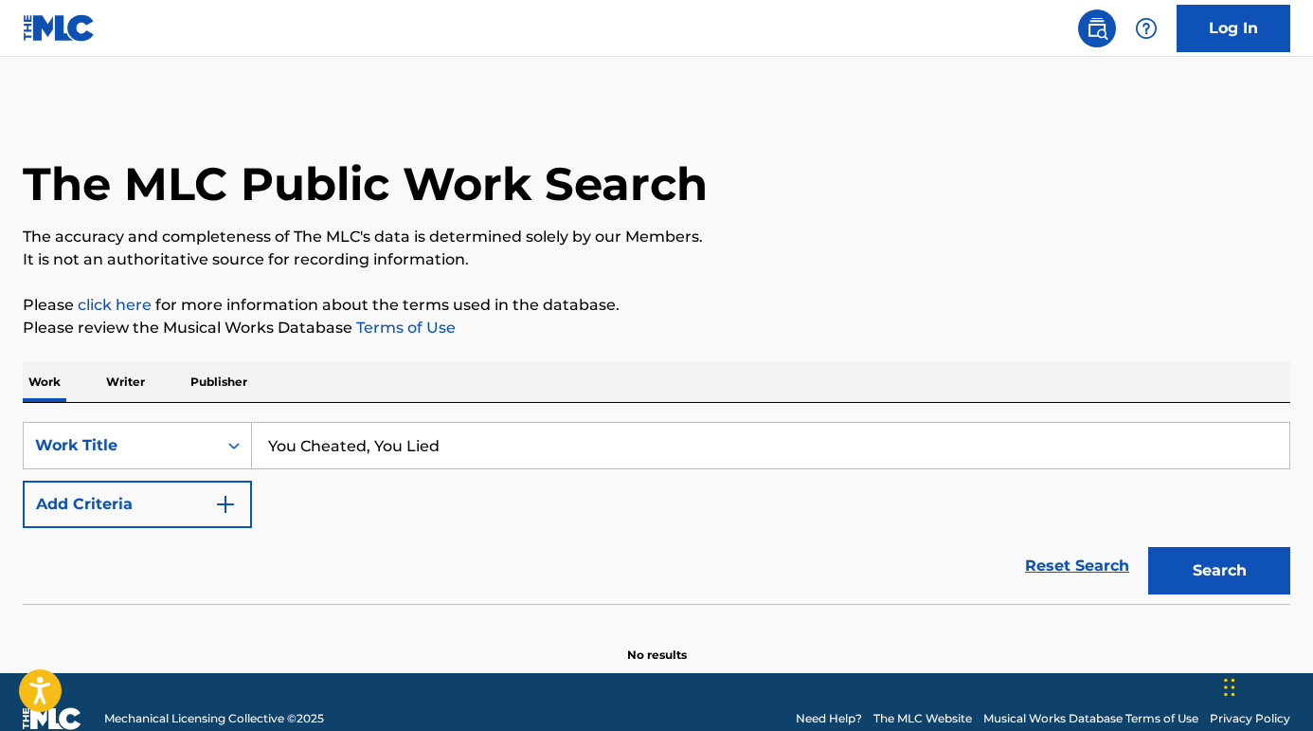
type input "You Cheated, You Lied"
click at [177, 494] on button "Add Criteria" at bounding box center [137, 503] width 229 height 47
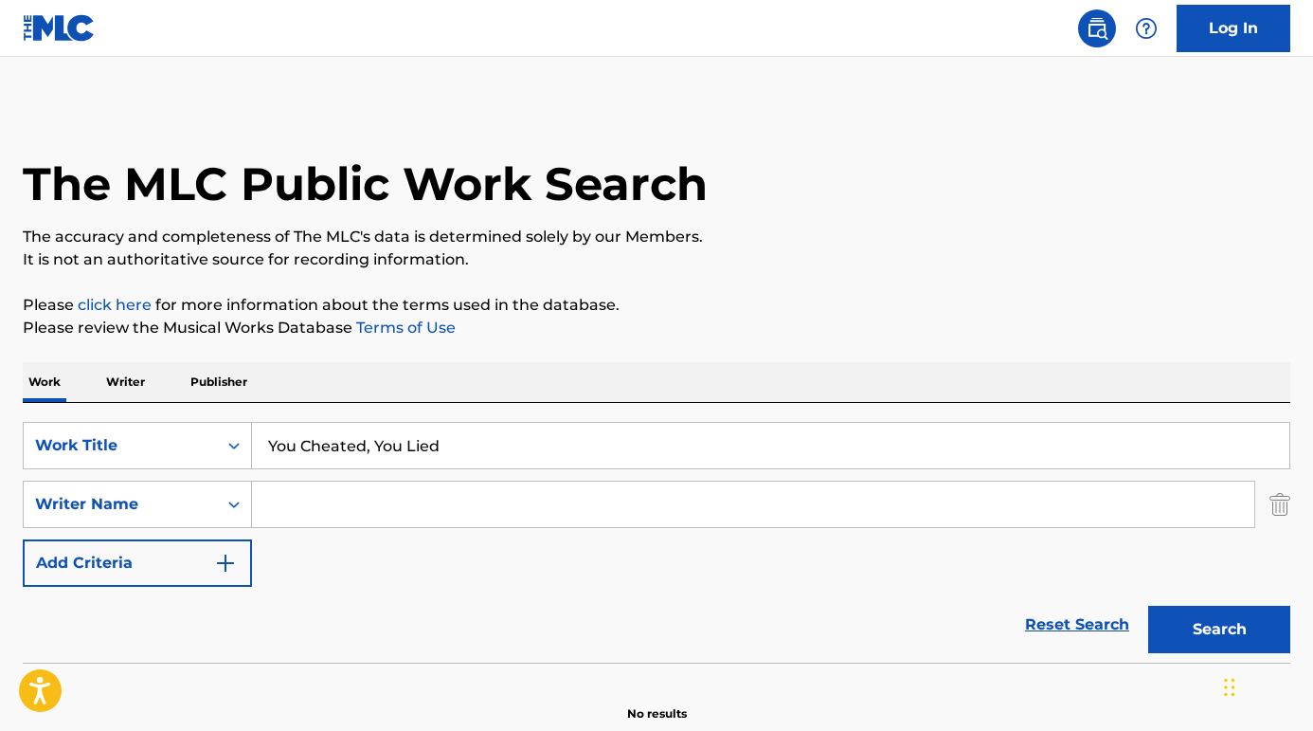
click at [342, 500] on input "Search Form" at bounding box center [753, 503] width 1002 height 45
click at [1219, 629] on button "Search" at bounding box center [1219, 628] width 142 height 47
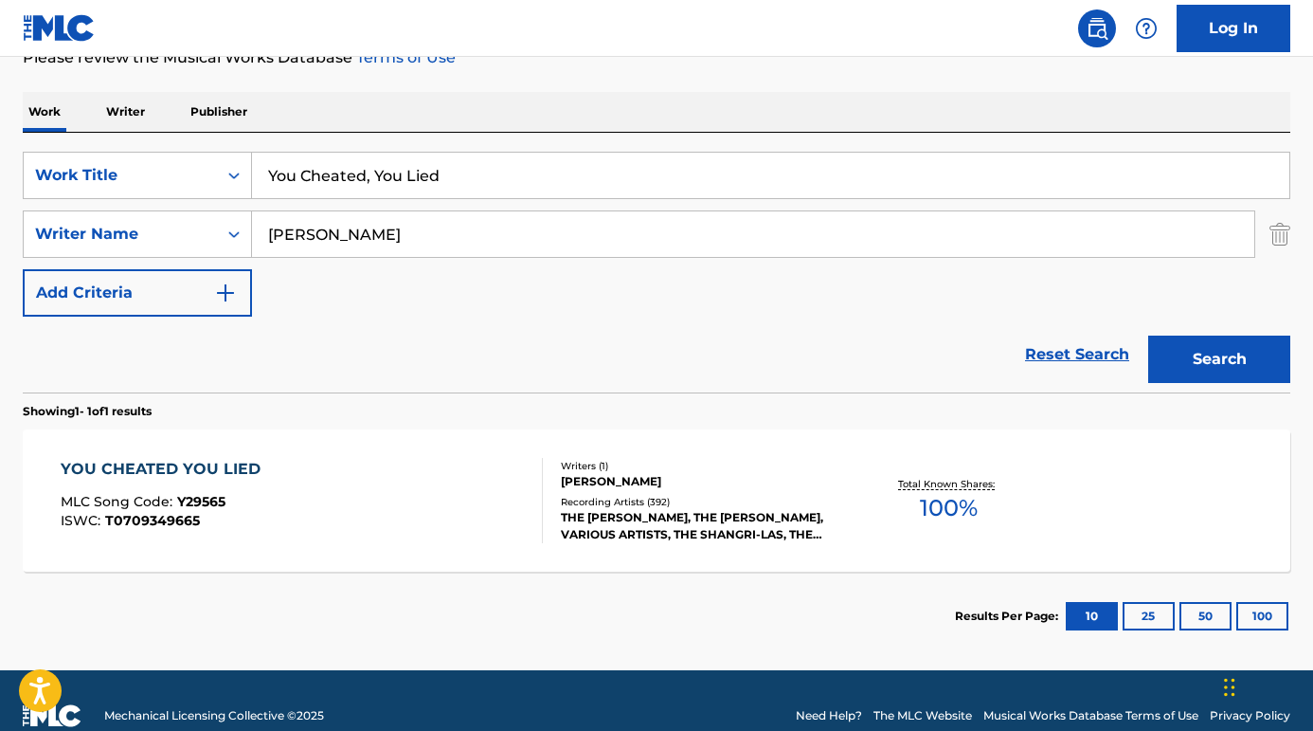
scroll to position [289, 0]
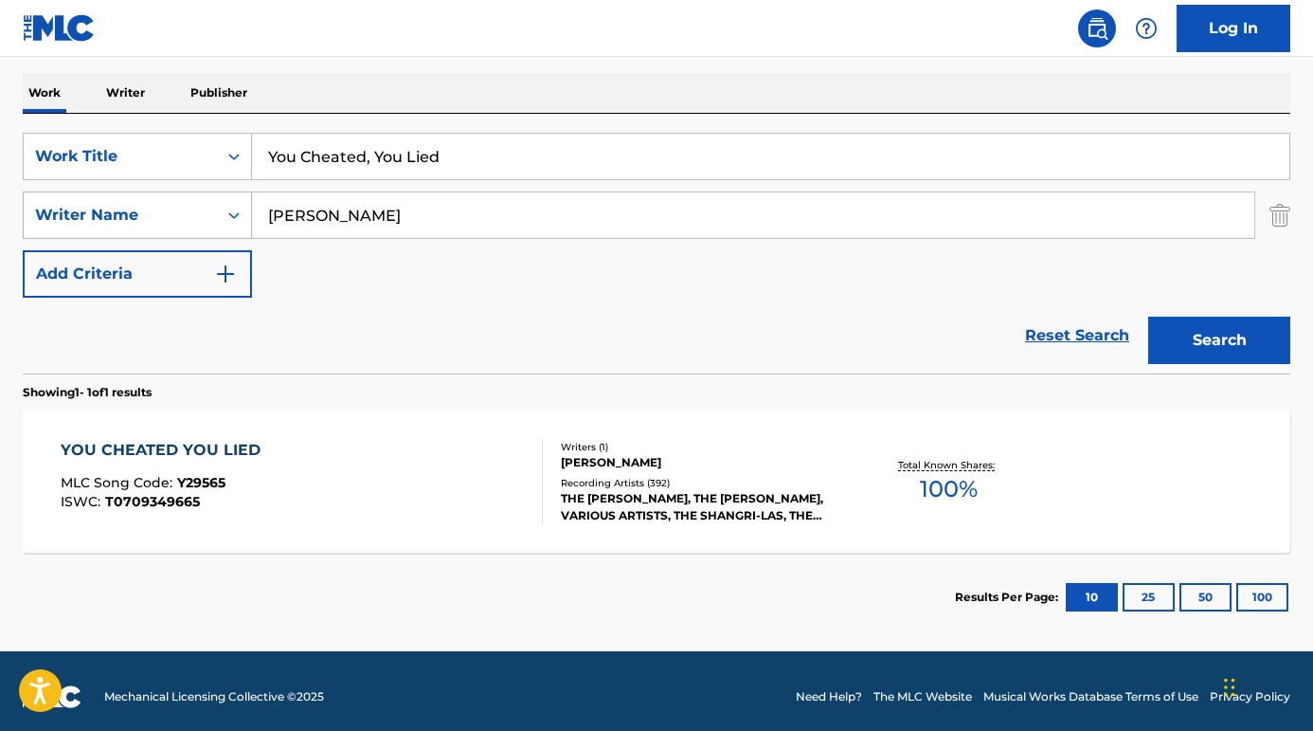
drag, startPoint x: 396, startPoint y: 220, endPoint x: 226, endPoint y: 214, distance: 169.7
click at [226, 214] on div "SearchWithCriteria12c601e1-ea34-42b9-8ec9-4f2b45ef7239 Writer Name [PERSON_NAME]" at bounding box center [657, 214] width 1268 height 47
click at [1219, 340] on button "Search" at bounding box center [1219, 339] width 142 height 47
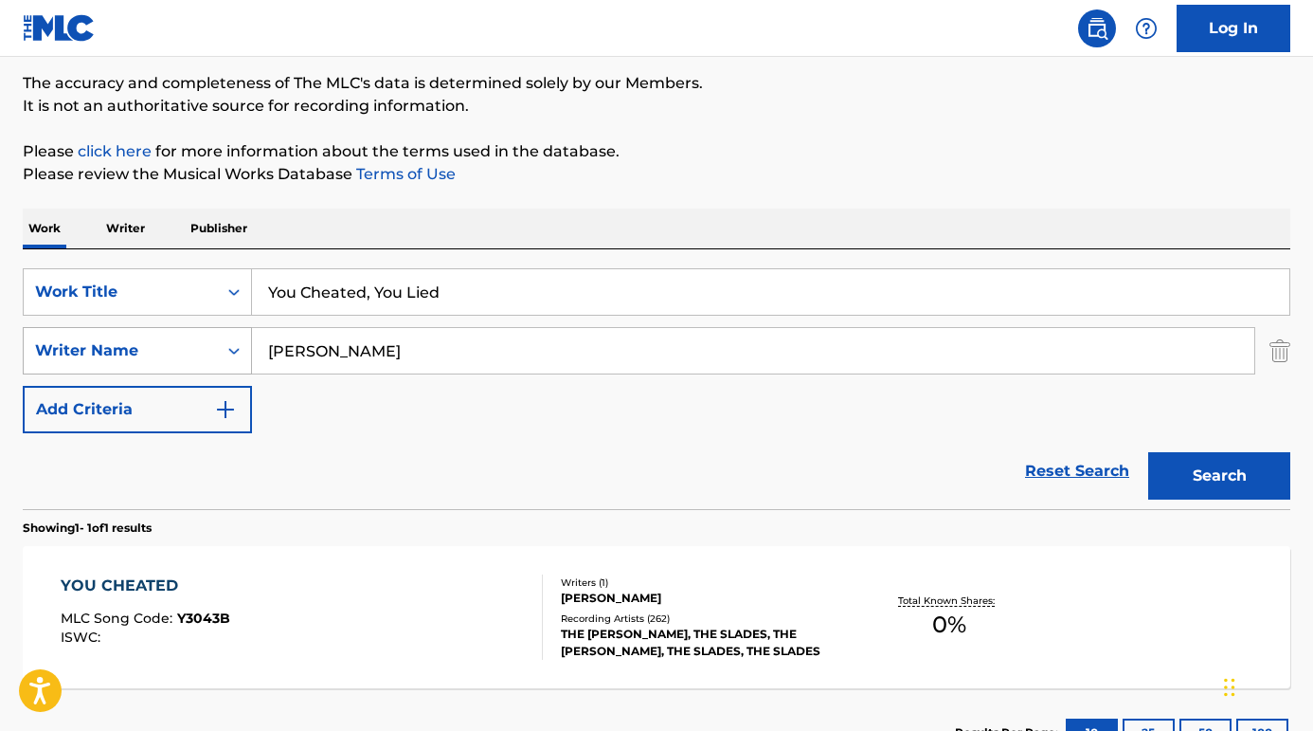
drag, startPoint x: 360, startPoint y: 352, endPoint x: 226, endPoint y: 349, distance: 133.6
click at [227, 350] on div "SearchWithCriteria12c601e1-ea34-42b9-8ec9-4f2b45ef7239 Writer Name [PERSON_NAME]" at bounding box center [657, 350] width 1268 height 47
type input "[PERSON_NAME]"
click at [1219, 476] on button "Search" at bounding box center [1219, 475] width 142 height 47
click at [171, 584] on div "YOU CHEATED YOU LIED" at bounding box center [165, 585] width 209 height 23
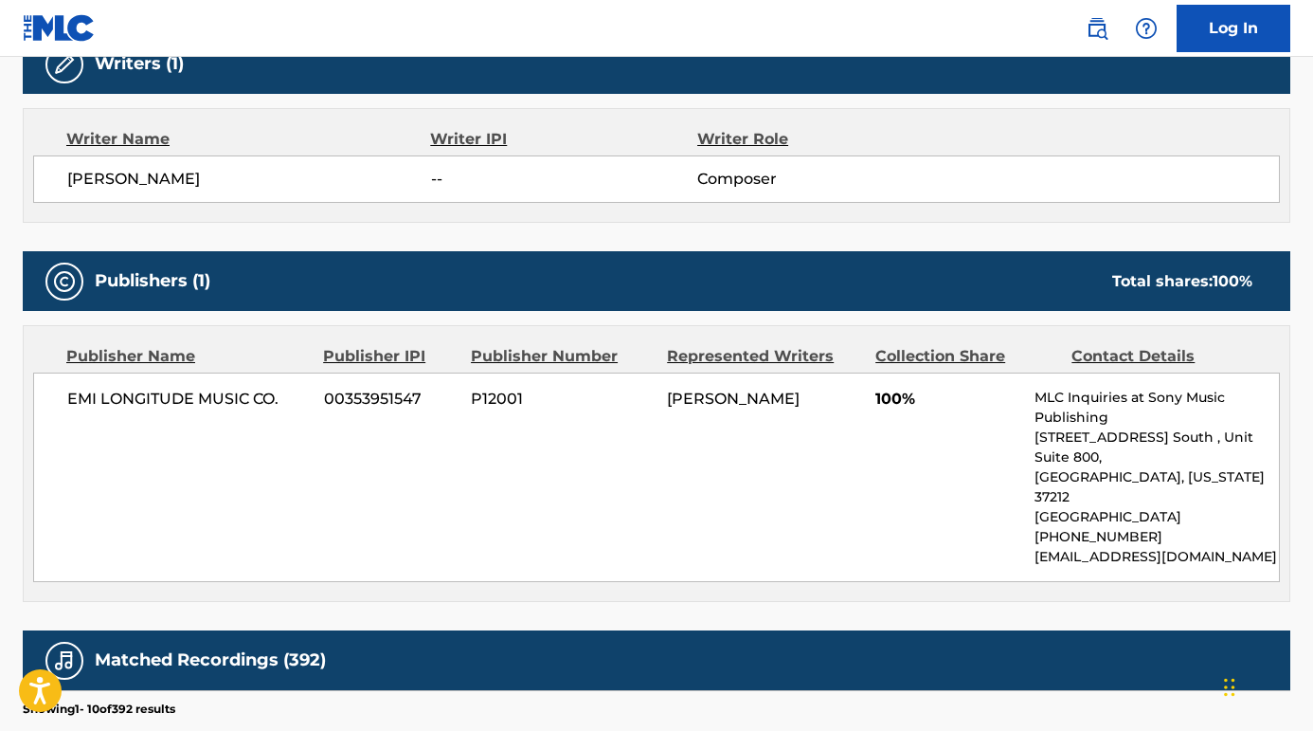
scroll to position [627, 0]
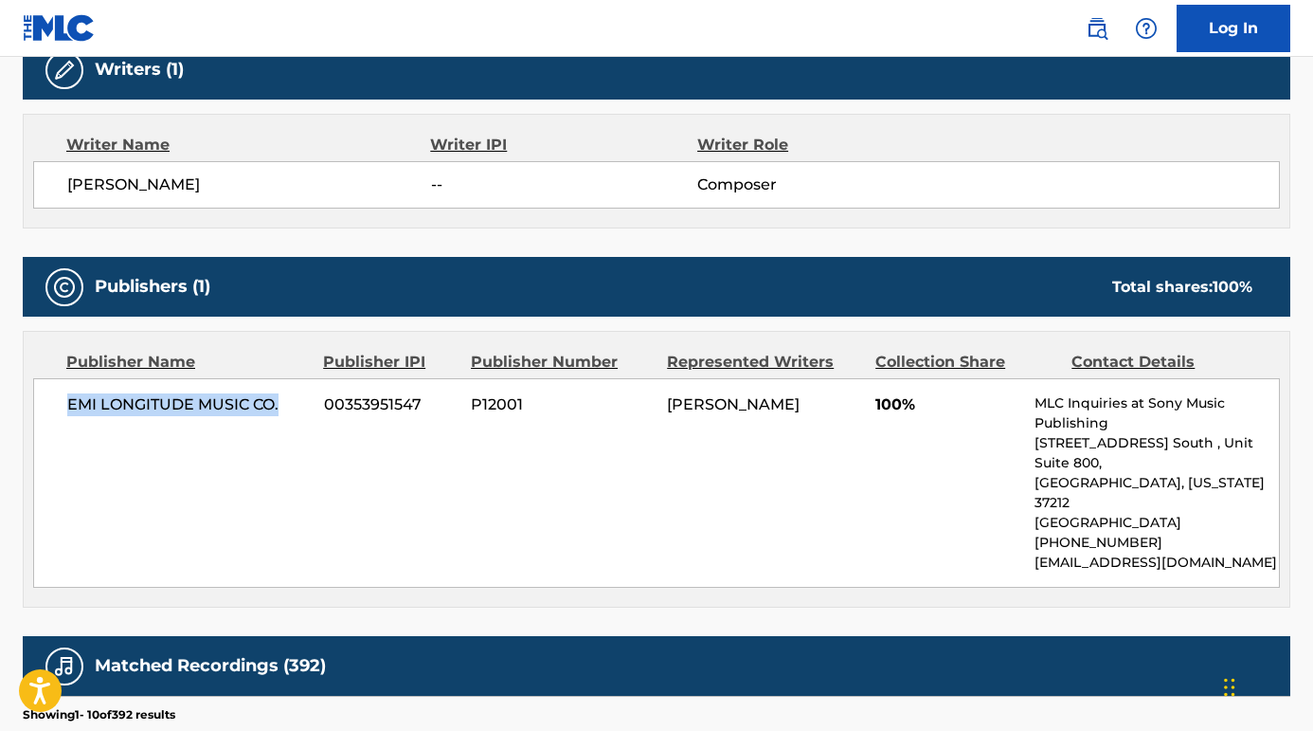
drag, startPoint x: 292, startPoint y: 407, endPoint x: 60, endPoint y: 400, distance: 232.3
click at [59, 399] on div "EMI LONGITUDE MUSIC CO. 00353951547 P12001 [PERSON_NAME] 100% MLC Inquiries at …" at bounding box center [656, 482] width 1247 height 209
copy span "EMI LONGITUDE MUSIC CO."
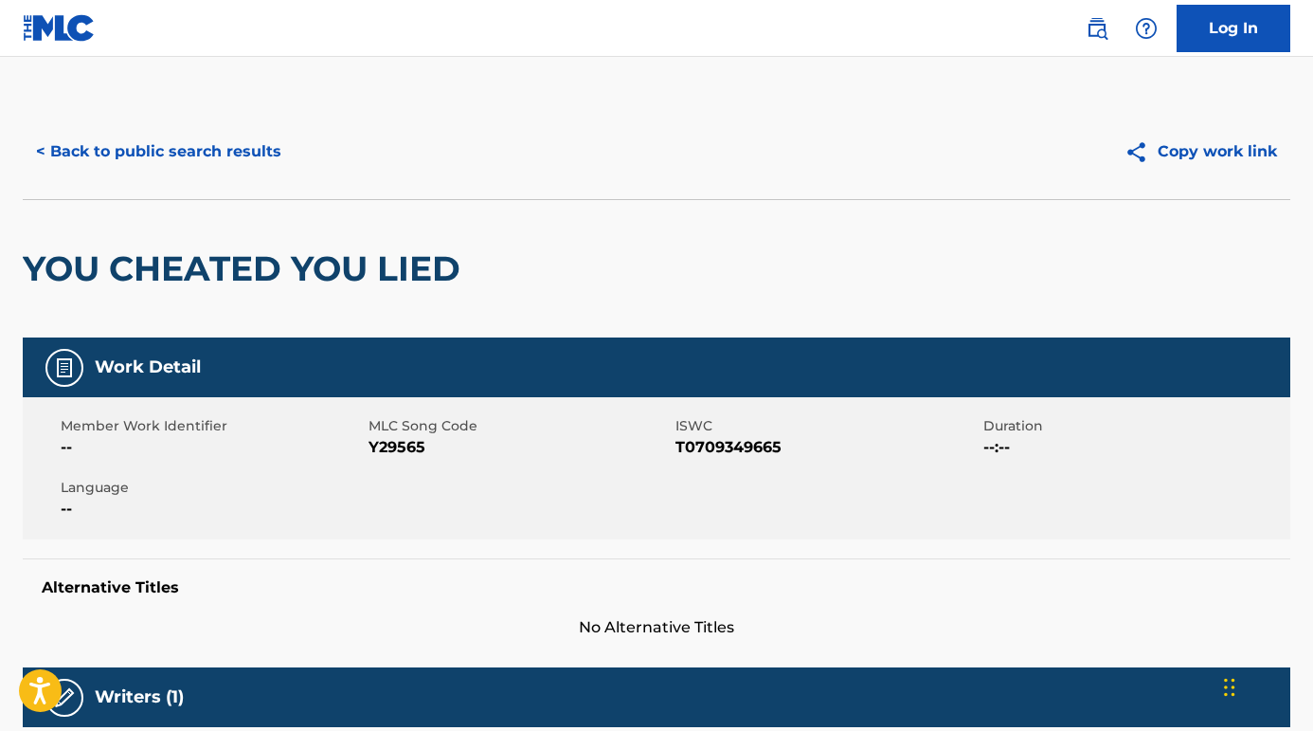
scroll to position [0, 0]
click at [203, 153] on button "< Back to public search results" at bounding box center [159, 151] width 272 height 47
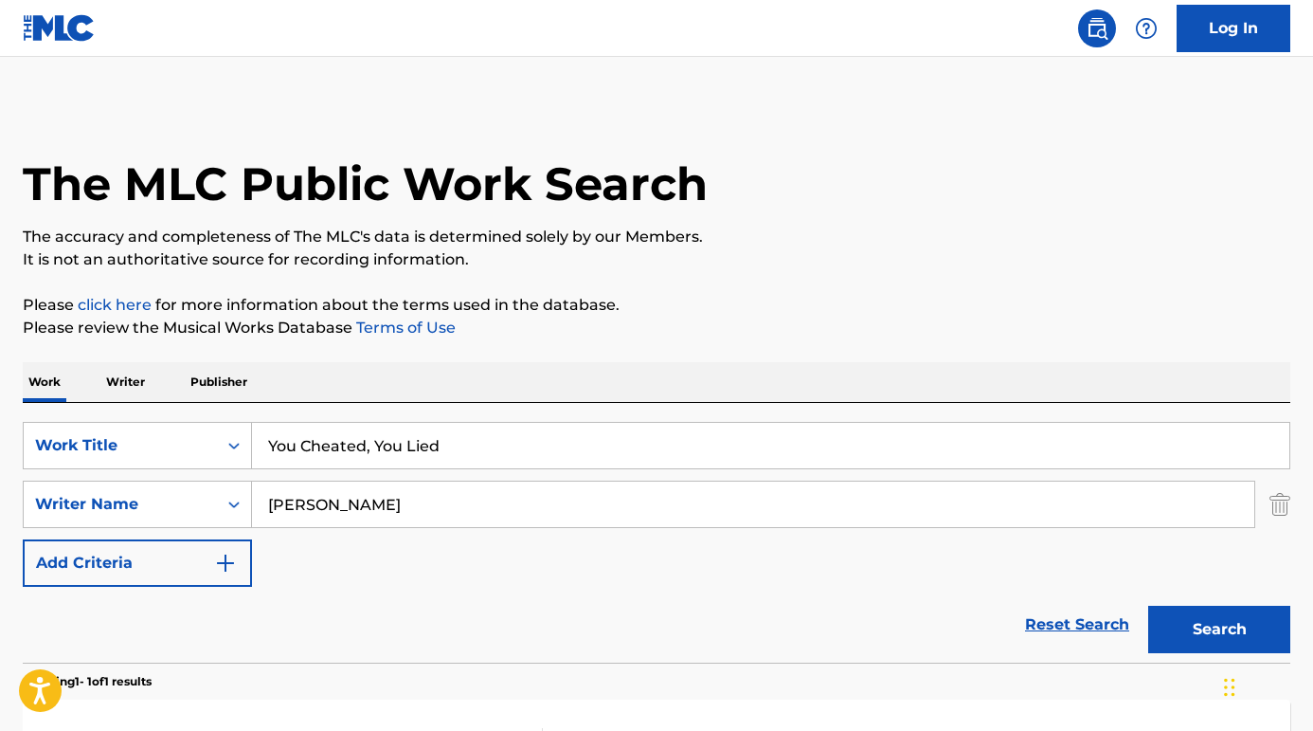
scroll to position [153, 0]
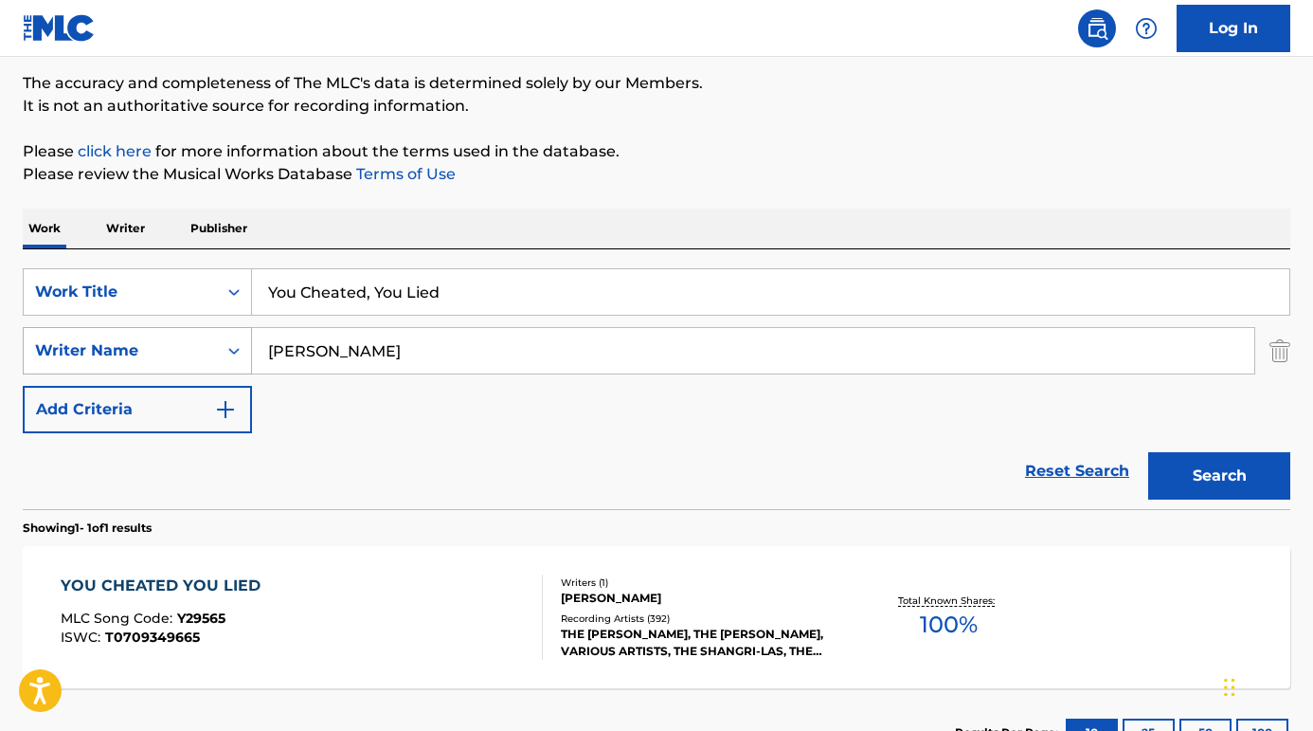
drag, startPoint x: 376, startPoint y: 360, endPoint x: 233, endPoint y: 350, distance: 143.4
click at [233, 350] on div "SearchWithCriteria12c601e1-ea34-42b9-8ec9-4f2b45ef7239 Writer Name [PERSON_NAME]" at bounding box center [657, 350] width 1268 height 47
paste input "[PERSON_NAME]"
type input "[PERSON_NAME]"
drag, startPoint x: 538, startPoint y: 296, endPoint x: 201, endPoint y: 278, distance: 337.8
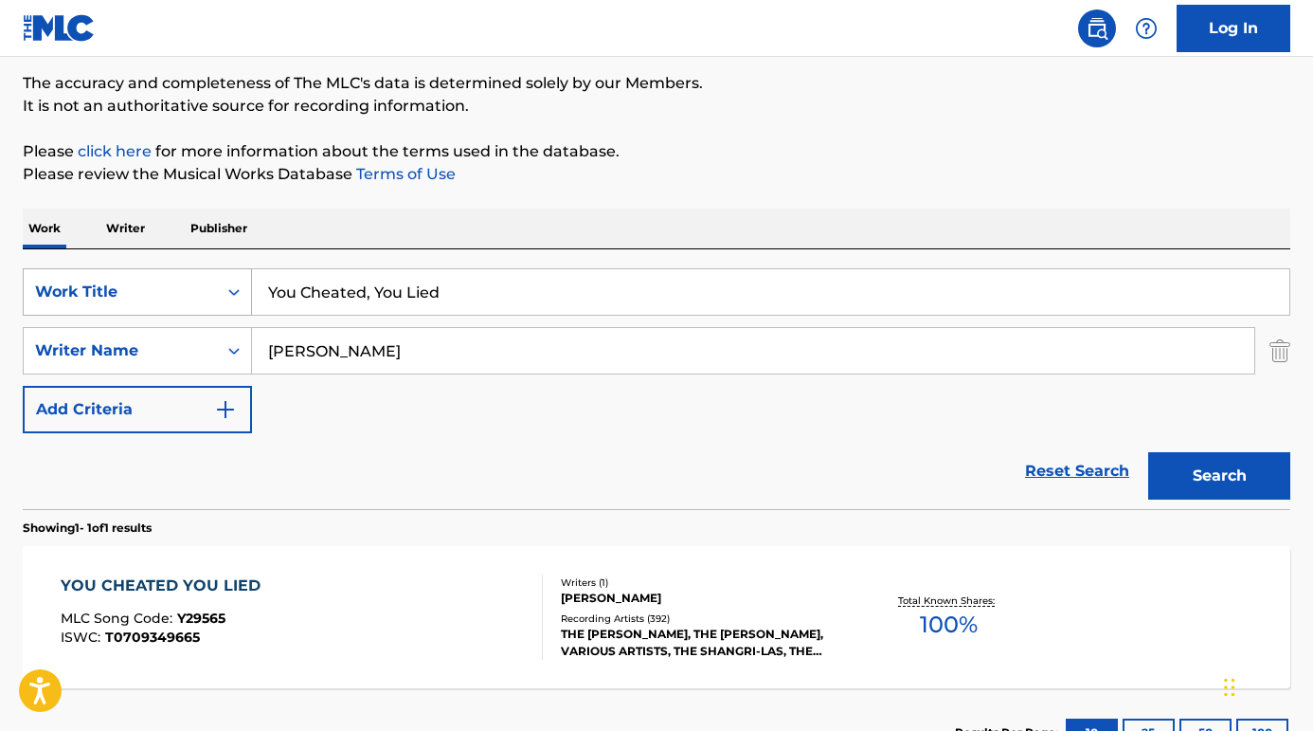
click at [201, 278] on div "SearchWithCriteria0408616a-045f-492b-b723-cd6905121140 Work Title You Cheated, …" at bounding box center [657, 291] width 1268 height 47
click at [1231, 477] on button "Search" at bounding box center [1219, 475] width 142 height 47
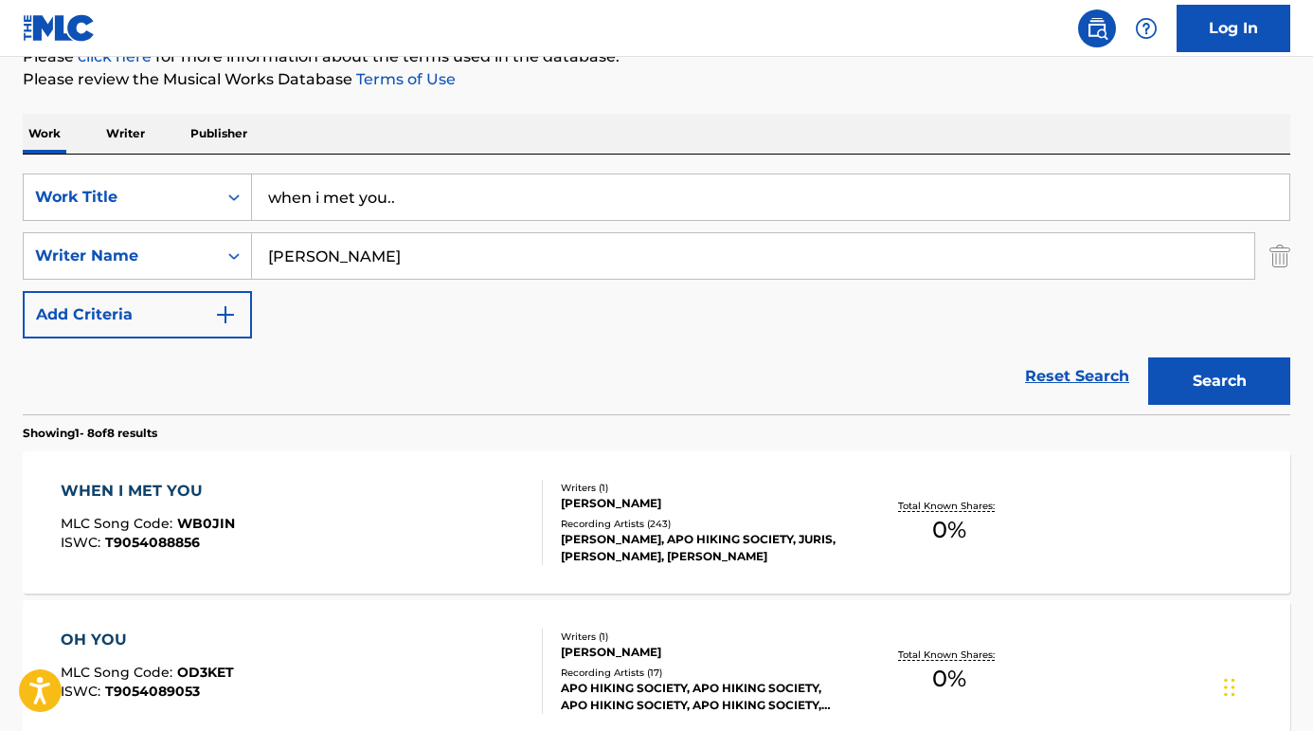
scroll to position [264, 0]
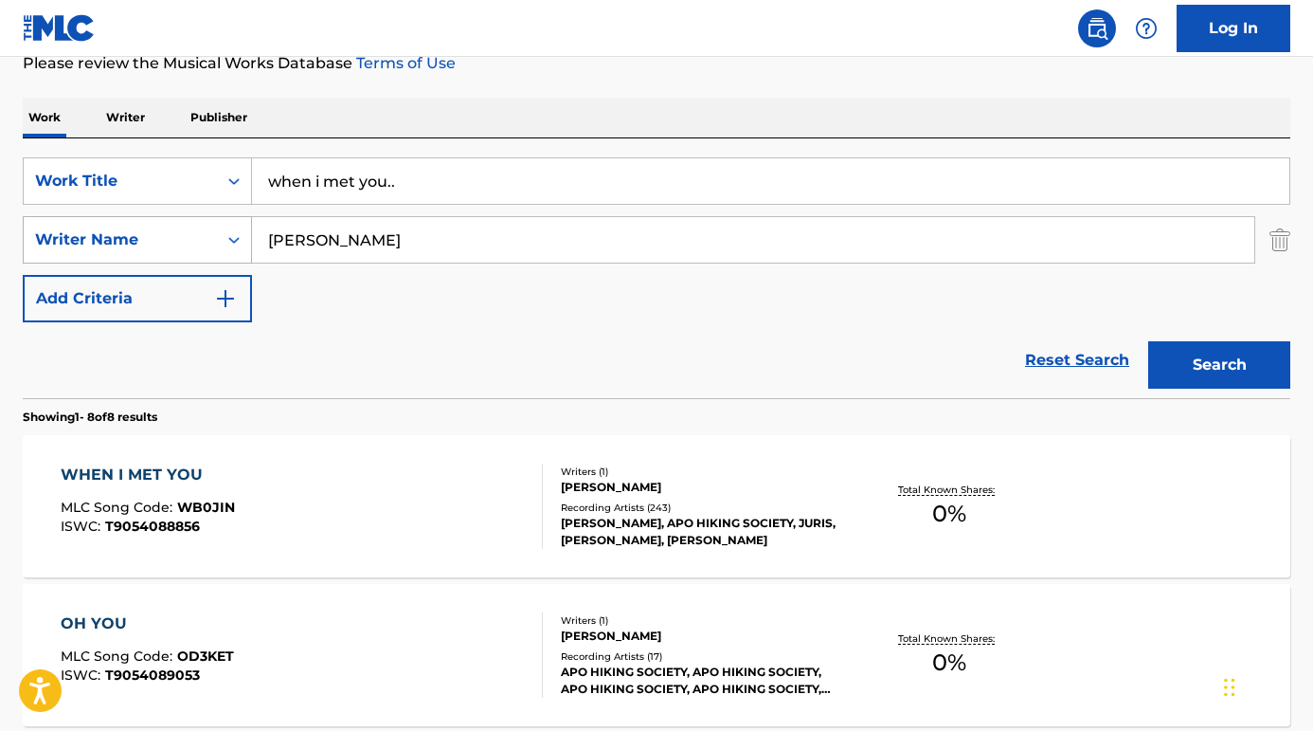
drag, startPoint x: 404, startPoint y: 242, endPoint x: 204, endPoint y: 243, distance: 199.9
click at [204, 243] on div "SearchWithCriteria12c601e1-ea34-42b9-8ec9-4f2b45ef7239 Writer Name [PERSON_NAME]" at bounding box center [657, 239] width 1268 height 47
click at [465, 172] on input "when i met you.." at bounding box center [770, 180] width 1037 height 45
drag, startPoint x: 465, startPoint y: 172, endPoint x: 235, endPoint y: 171, distance: 230.2
click at [235, 171] on div "SearchWithCriteria0408616a-045f-492b-b723-cd6905121140 Work Title when i met yo…" at bounding box center [657, 180] width 1268 height 47
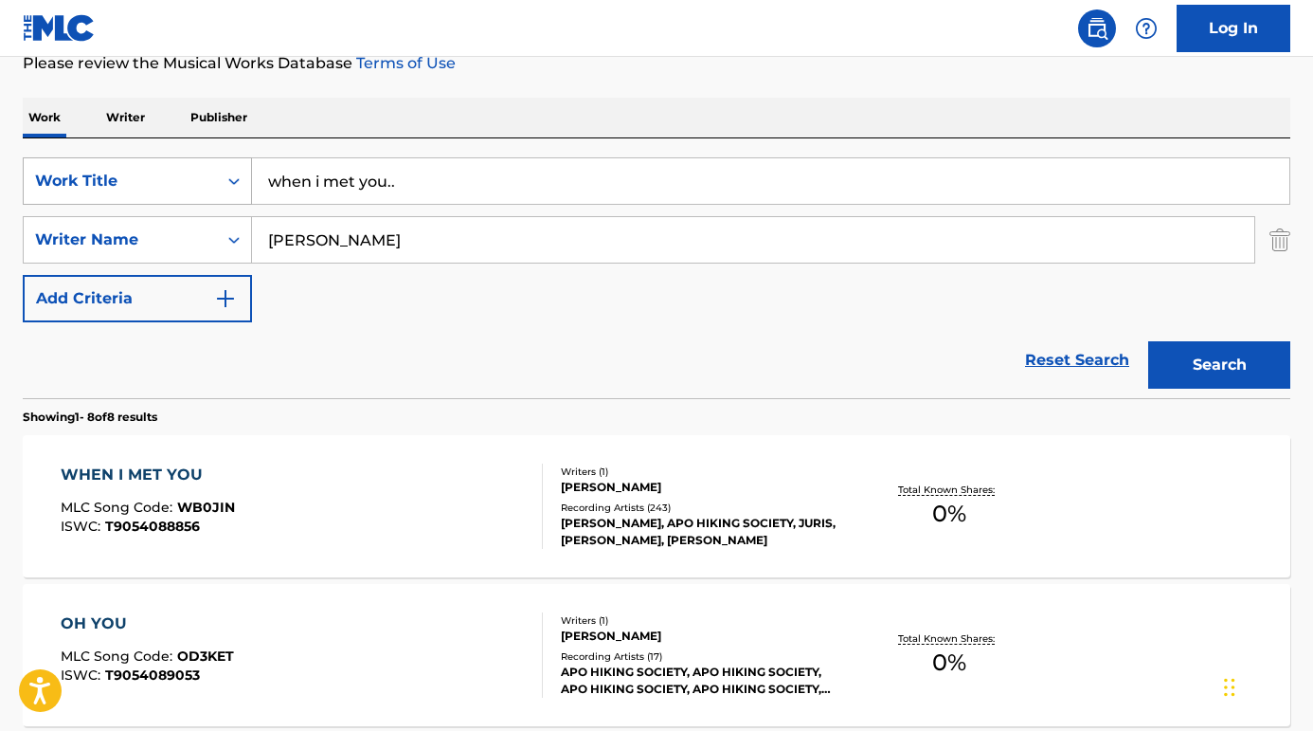
paste input "Apo Hiking Society When I Met You"
drag, startPoint x: 416, startPoint y: 181, endPoint x: 259, endPoint y: 181, distance: 157.3
click at [233, 177] on div "SearchWithCriteria0408616a-045f-492b-b723-cd6905121140 Work Title When I Met You" at bounding box center [657, 180] width 1268 height 47
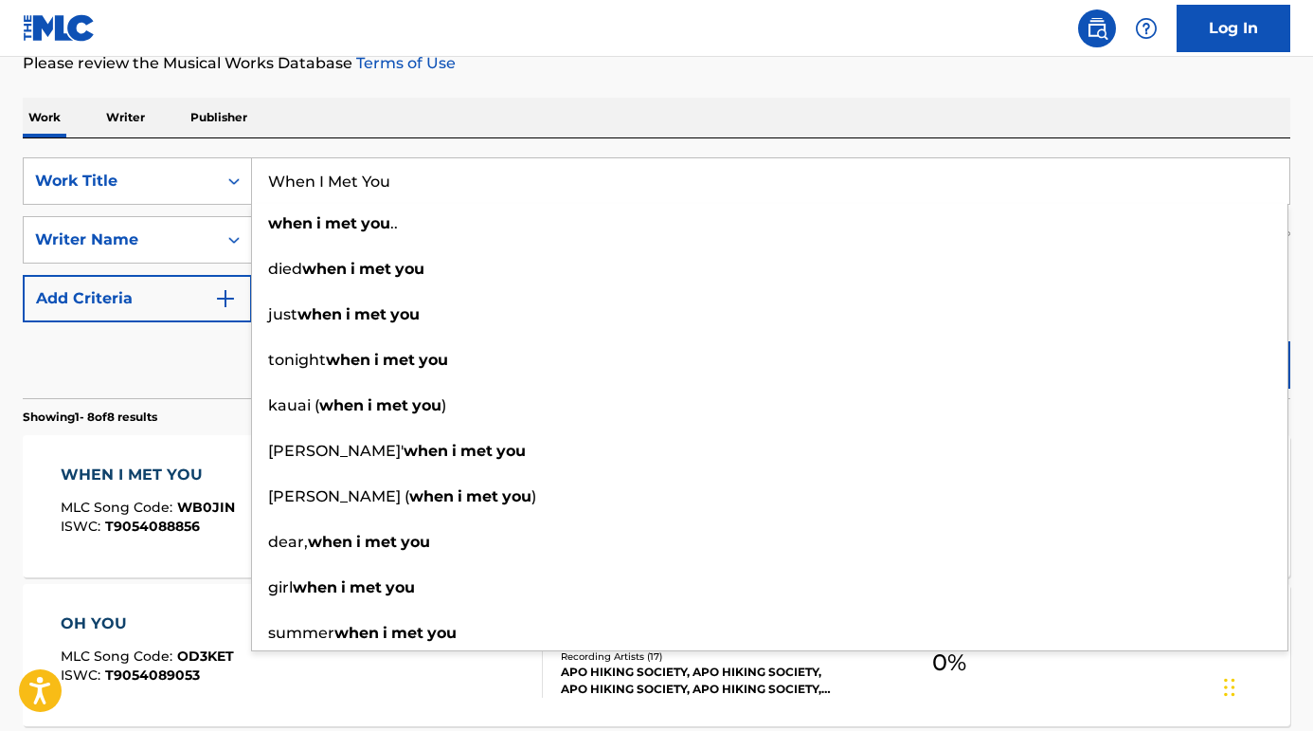
type input "When I Met You"
click at [175, 319] on button "Add Criteria" at bounding box center [137, 298] width 229 height 47
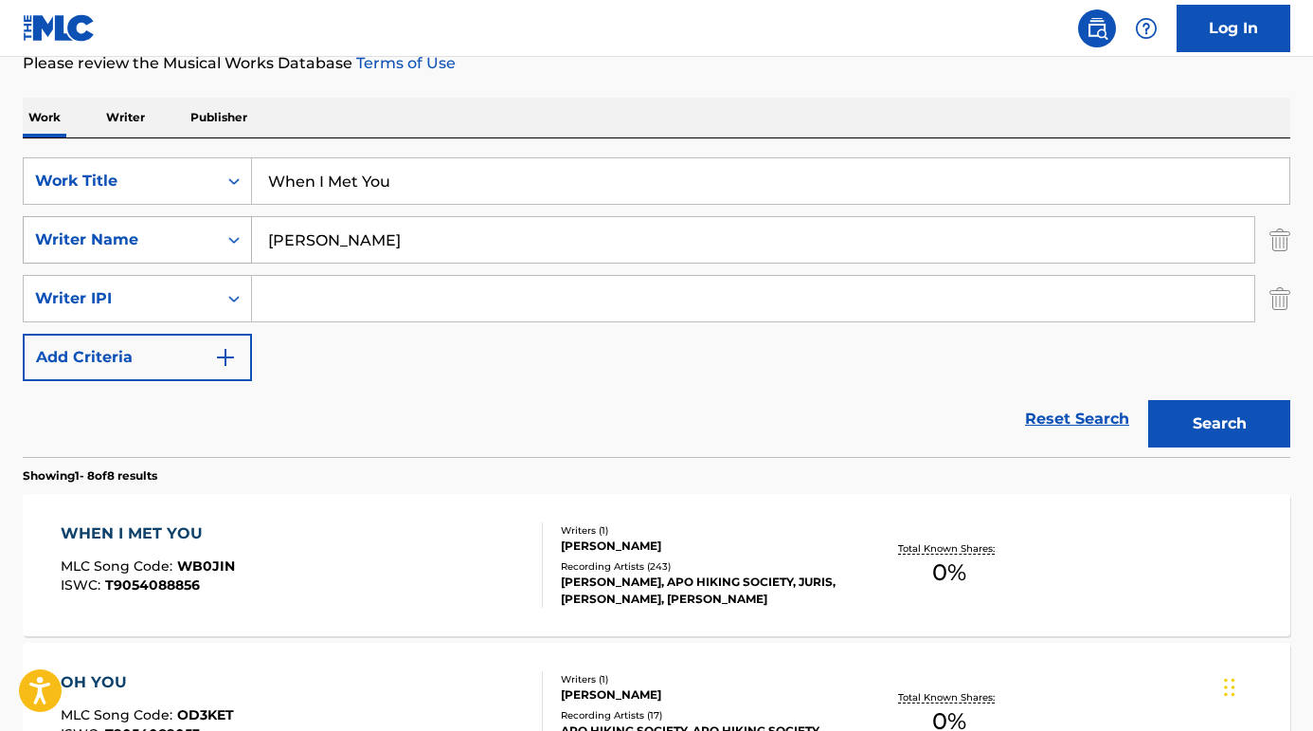
drag, startPoint x: 419, startPoint y: 246, endPoint x: 175, endPoint y: 246, distance: 243.5
click at [175, 246] on div "SearchWithCriteria12c601e1-ea34-42b9-8ec9-4f2b45ef7239 Writer Name [PERSON_NAME]" at bounding box center [657, 239] width 1268 height 47
paste input "Apo Hiking Society"
type input "Apo Hiking Society"
click at [1219, 424] on button "Search" at bounding box center [1219, 423] width 142 height 47
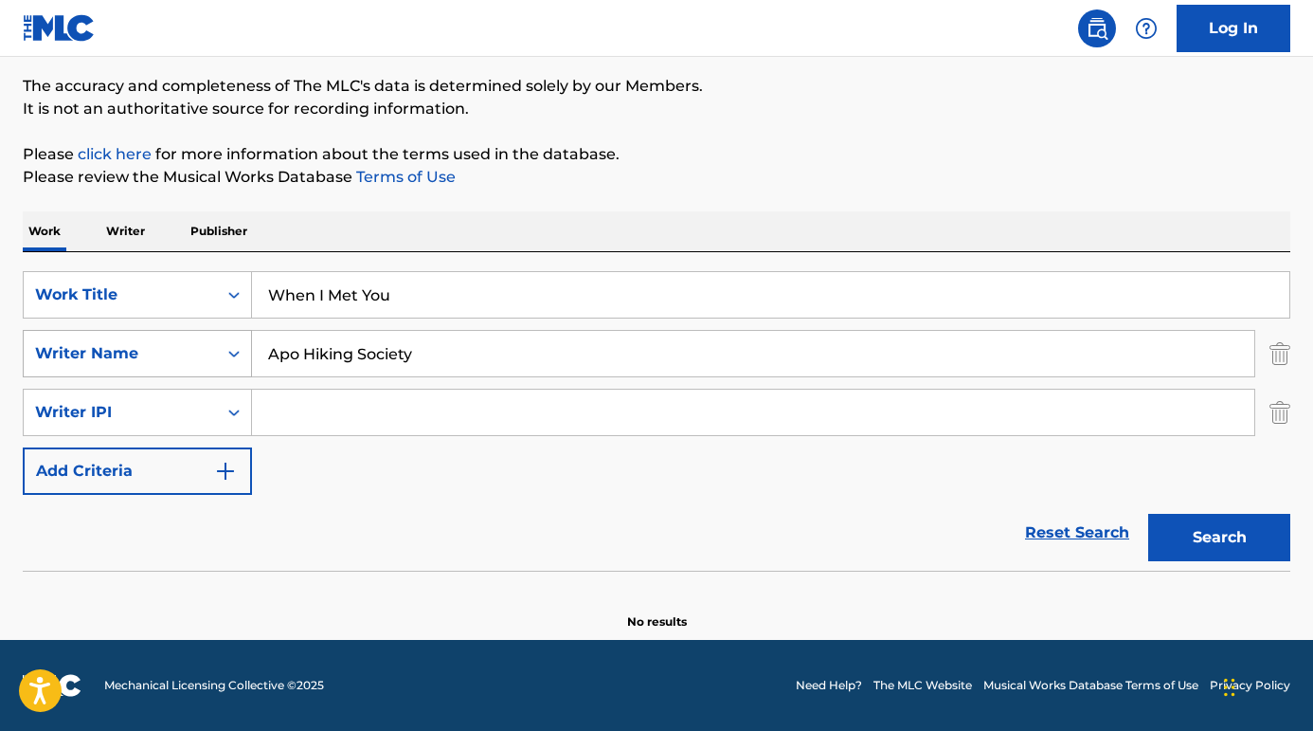
scroll to position [151, 0]
drag, startPoint x: 438, startPoint y: 362, endPoint x: 214, endPoint y: 360, distance: 223.6
click at [215, 360] on div "SearchWithCriteria12c601e1-ea34-42b9-8ec9-4f2b45ef7239 Writer Name Apo Hiking S…" at bounding box center [657, 353] width 1268 height 47
type input "[PERSON_NAME]"
click at [1219, 537] on button "Search" at bounding box center [1219, 537] width 142 height 47
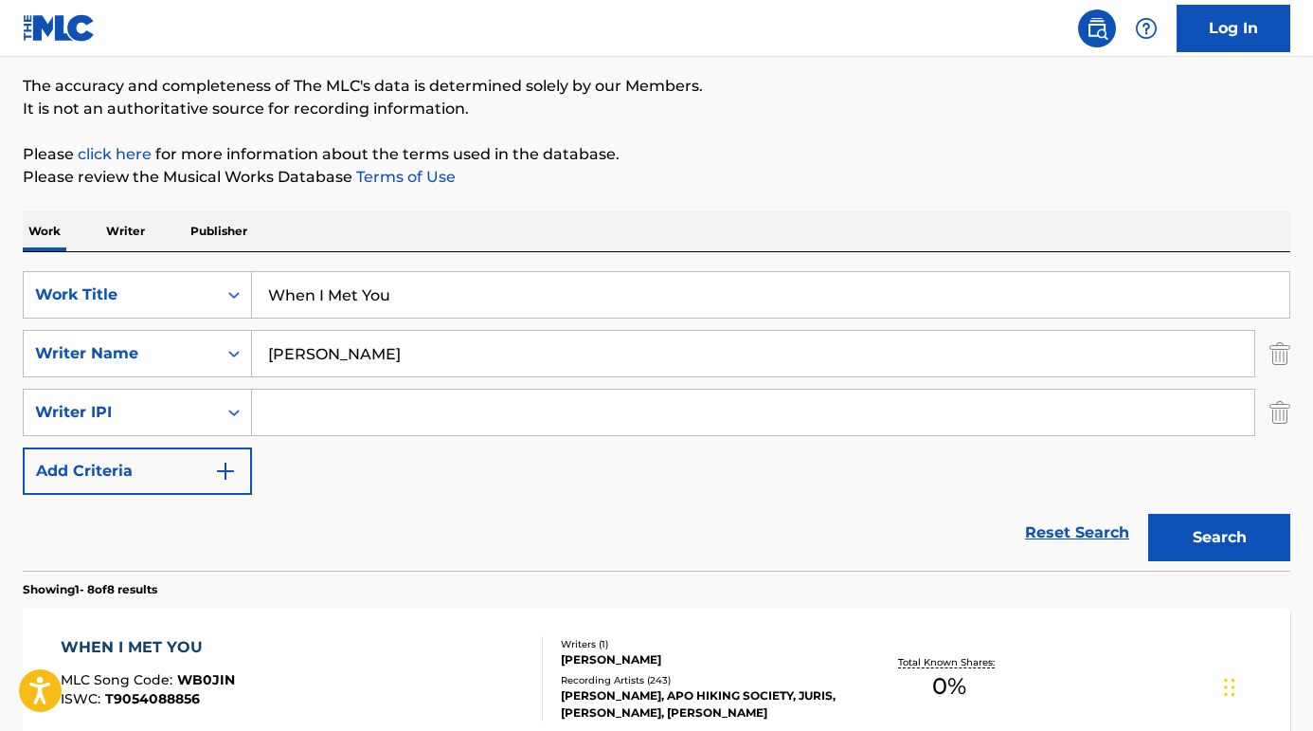
click at [171, 643] on div "WHEN I MET YOU" at bounding box center [148, 647] width 174 height 23
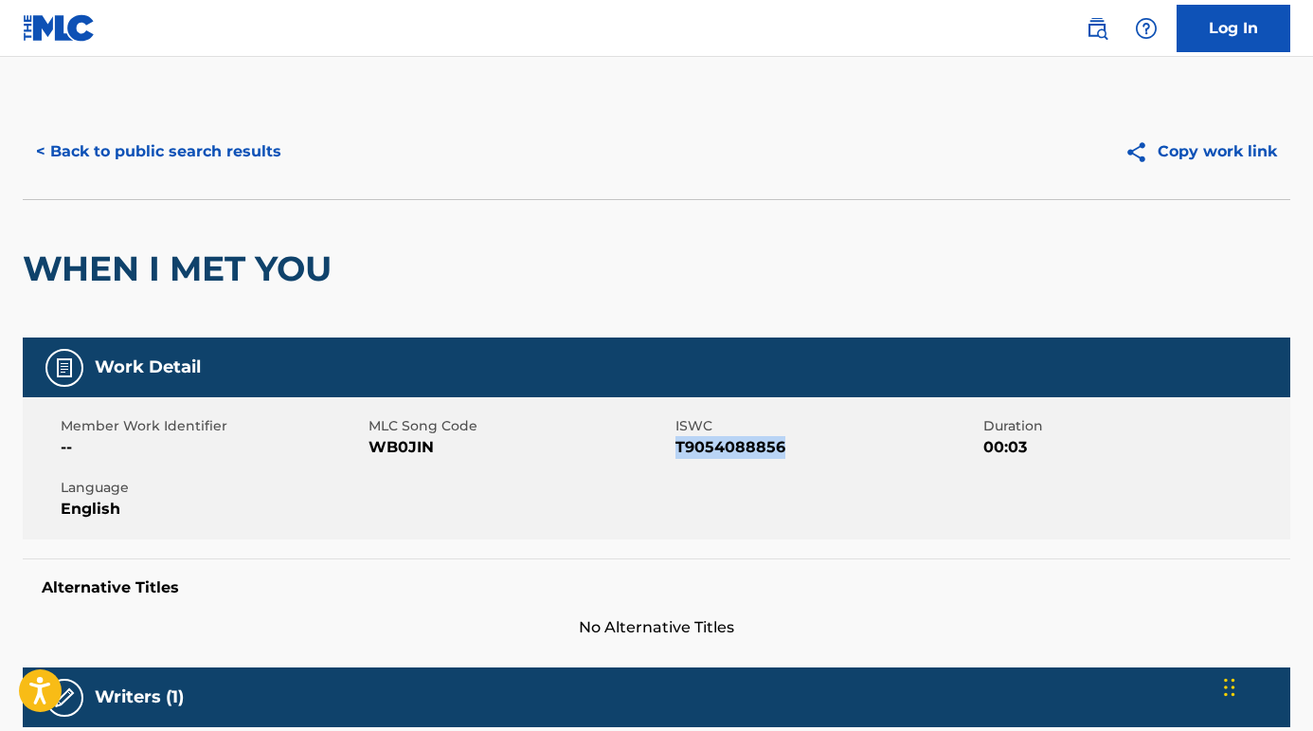
drag, startPoint x: 794, startPoint y: 451, endPoint x: 677, endPoint y: 448, distance: 116.6
click at [677, 447] on span "T9054088856" at bounding box center [827, 447] width 303 height 23
copy span "T9054088856"
drag, startPoint x: 444, startPoint y: 450, endPoint x: 370, endPoint y: 448, distance: 73.9
click at [370, 447] on span "WB0JIN" at bounding box center [520, 447] width 303 height 23
